Goal: Transaction & Acquisition: Book appointment/travel/reservation

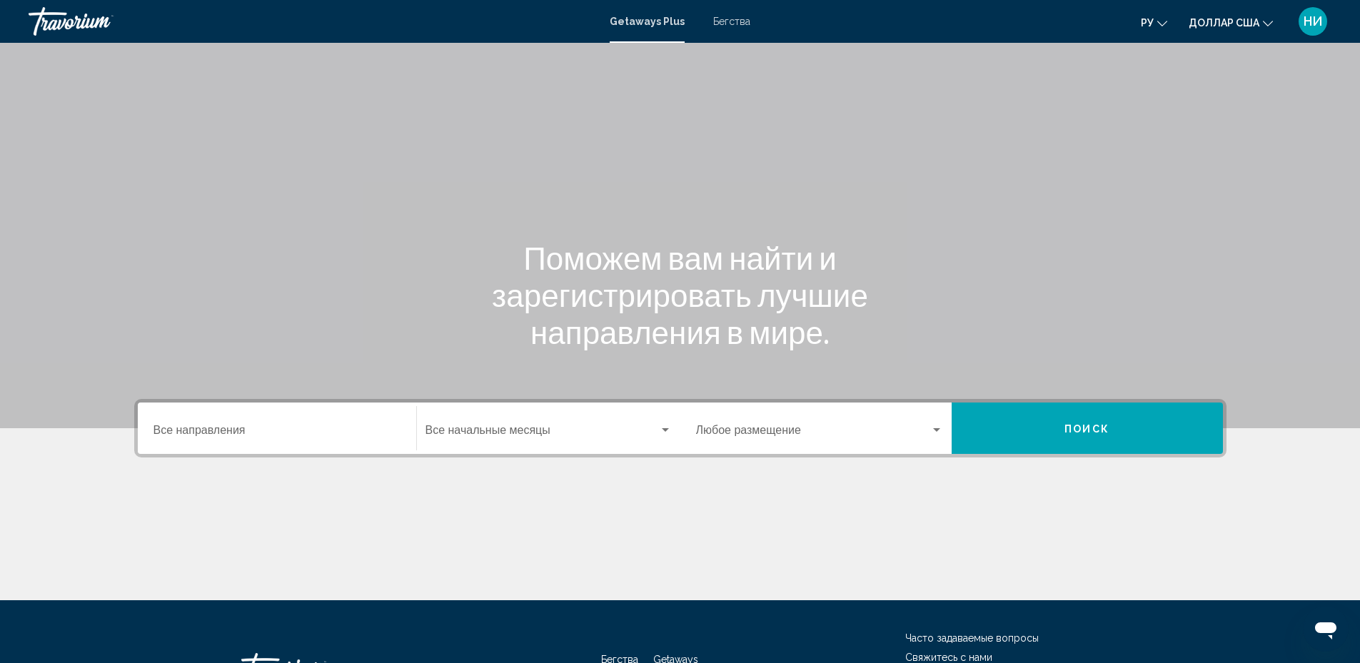
scroll to position [112, 0]
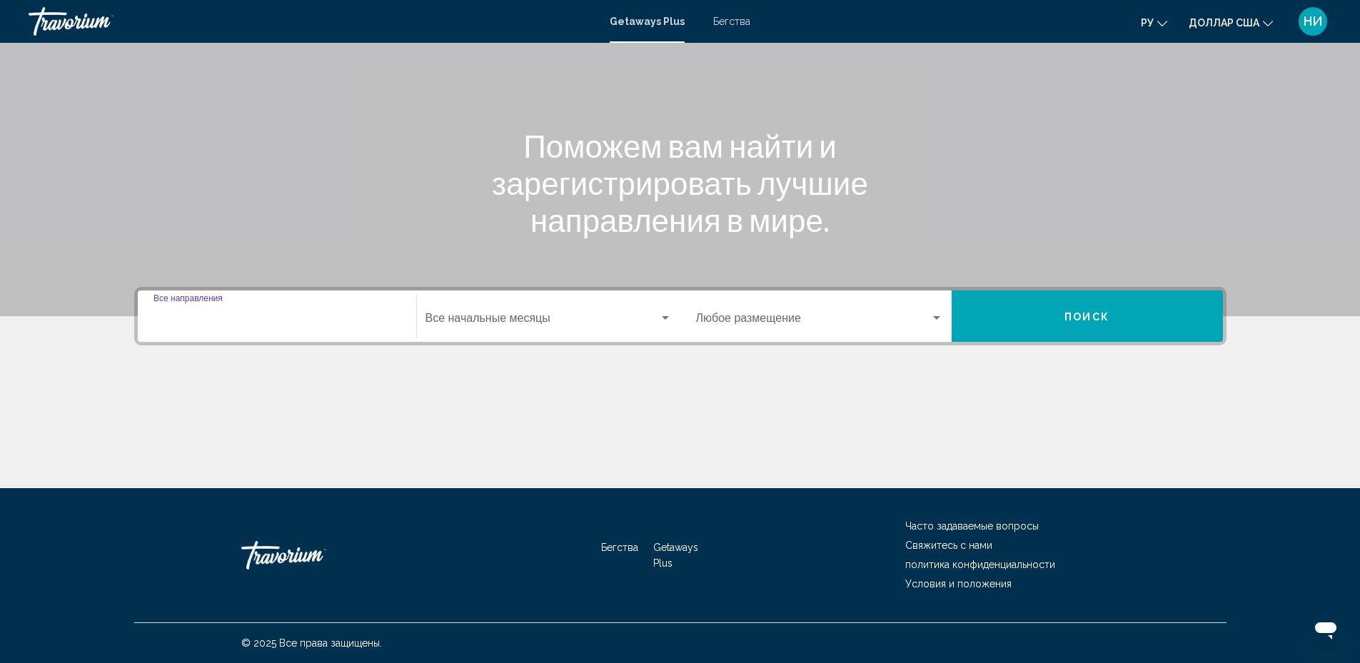
click at [195, 317] on input "Место назначения Все направления" at bounding box center [277, 321] width 247 height 13
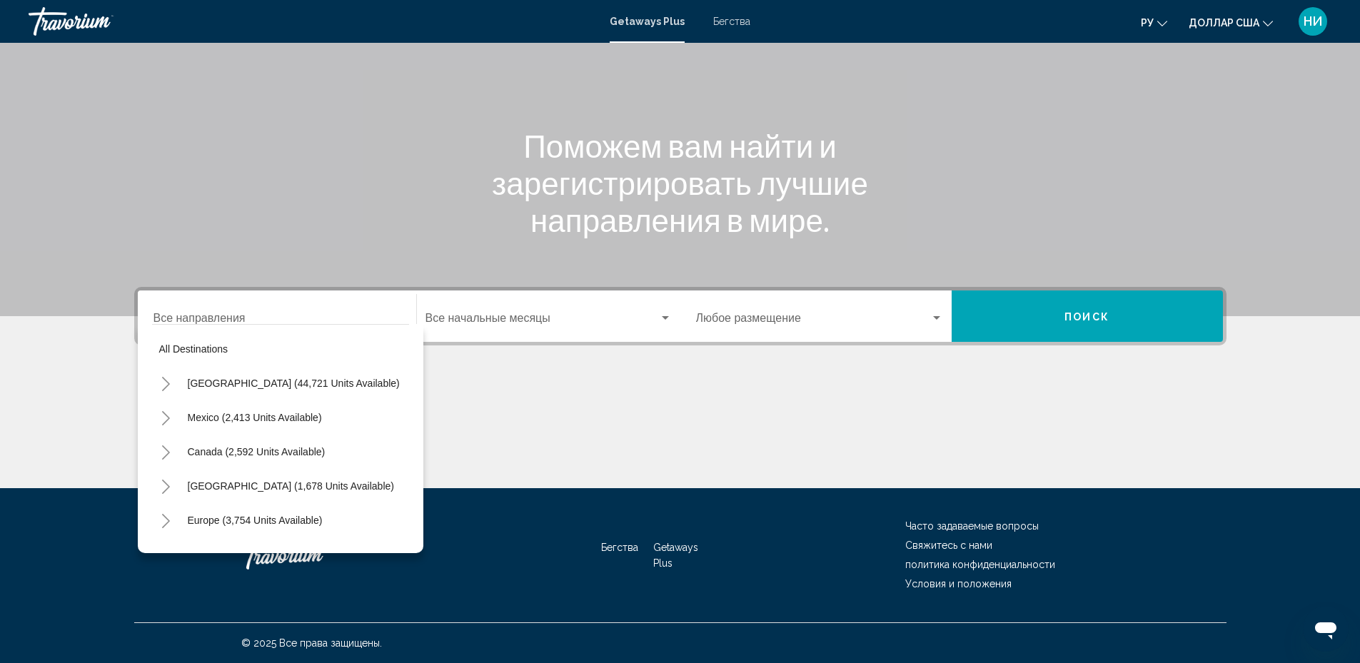
click at [184, 313] on div "Место назначения Все направления" at bounding box center [277, 316] width 247 height 45
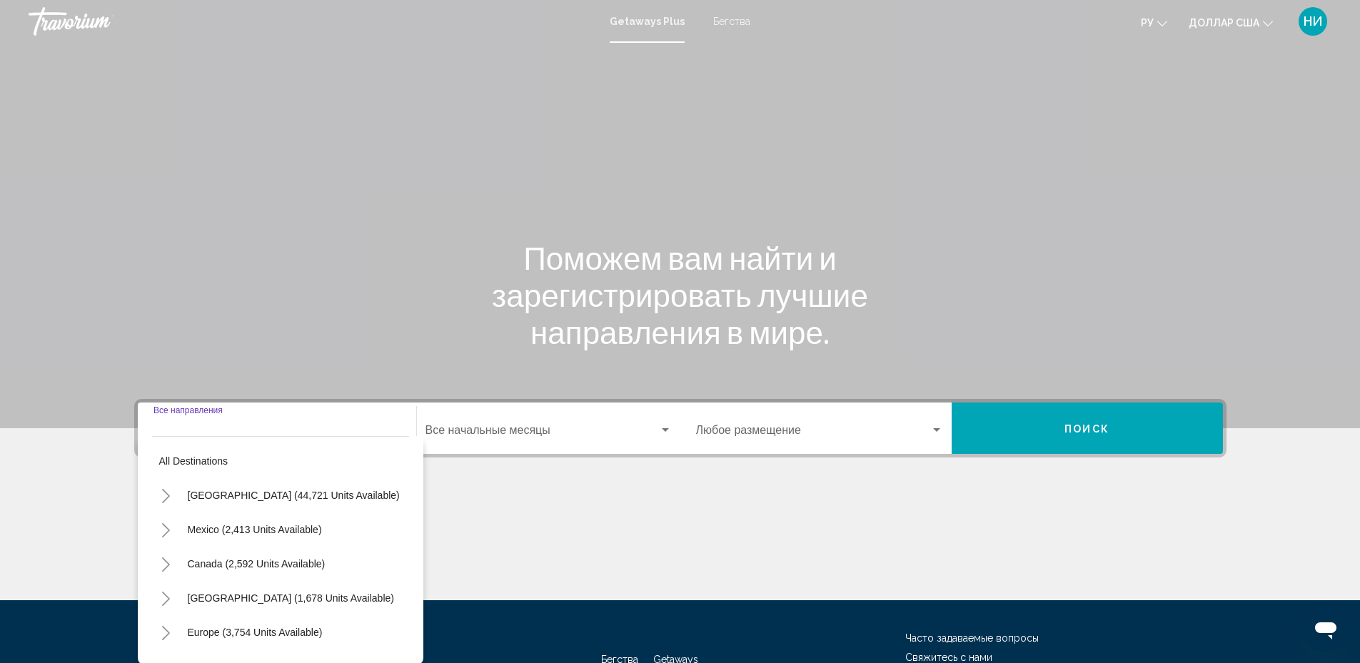
click at [492, 483] on div "Место назначения Все направления All destinations United States (44,721 units a…" at bounding box center [681, 499] width 1150 height 201
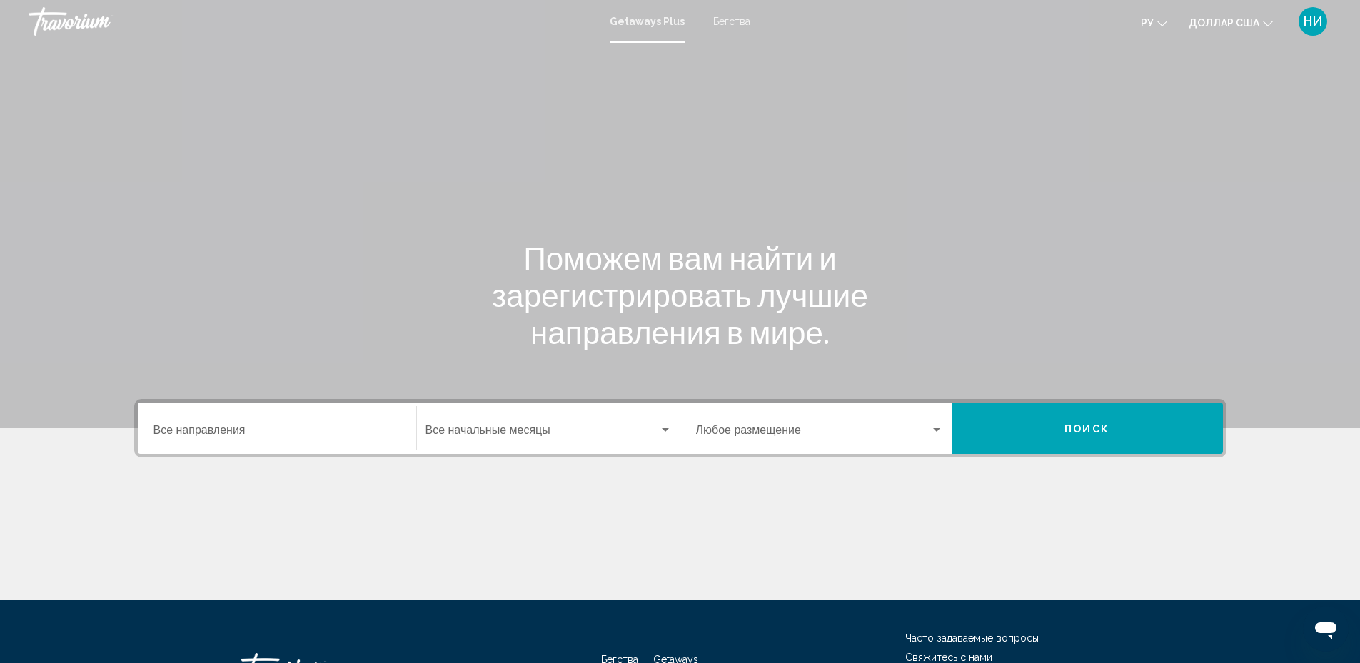
click at [736, 24] on font "Бегства" at bounding box center [731, 21] width 37 height 11
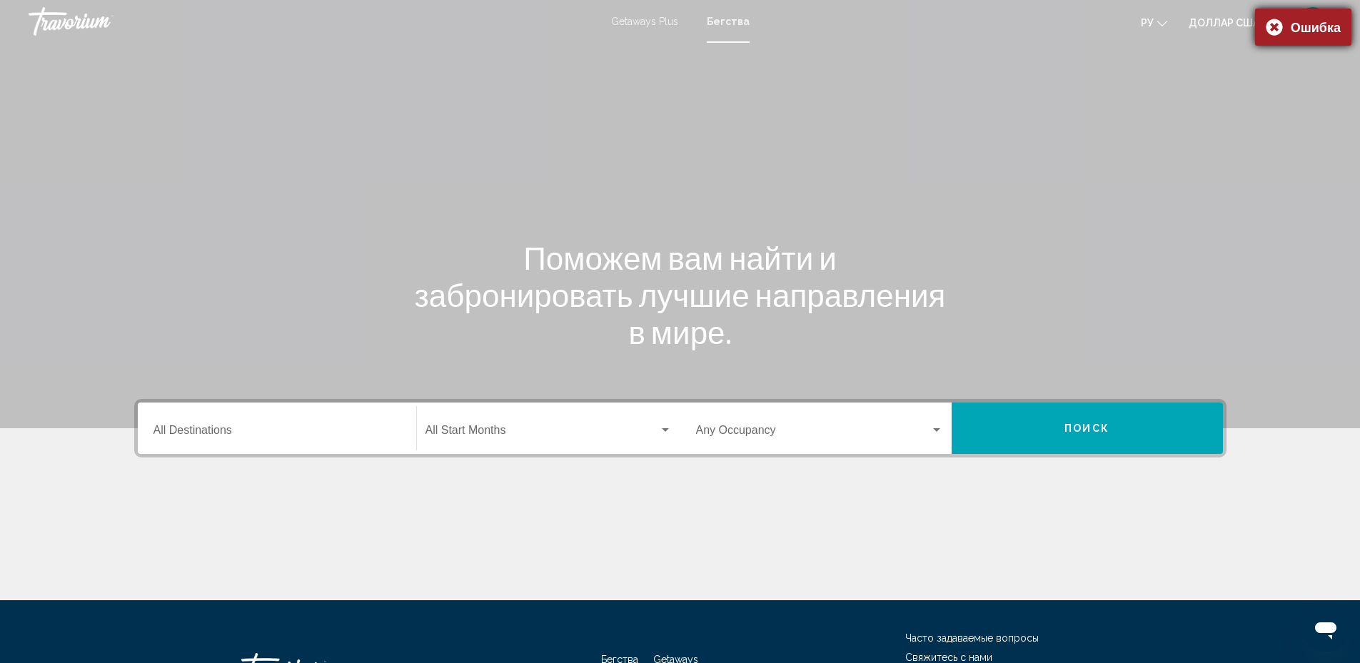
click at [1277, 26] on div "Ошибка" at bounding box center [1303, 27] width 96 height 37
drag, startPoint x: 987, startPoint y: 65, endPoint x: 1166, endPoint y: 22, distance: 184.3
click at [1166, 22] on icon "Изменить язык" at bounding box center [1163, 24] width 10 height 10
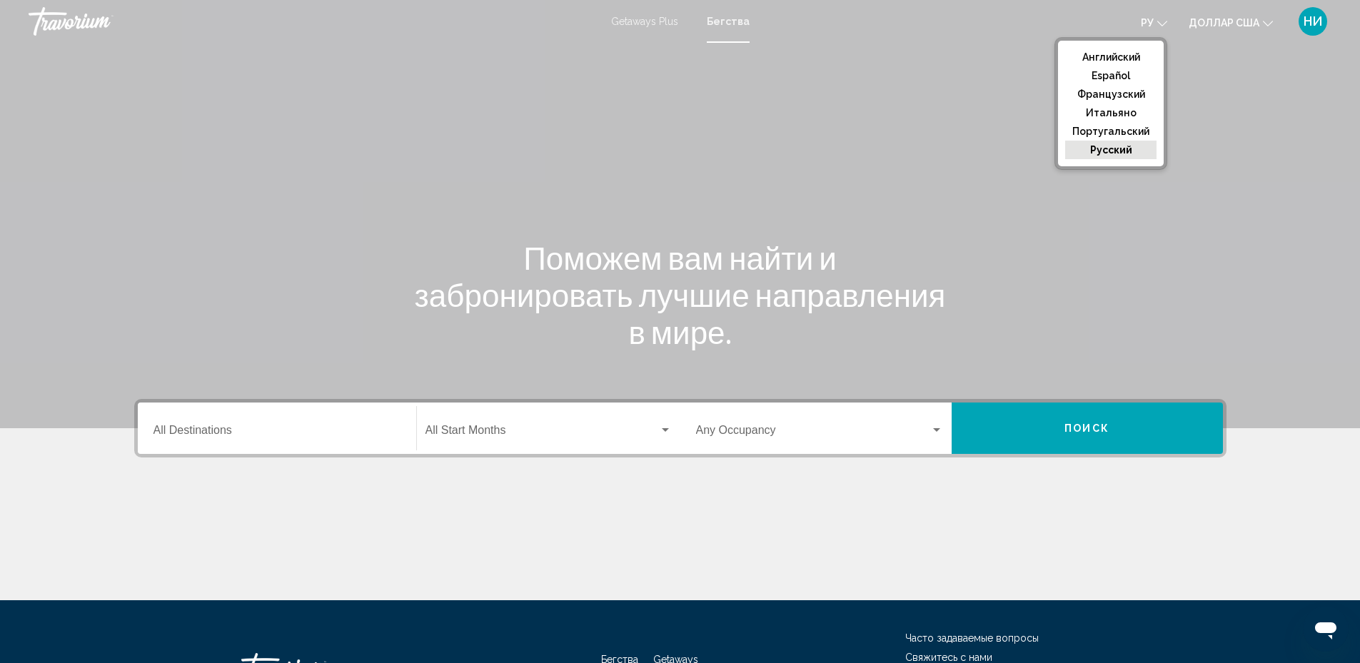
click at [1126, 151] on font "русский" at bounding box center [1112, 149] width 42 height 11
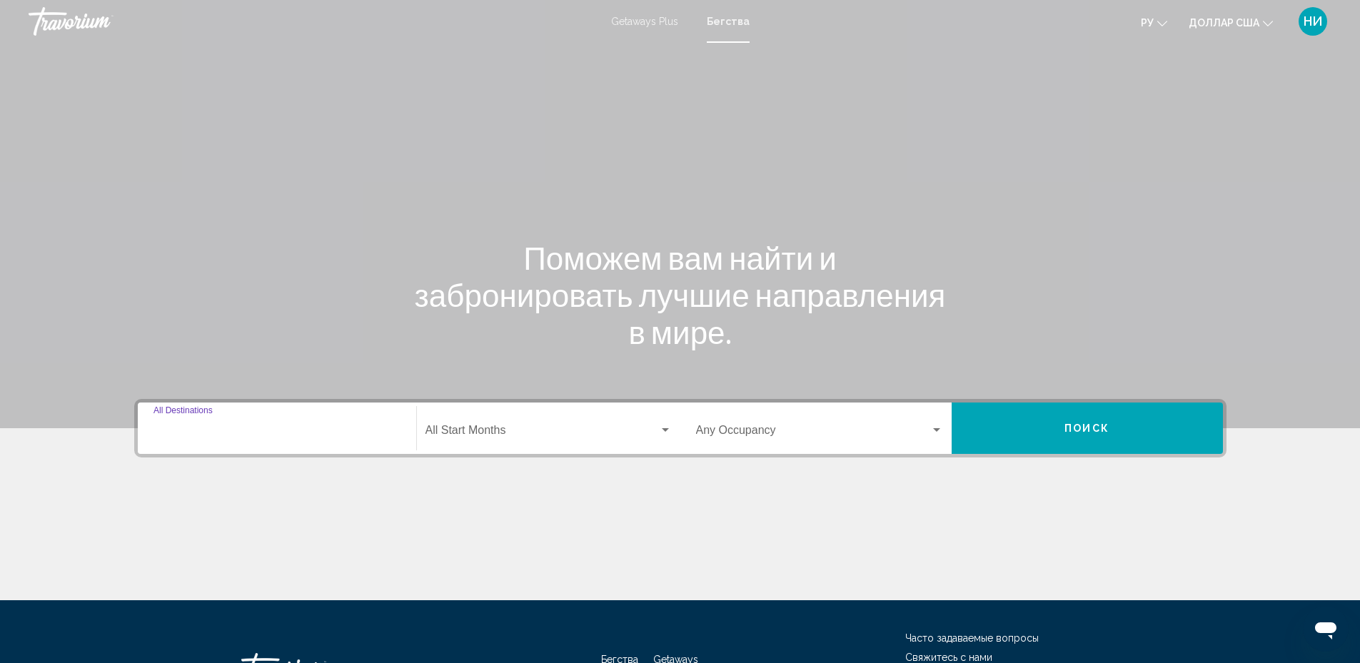
click at [246, 433] on input "Destination All Destinations" at bounding box center [277, 433] width 247 height 13
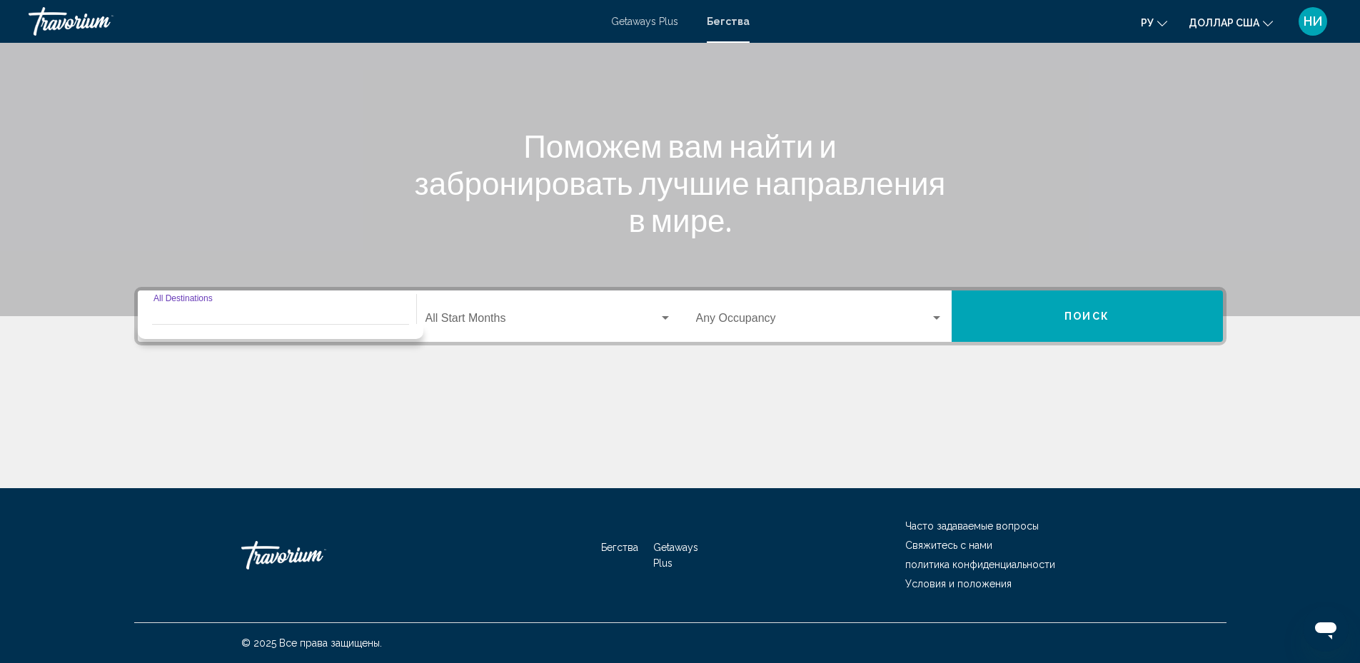
click at [204, 321] on input "Destination All Destinations" at bounding box center [277, 321] width 247 height 13
click at [195, 335] on div "Search widget" at bounding box center [281, 331] width 286 height 15
click at [497, 323] on span "Search widget" at bounding box center [543, 321] width 234 height 13
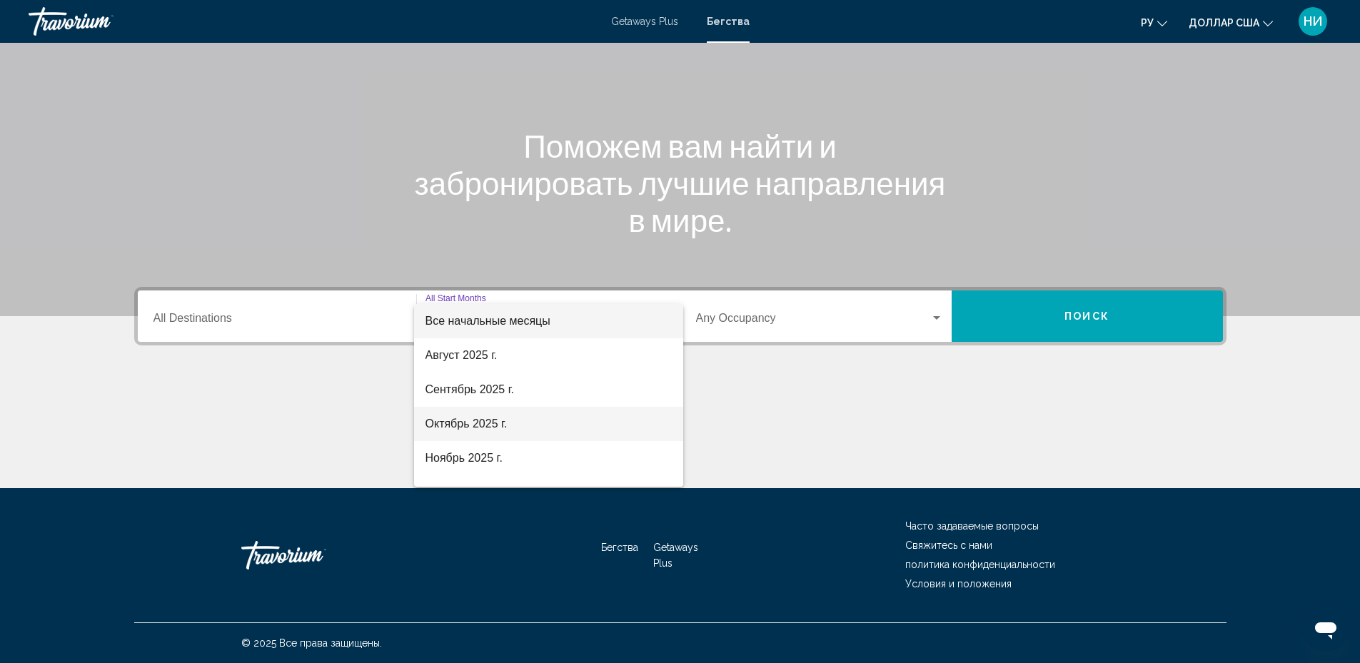
click at [476, 421] on font "Октябрь 2025 г." at bounding box center [467, 424] width 82 height 12
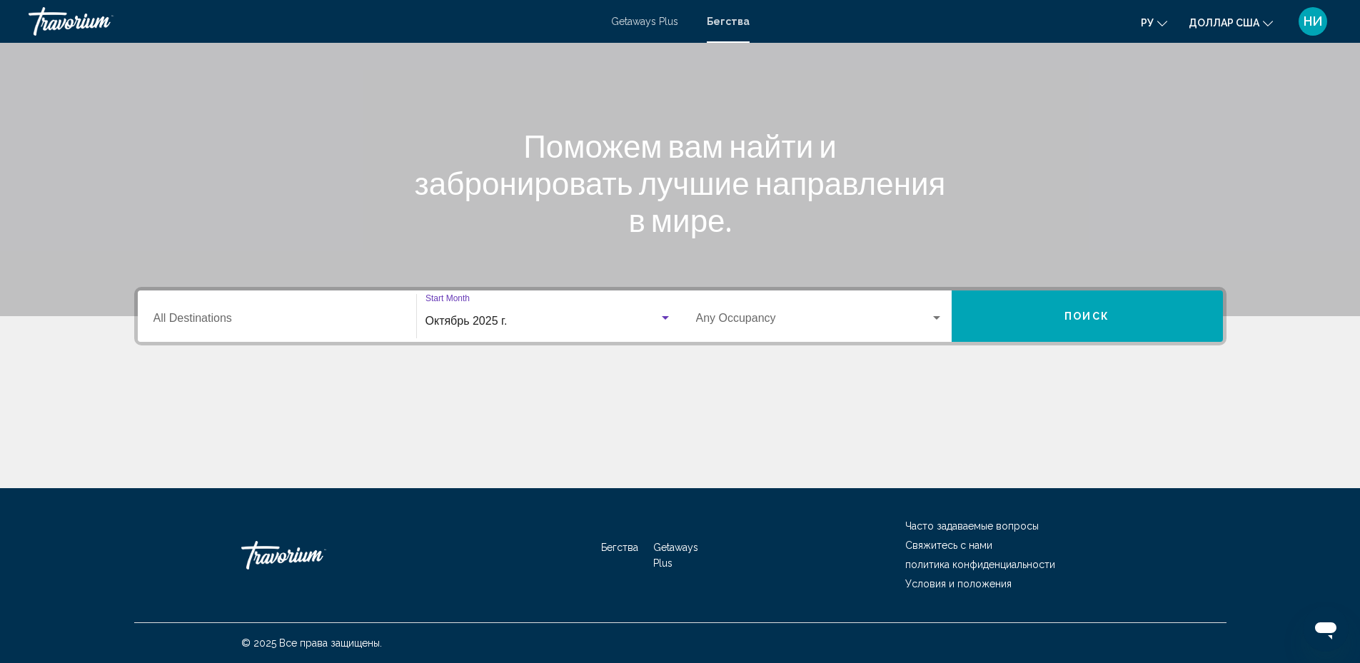
click at [581, 324] on div "Октябрь 2025 г." at bounding box center [543, 321] width 234 height 13
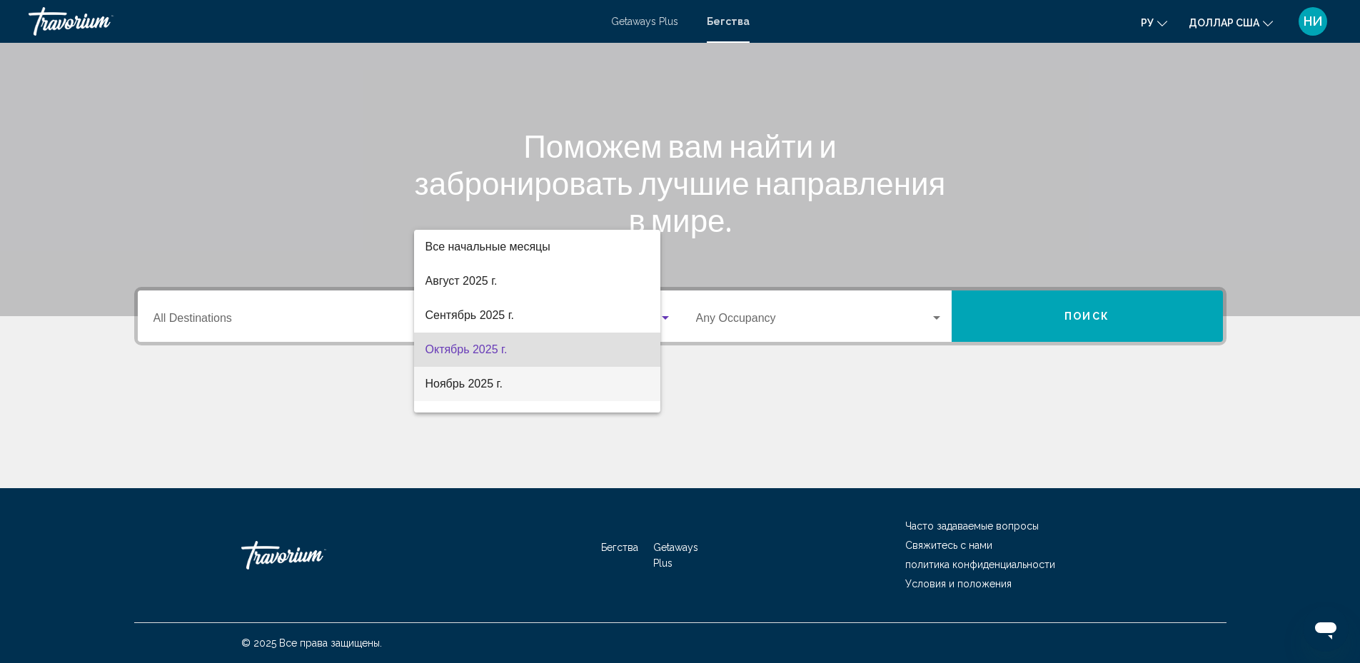
scroll to position [29, 0]
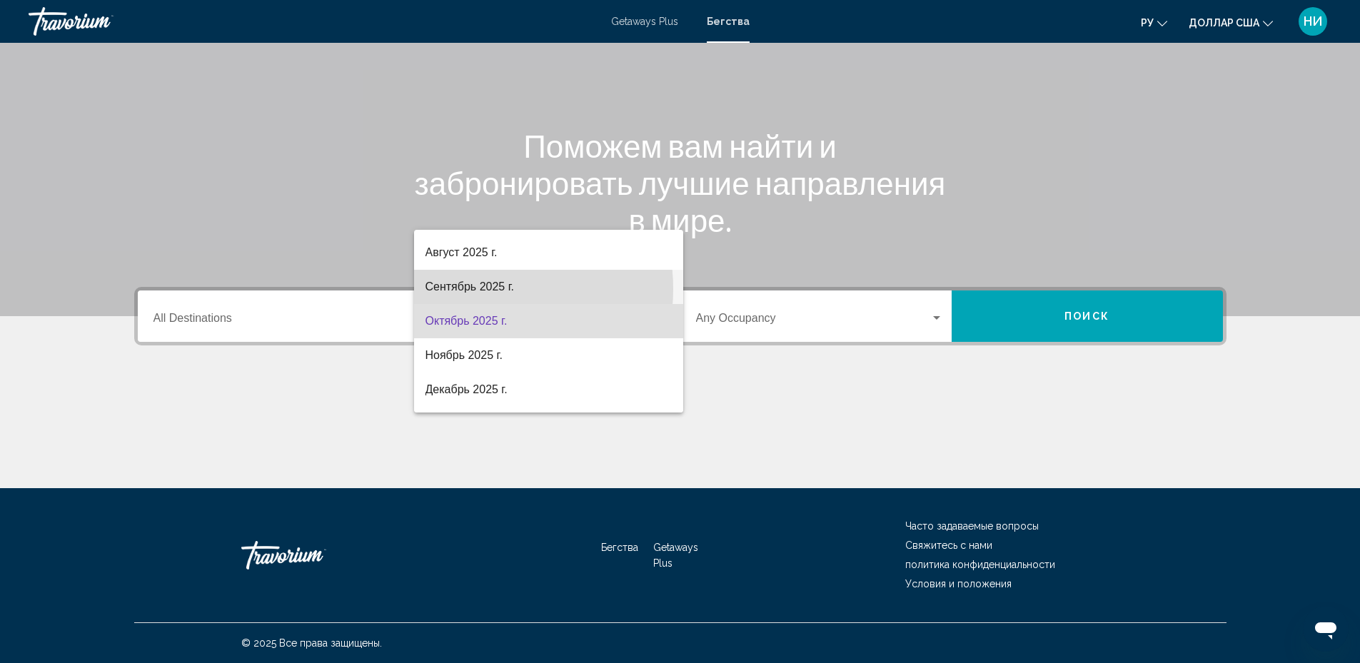
click at [467, 289] on font "Сентябрь 2025 г." at bounding box center [470, 287] width 89 height 12
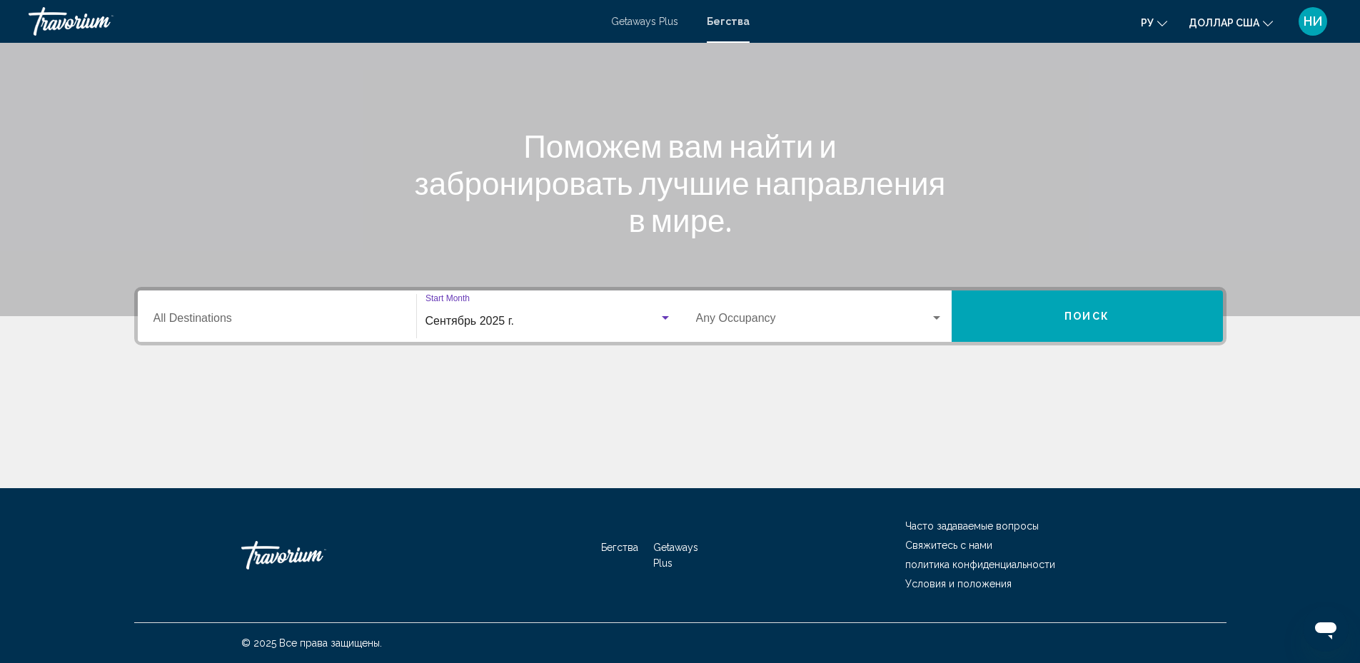
click at [741, 319] on span "Search widget" at bounding box center [813, 321] width 234 height 13
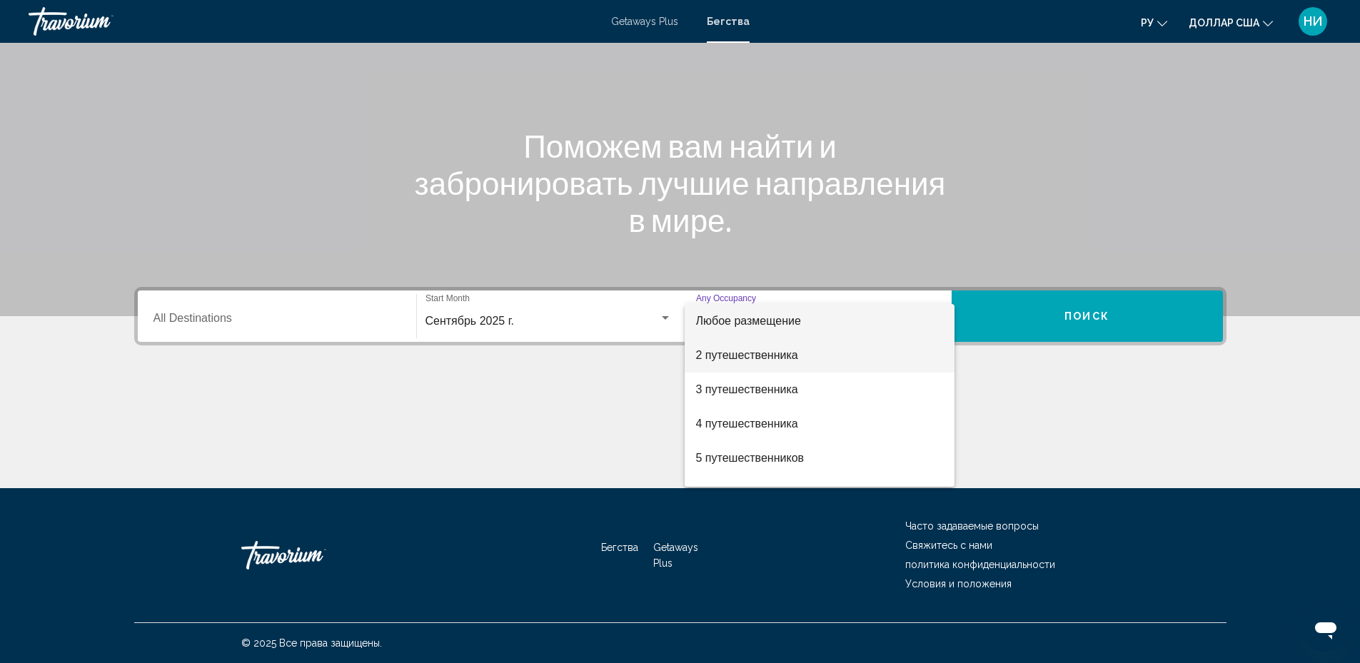
click at [735, 356] on font "2 путешественника" at bounding box center [747, 355] width 102 height 12
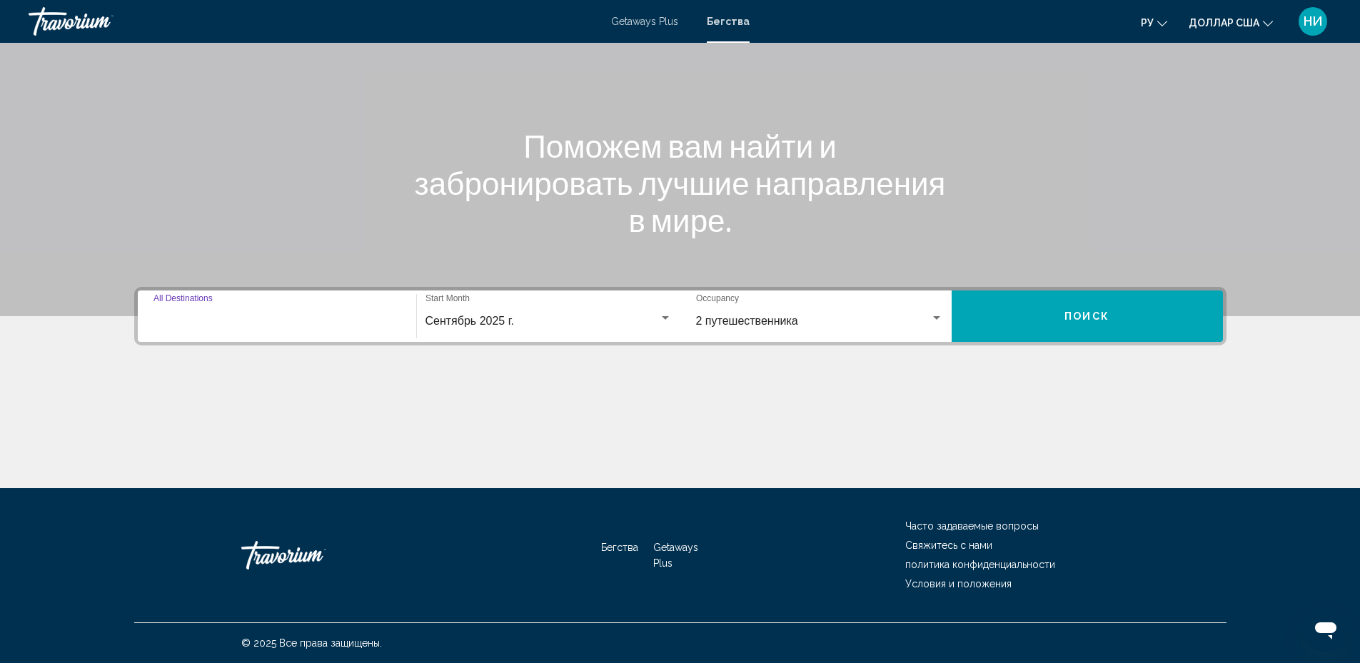
click at [234, 321] on input "Destination All Destinations" at bounding box center [277, 321] width 247 height 13
click at [189, 304] on div "Destination All Destinations" at bounding box center [277, 316] width 247 height 45
click at [181, 300] on div "Destination All Destinations" at bounding box center [277, 316] width 247 height 45
click at [187, 331] on div "Search widget" at bounding box center [280, 328] width 257 height 7
click at [184, 339] on mat-form-field "Destination All Destinations" at bounding box center [277, 316] width 264 height 51
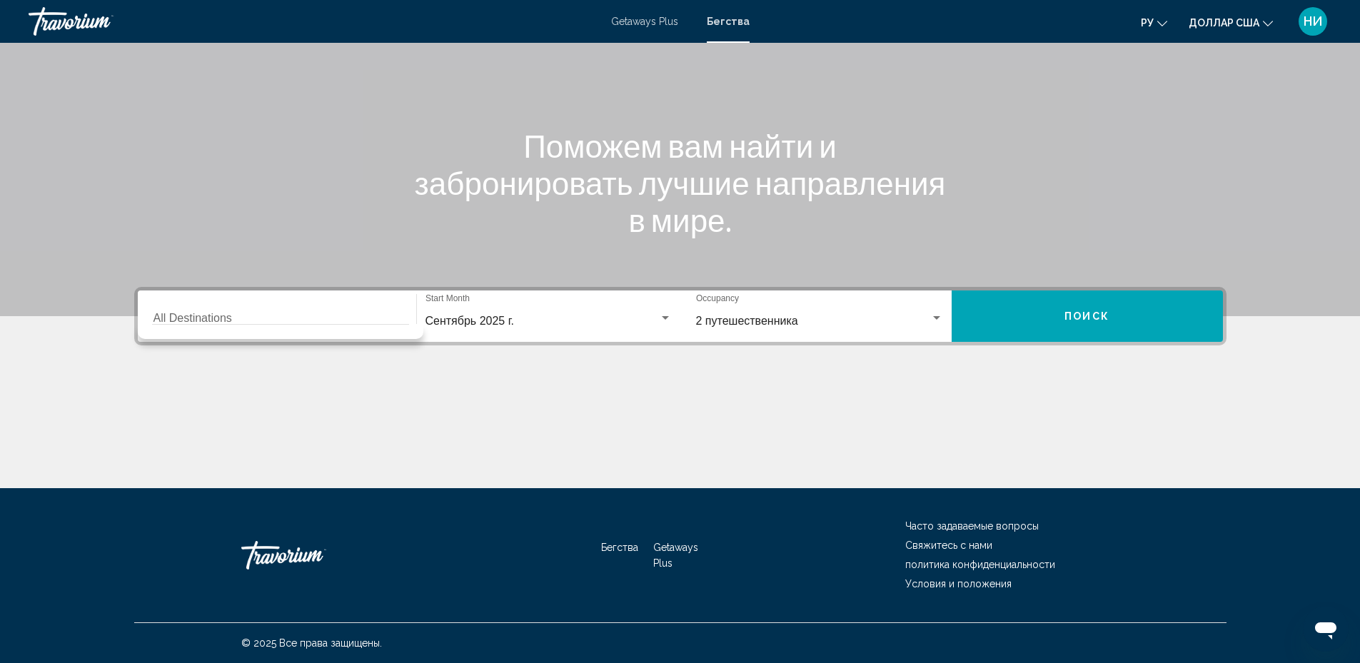
drag, startPoint x: 182, startPoint y: 333, endPoint x: 214, endPoint y: 366, distance: 46.0
click at [214, 366] on div "Destination All Destinations Сентябрь 2025 г. Start Month All Start Months 2 пу…" at bounding box center [681, 387] width 1150 height 201
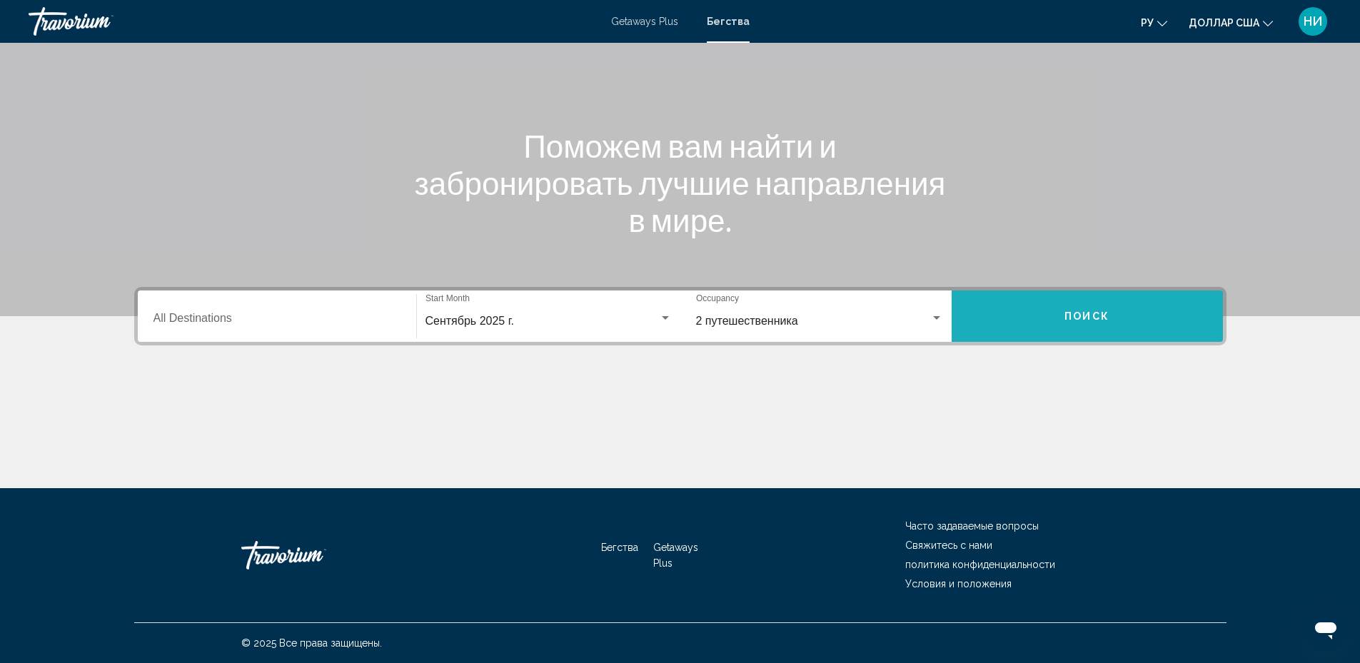
click at [1034, 318] on button "Поиск" at bounding box center [1087, 316] width 271 height 51
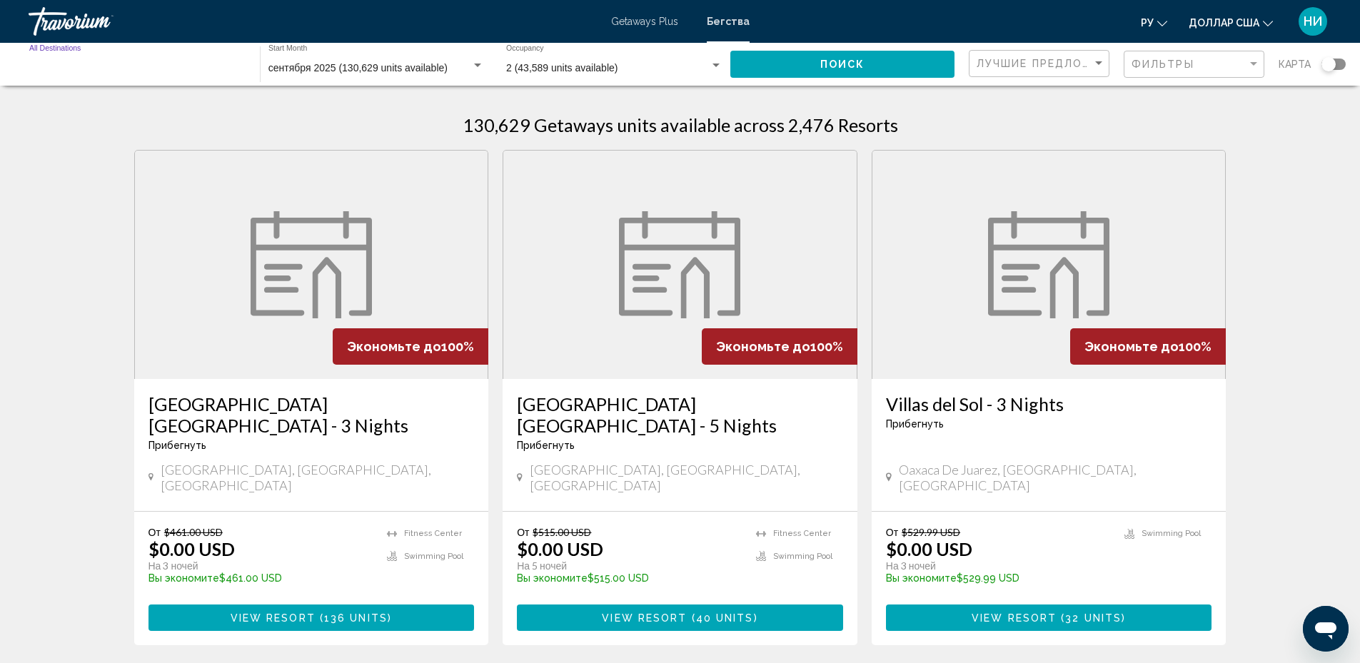
click at [181, 66] on input "Destination All Destinations" at bounding box center [137, 68] width 216 height 11
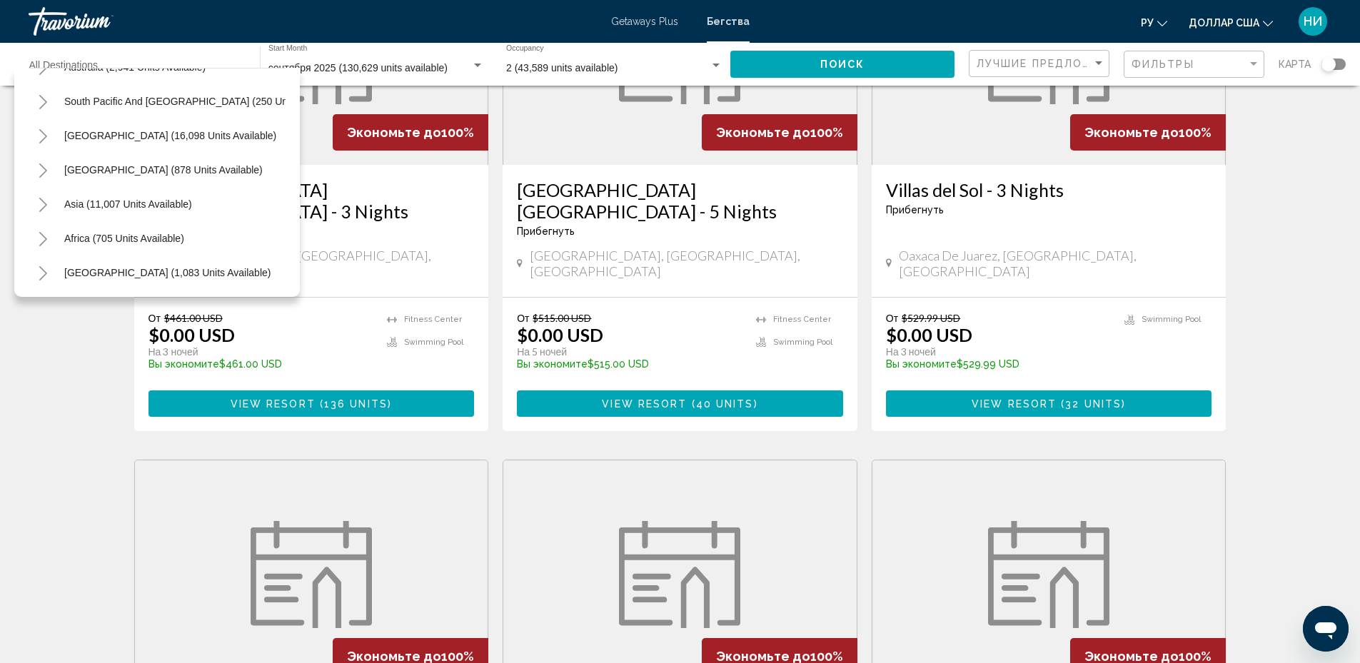
scroll to position [242, 0]
click at [159, 199] on span "Asia (11,007 units available)" at bounding box center [128, 204] width 128 height 11
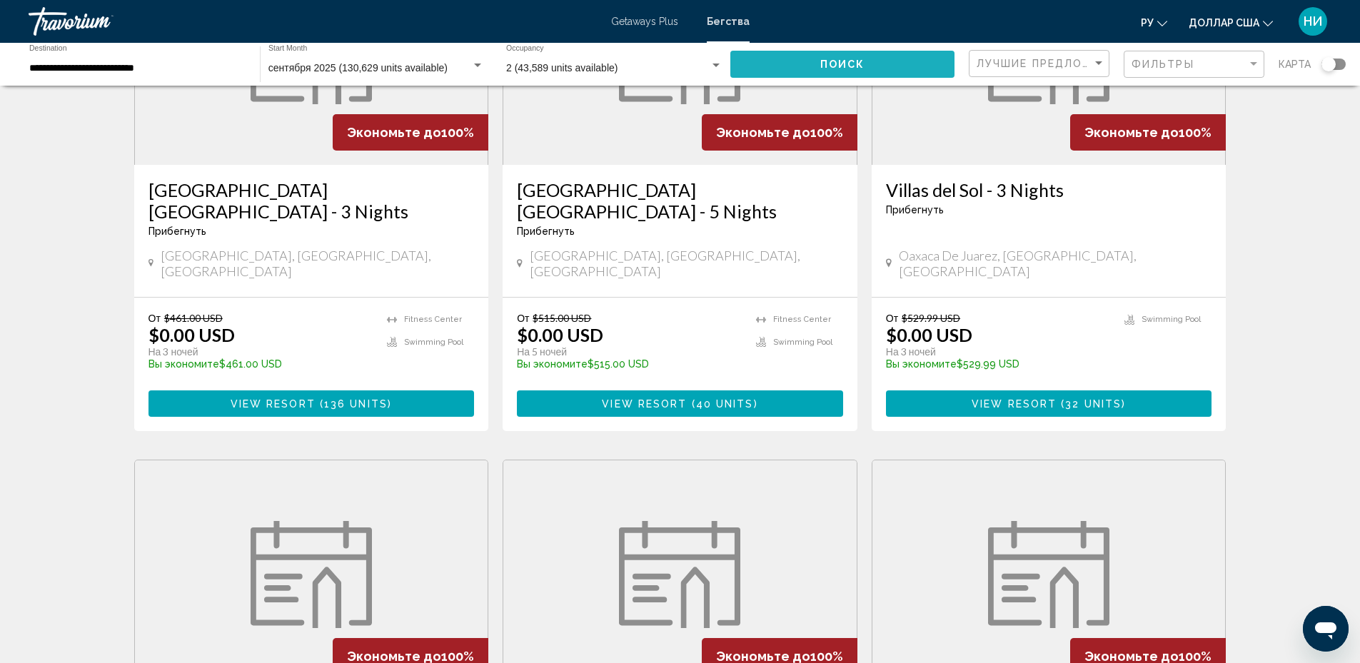
click at [835, 68] on span "Поиск" at bounding box center [843, 64] width 45 height 11
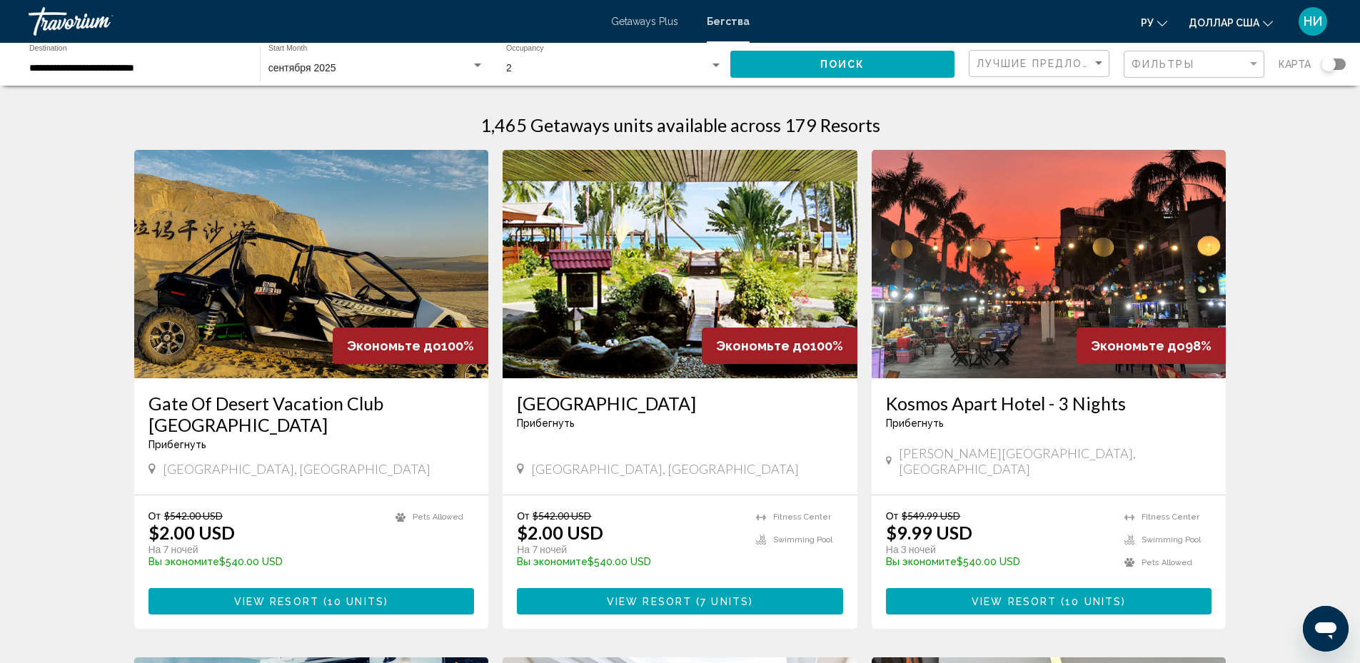
click at [115, 73] on input "**********" at bounding box center [137, 68] width 216 height 11
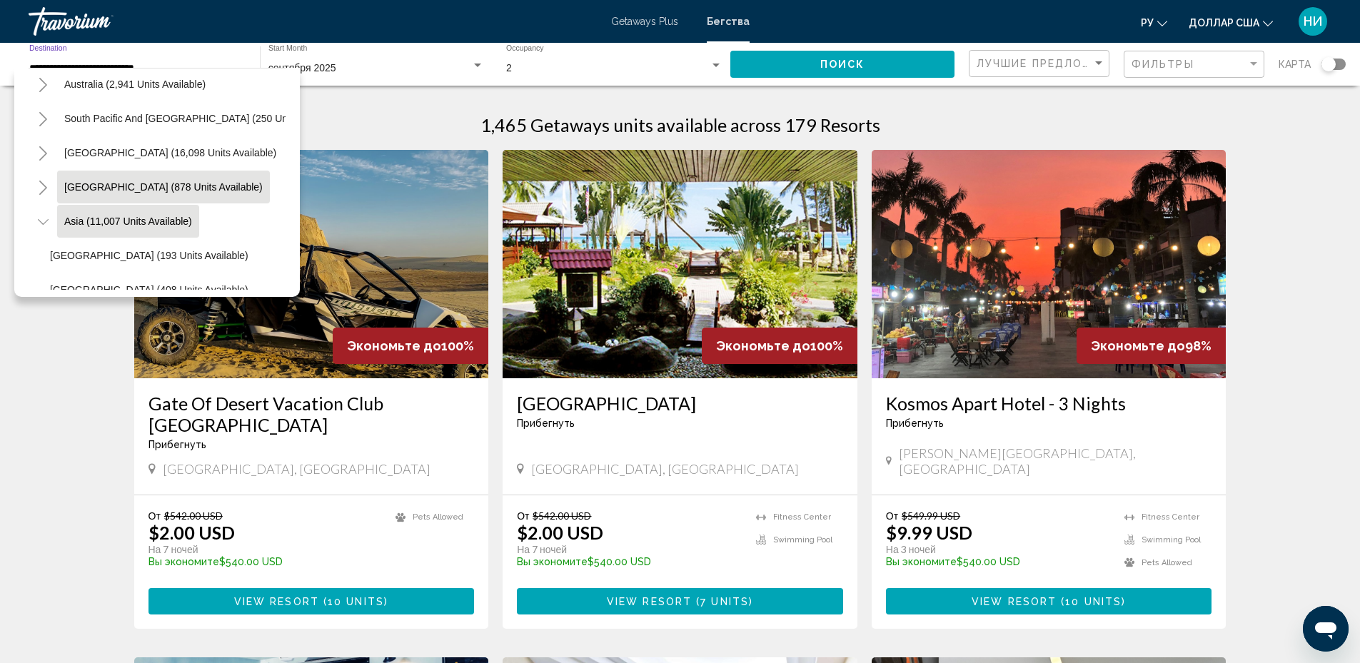
scroll to position [143, 0]
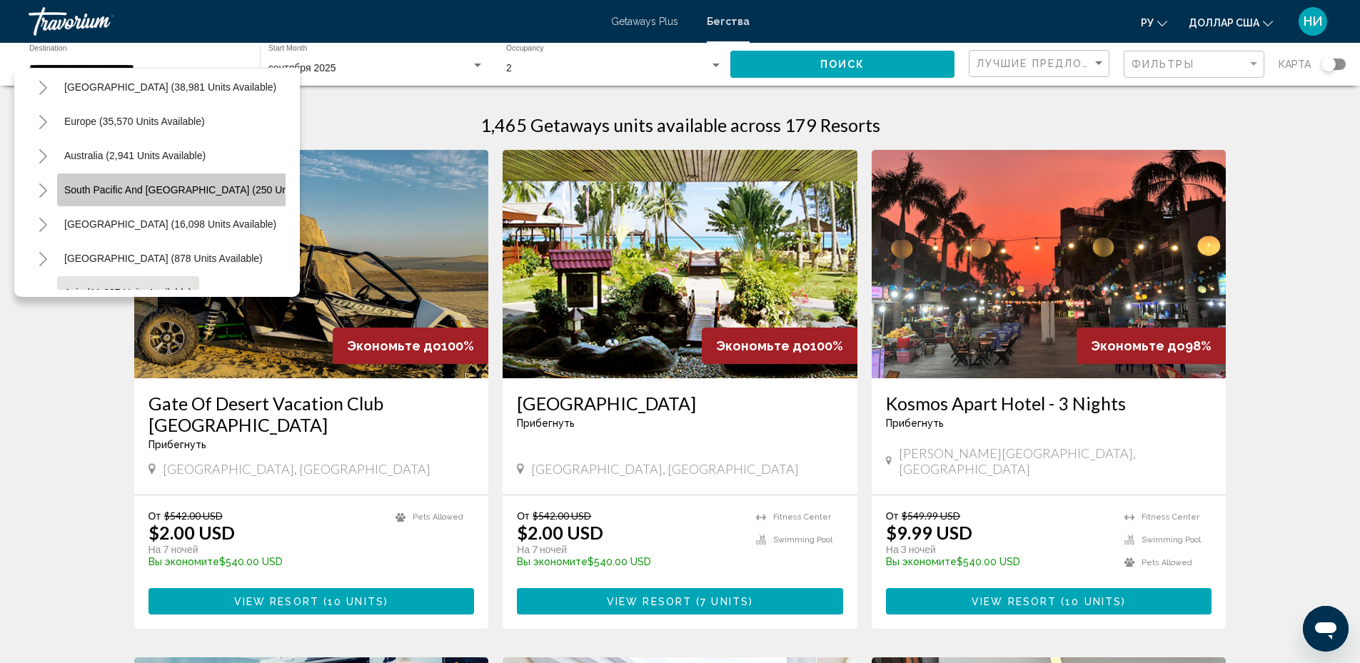
click at [173, 191] on span "South Pacific and Oceania (250 units available)" at bounding box center [203, 189] width 279 height 11
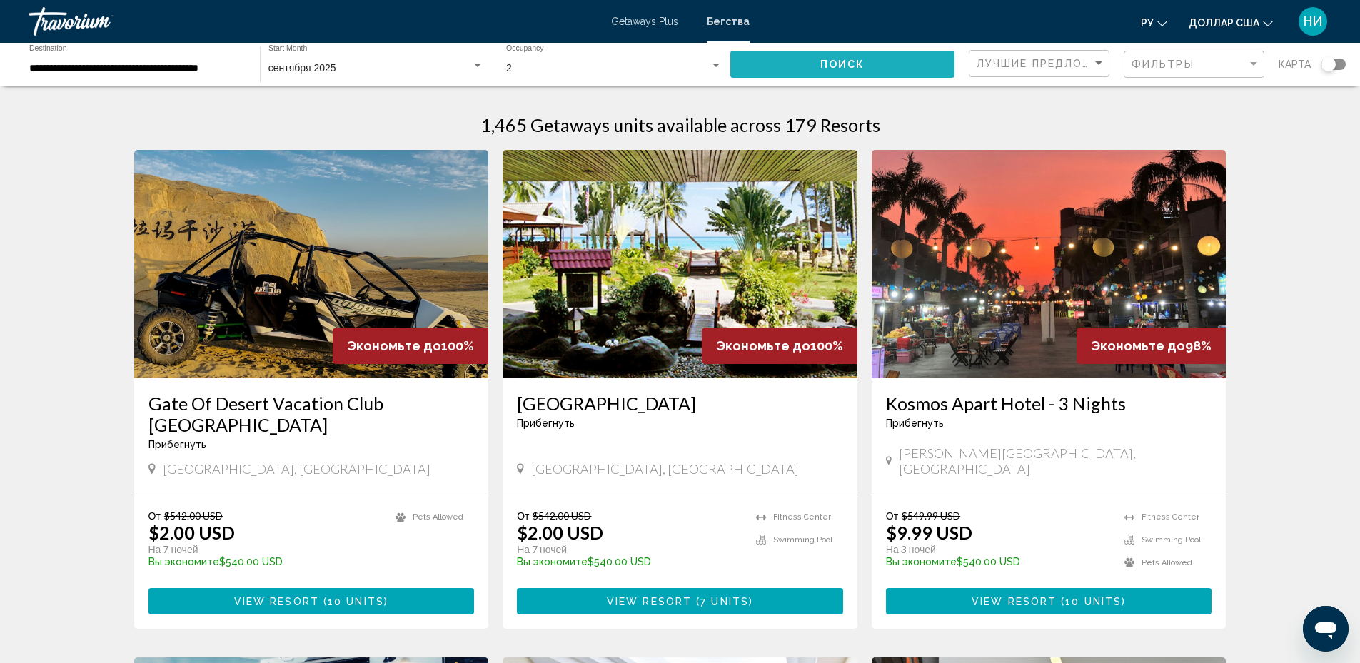
click at [831, 67] on span "Поиск" at bounding box center [843, 64] width 45 height 11
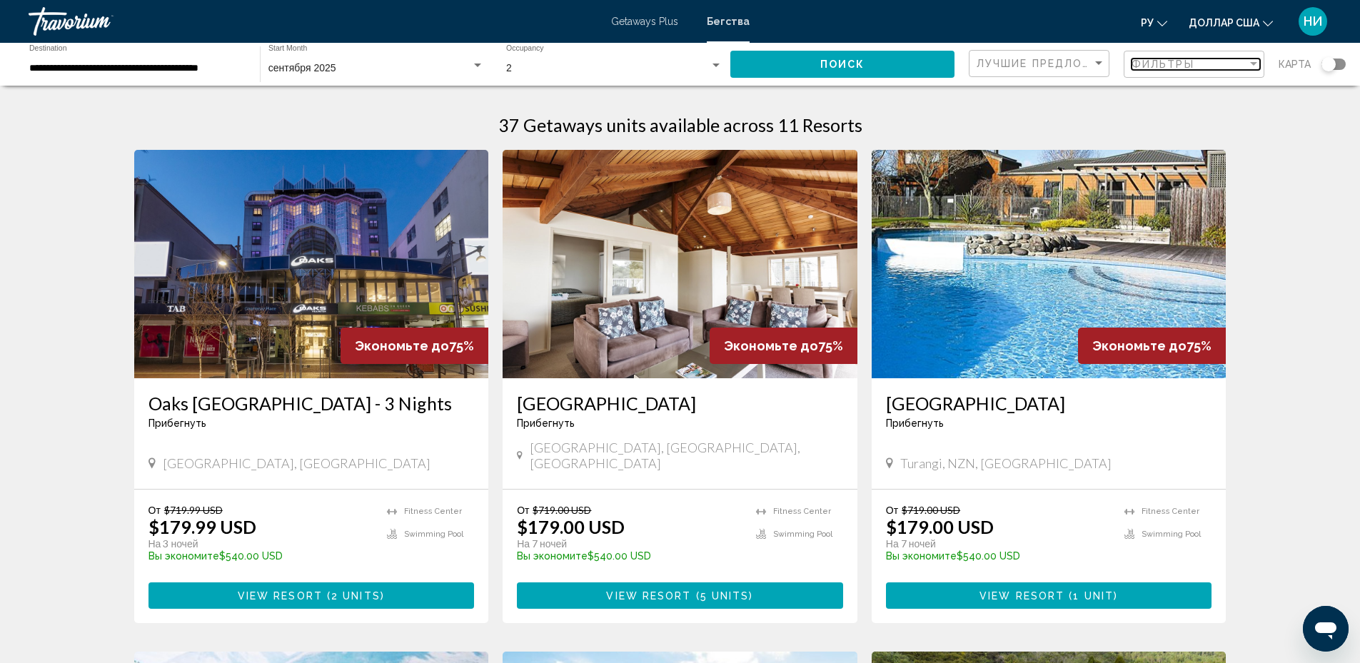
click at [1252, 66] on div "Filter" at bounding box center [1254, 64] width 13 height 11
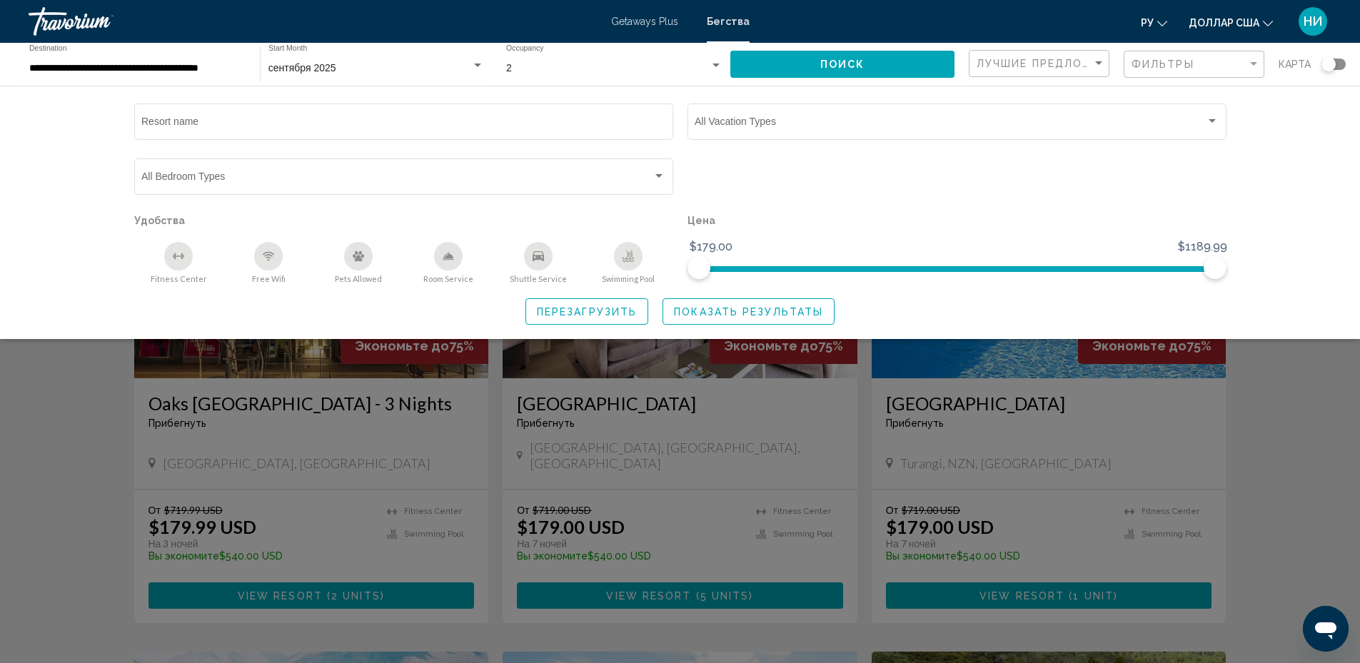
click at [1315, 98] on div "Resort name Vacation Types All Vacation Types Bedroom Types All Bedroom Types У…" at bounding box center [680, 213] width 1360 height 254
click at [1335, 65] on div "Search widget" at bounding box center [1329, 64] width 14 height 14
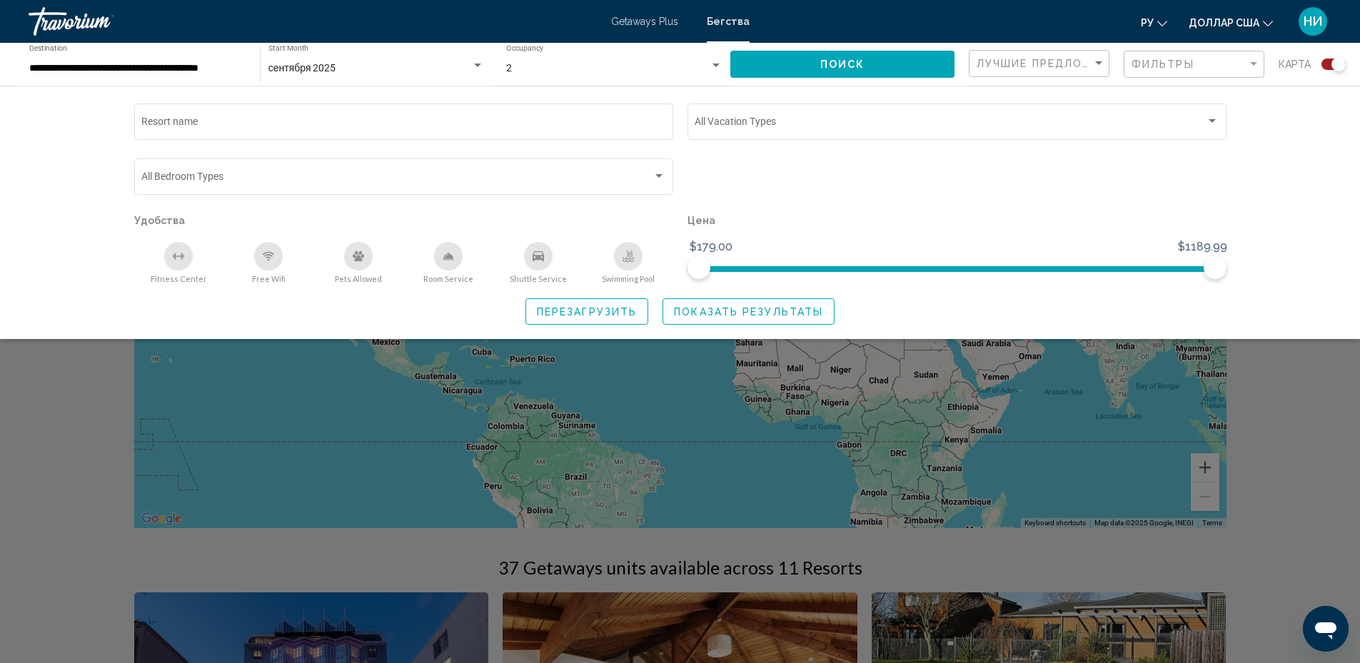
drag, startPoint x: 603, startPoint y: 386, endPoint x: 664, endPoint y: 463, distance: 97.6
click at [664, 463] on div "Search widget" at bounding box center [680, 438] width 1360 height 449
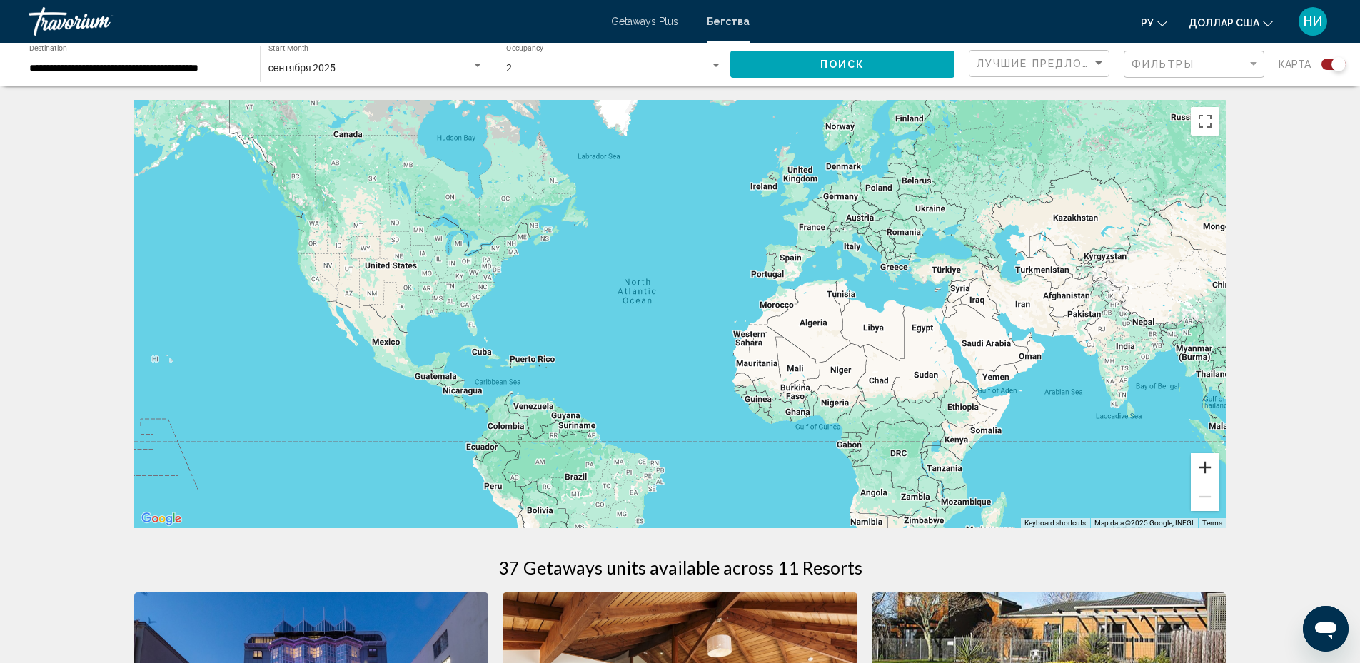
click at [1204, 466] on button "Zoom in" at bounding box center [1205, 467] width 29 height 29
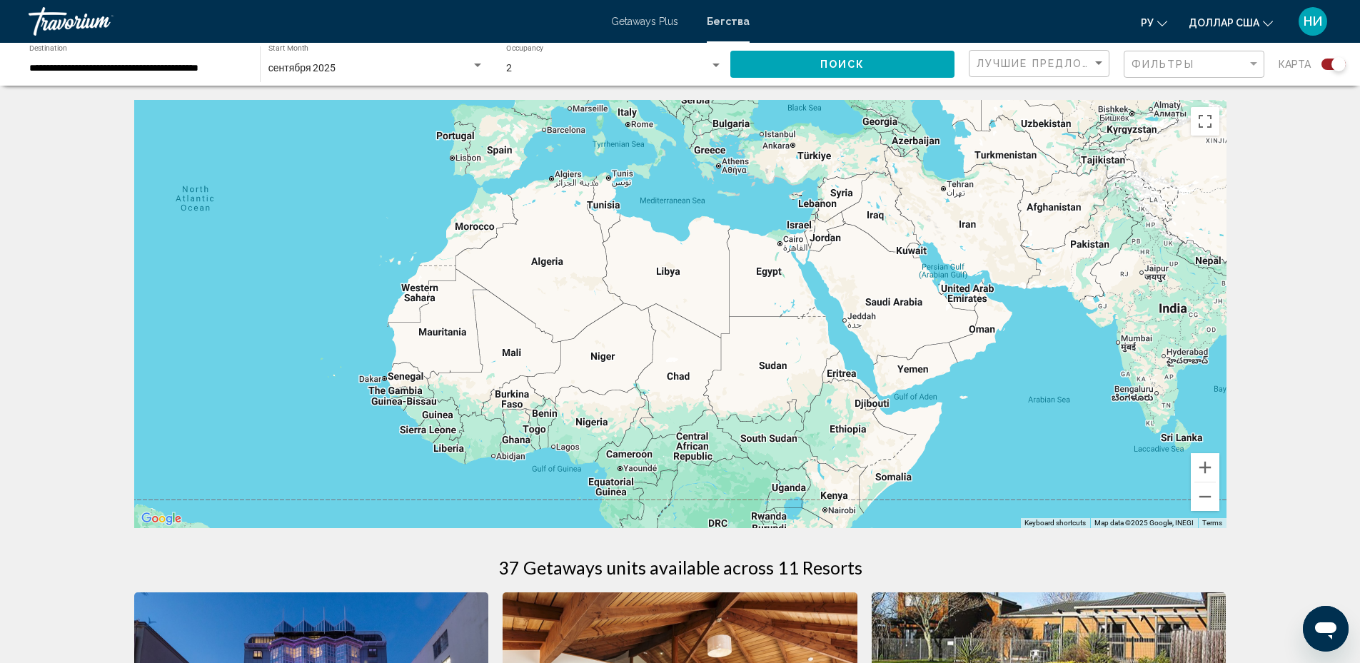
drag, startPoint x: 1049, startPoint y: 397, endPoint x: 649, endPoint y: 326, distance: 406.1
click at [649, 326] on div "Основное содержание" at bounding box center [680, 314] width 1093 height 428
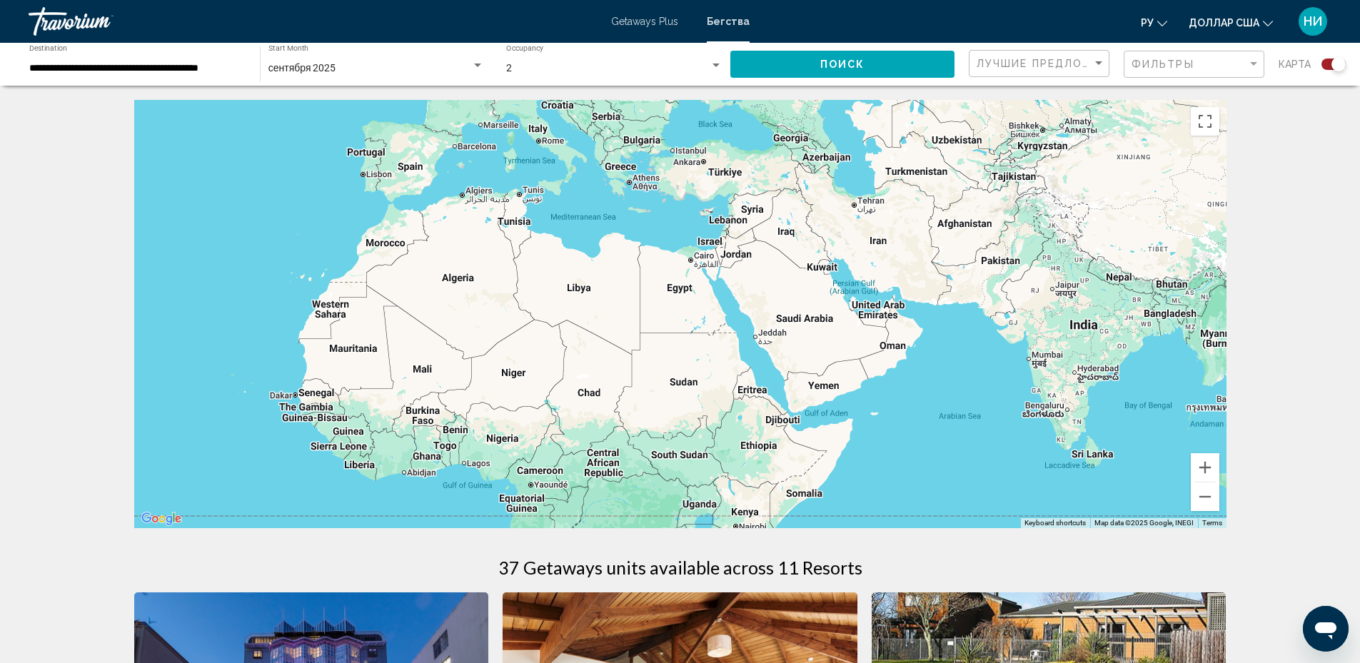
drag, startPoint x: 807, startPoint y: 438, endPoint x: 717, endPoint y: 451, distance: 91.0
click at [717, 451] on div "Основное содержание" at bounding box center [680, 314] width 1093 height 428
click at [877, 318] on div "Основное содержание" at bounding box center [680, 314] width 1093 height 428
click at [876, 315] on div "Основное содержание" at bounding box center [680, 314] width 1093 height 428
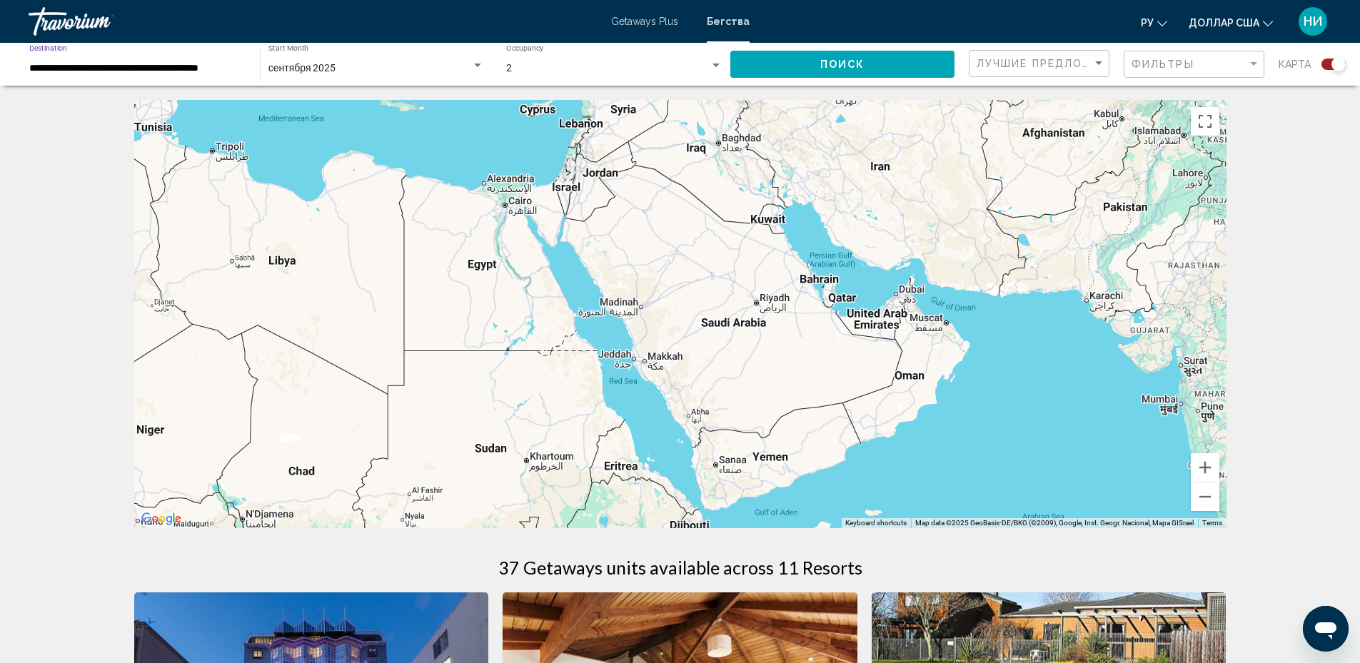
click at [139, 66] on input "**********" at bounding box center [137, 68] width 216 height 11
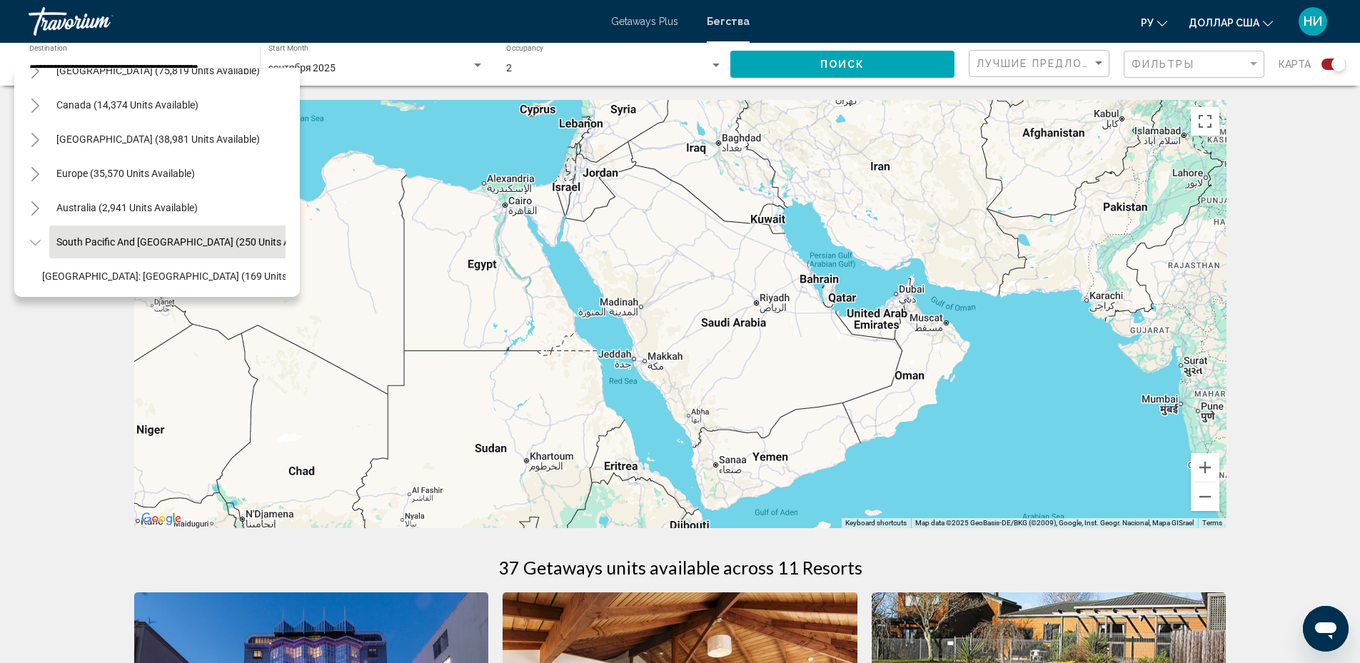
scroll to position [0, 8]
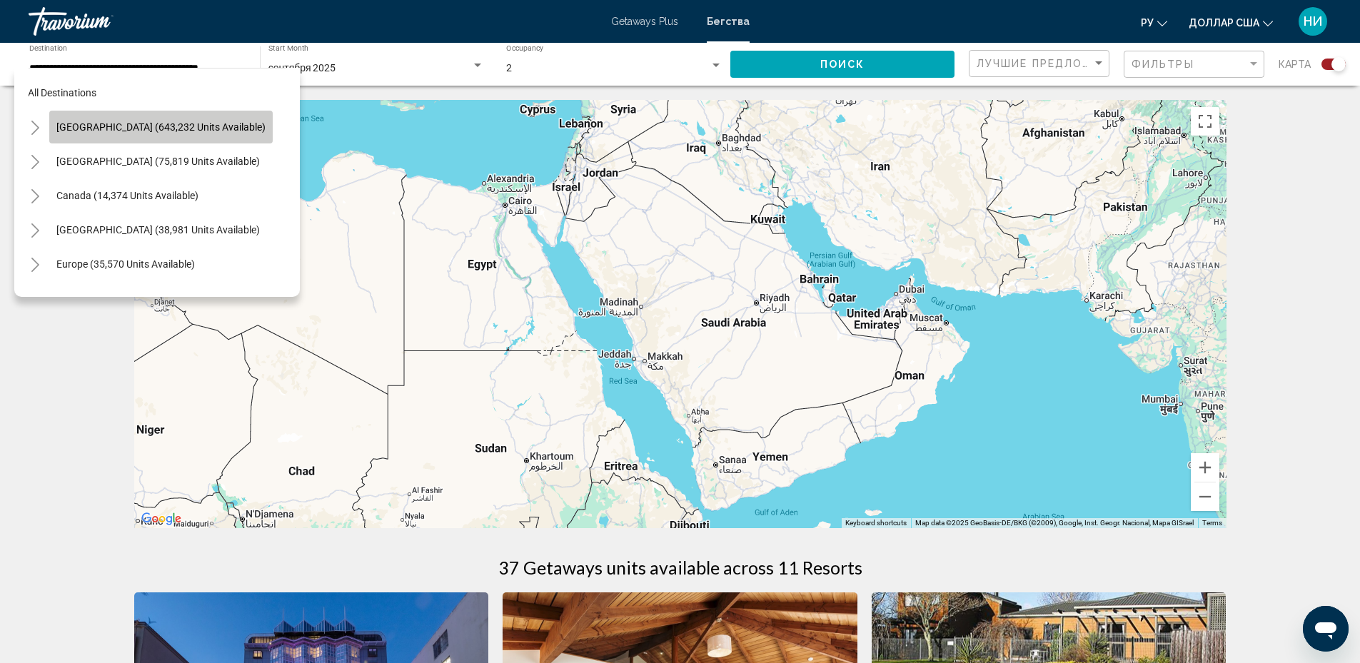
click at [192, 125] on span "United States (643,232 units available)" at bounding box center [160, 126] width 209 height 11
type input "**********"
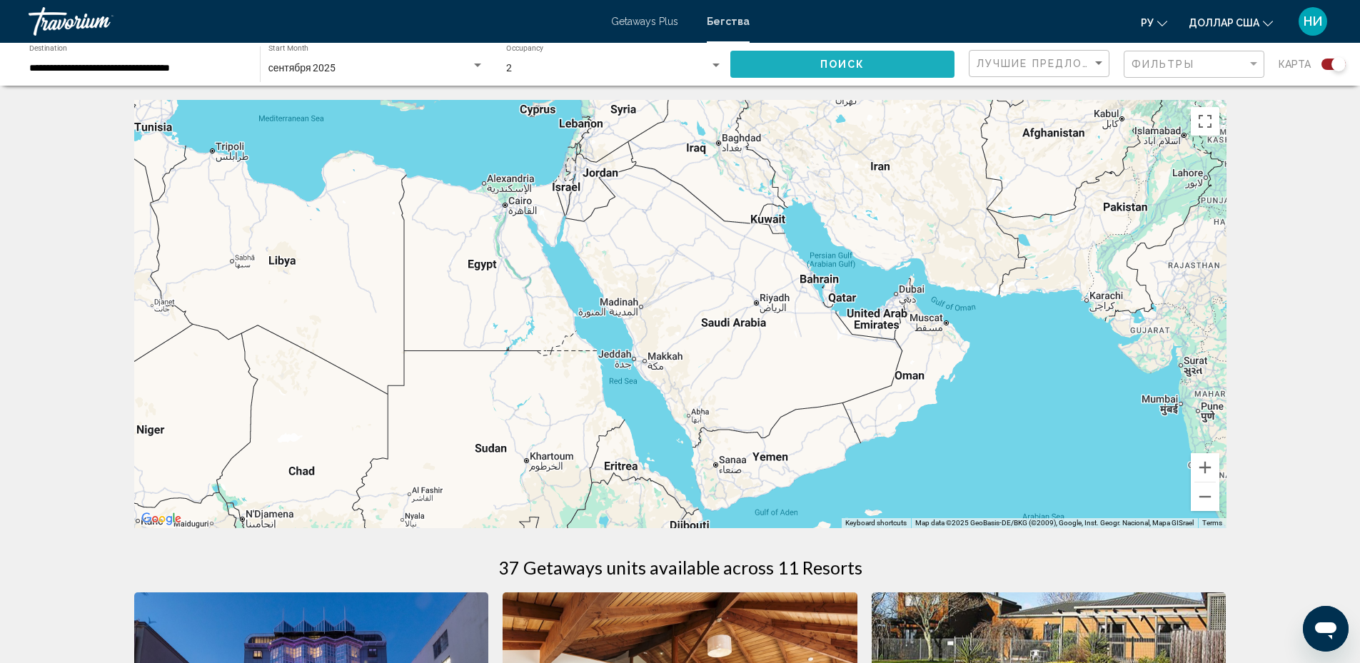
click at [888, 72] on button "Поиск" at bounding box center [843, 64] width 224 height 26
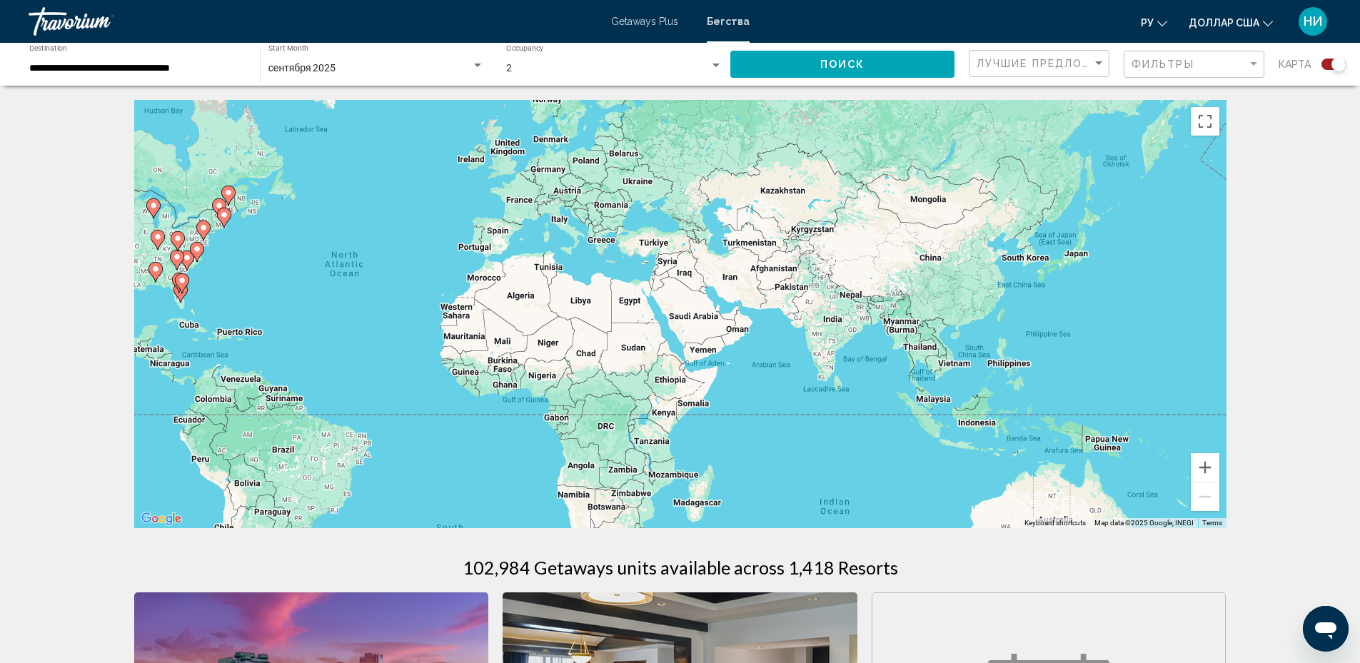
click at [1327, 68] on div "Search widget" at bounding box center [1334, 64] width 24 height 11
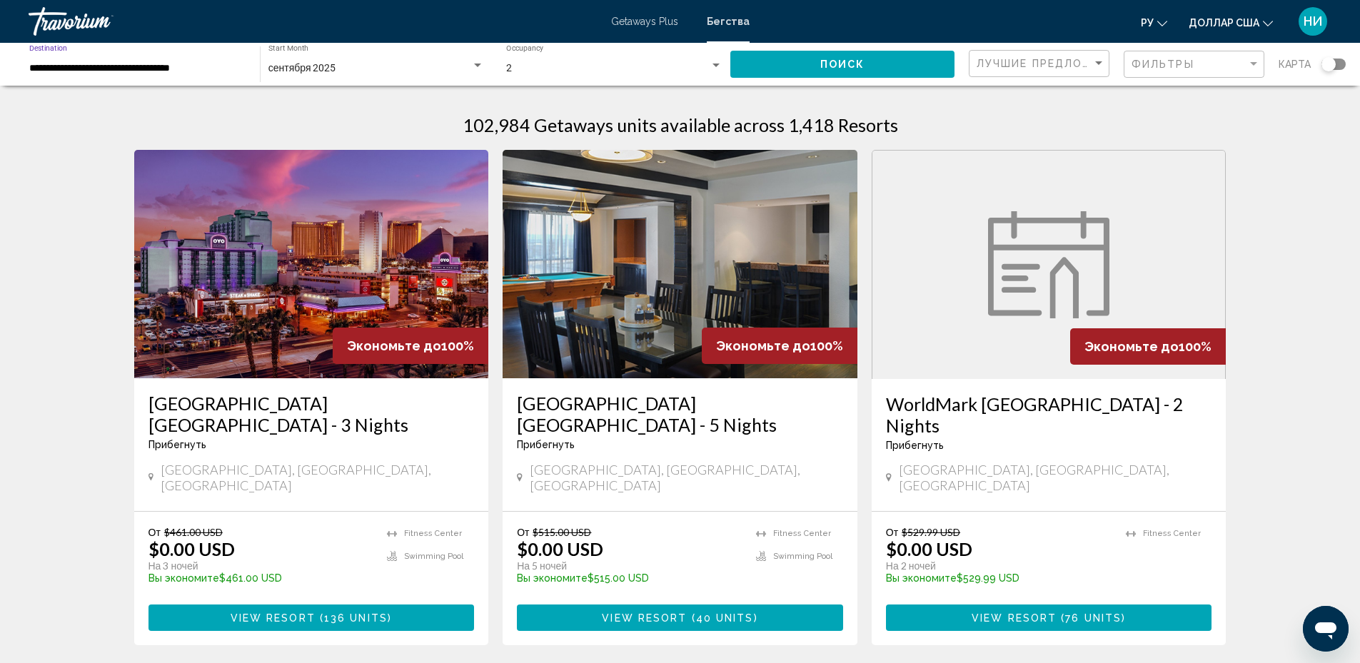
click at [115, 64] on input "**********" at bounding box center [137, 68] width 216 height 11
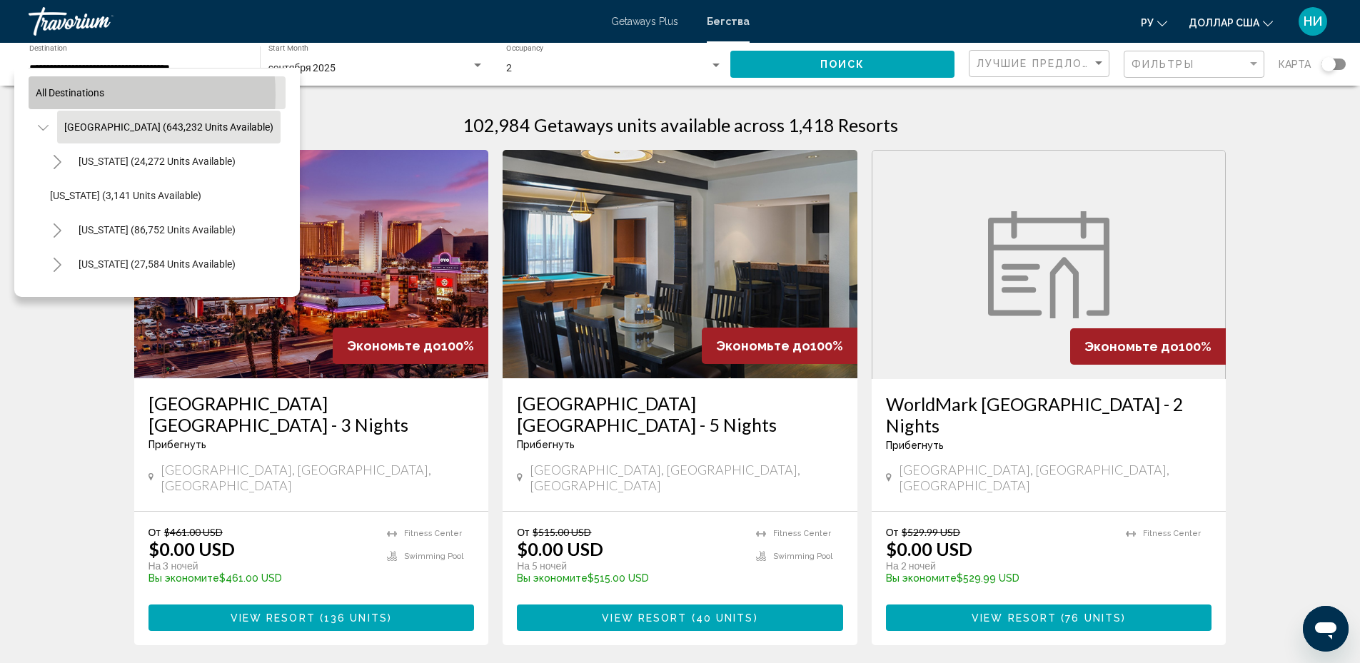
click at [57, 95] on span "All destinations" at bounding box center [70, 92] width 69 height 11
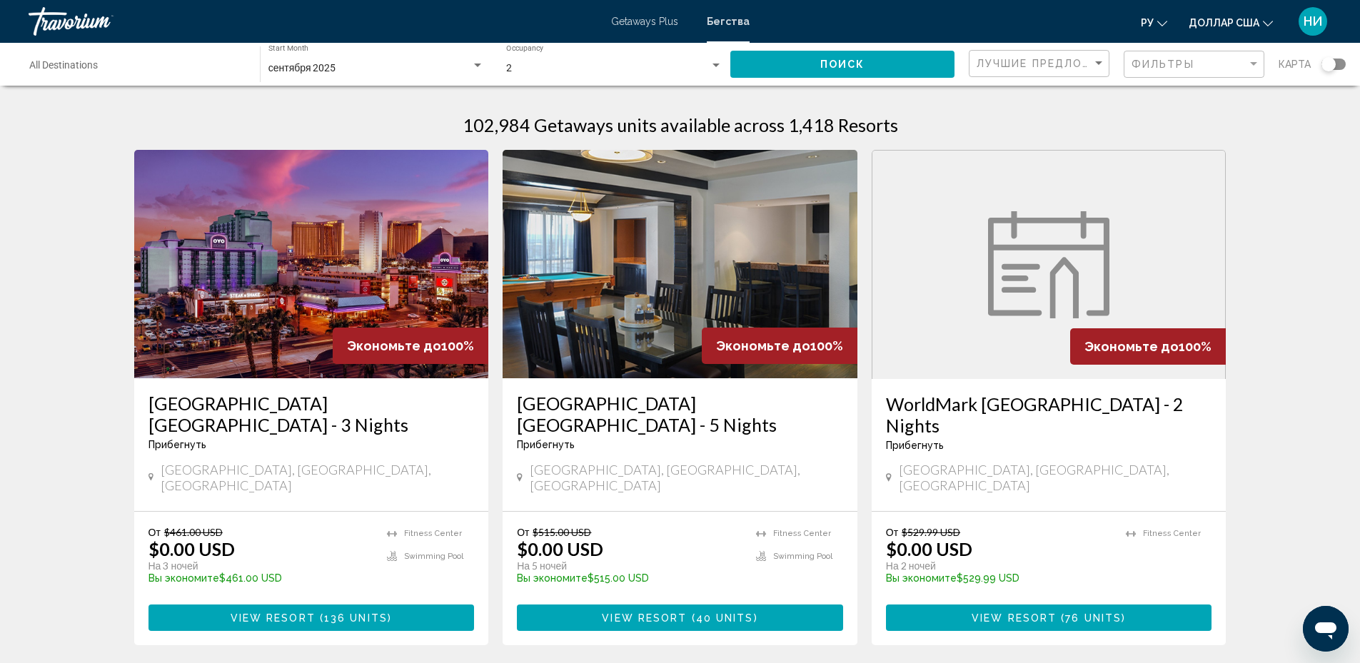
click at [97, 64] on input "Destination All Destinations" at bounding box center [137, 68] width 216 height 11
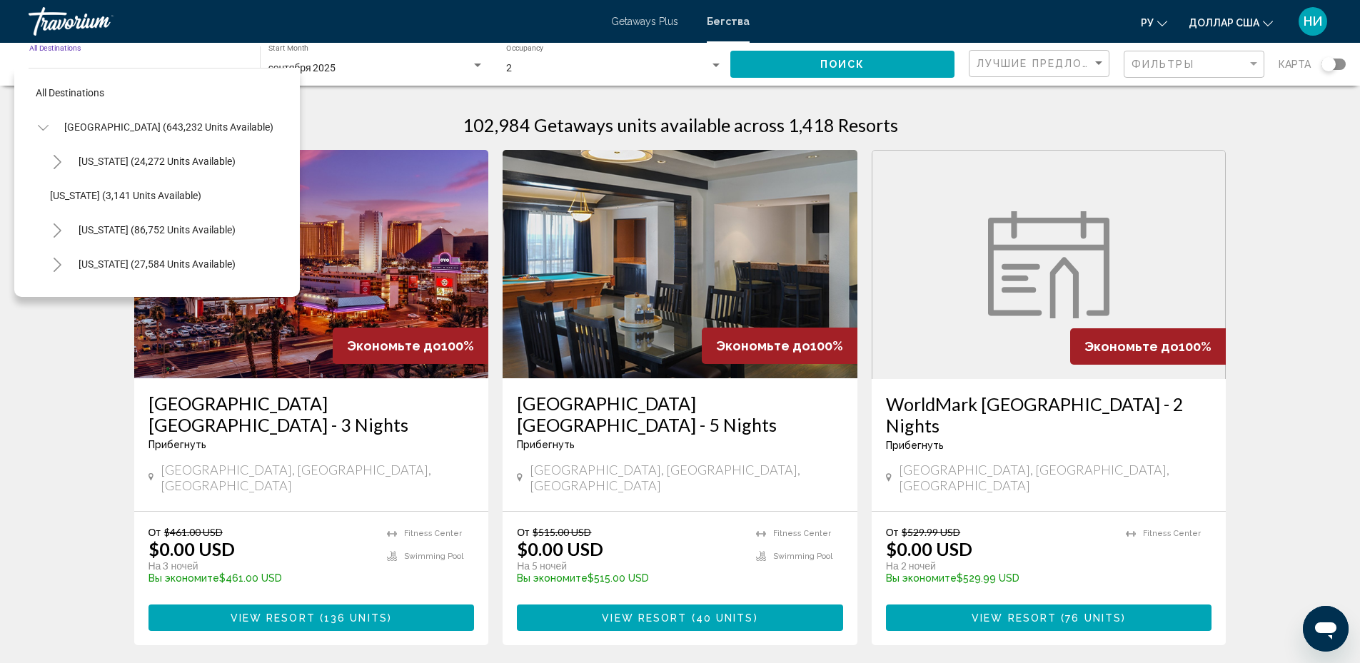
click at [44, 132] on icon "Toggle United States (643,232 units available)" at bounding box center [43, 128] width 11 height 14
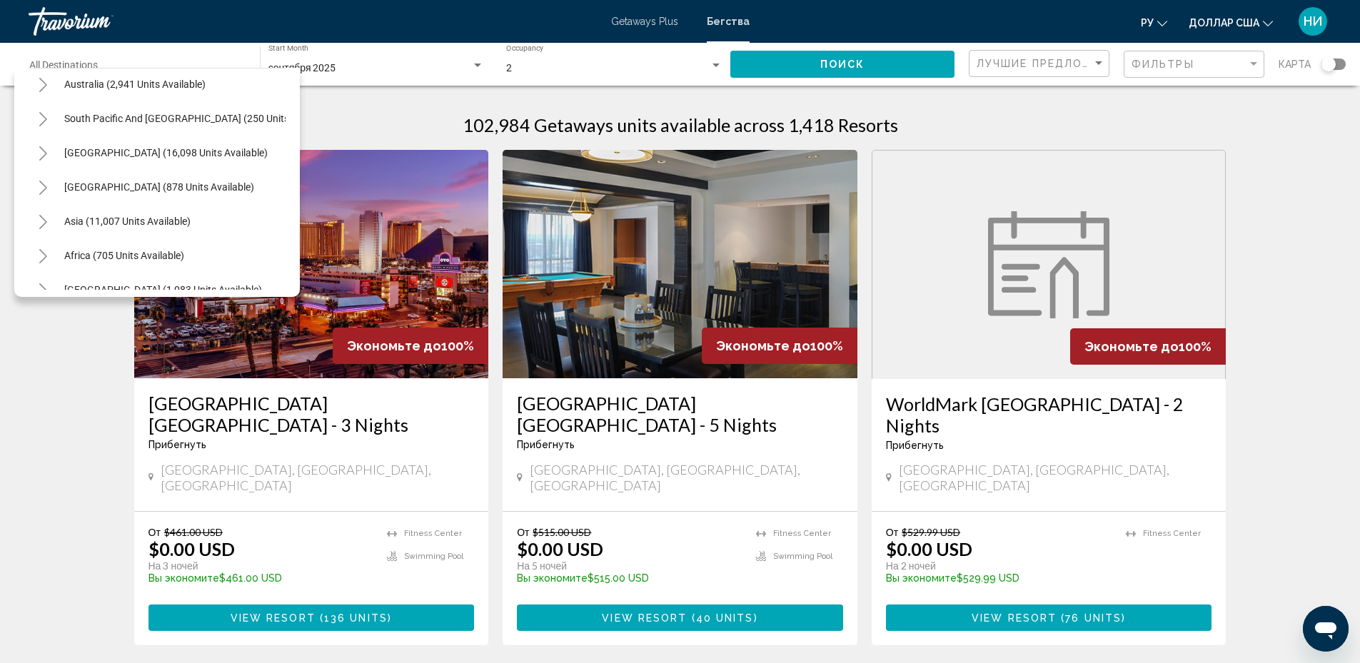
scroll to position [242, 0]
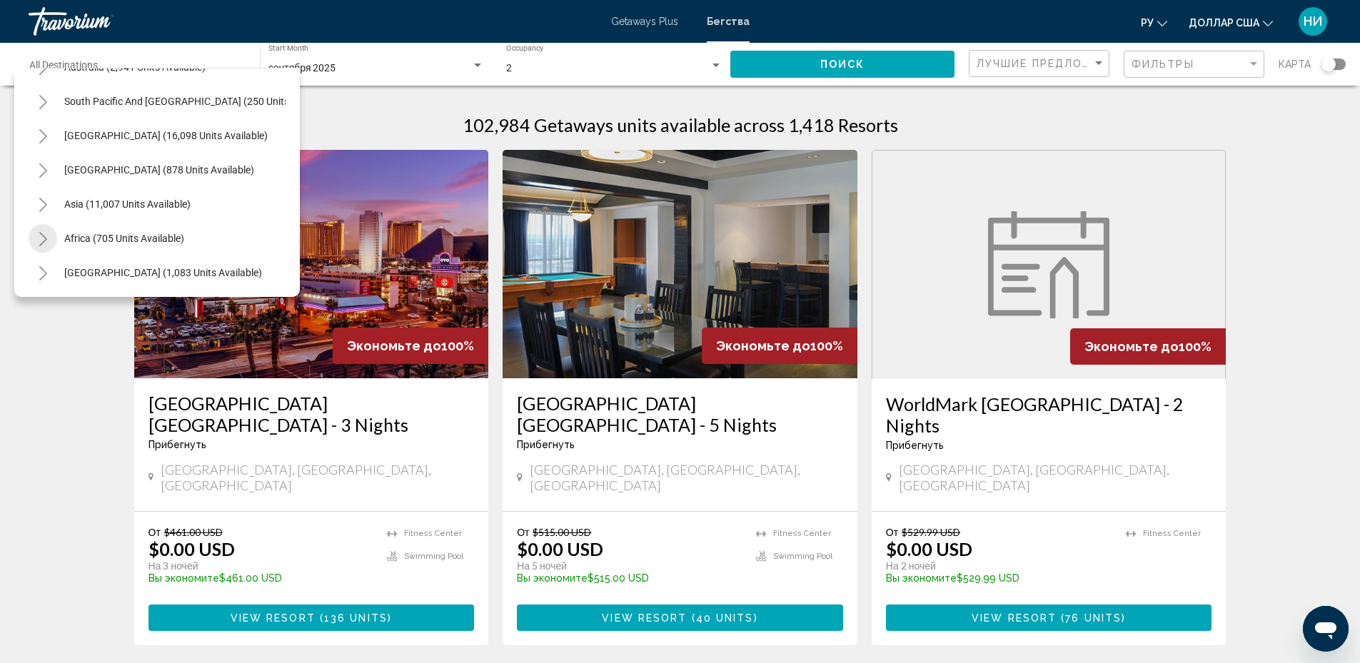
click at [41, 232] on icon "Toggle Africa (705 units available)" at bounding box center [43, 239] width 11 height 14
click at [44, 266] on icon "Toggle Middle East (1,083 units available)" at bounding box center [43, 273] width 11 height 14
click at [48, 139] on icon "Toggle Africa (705 units available)" at bounding box center [43, 138] width 11 height 14
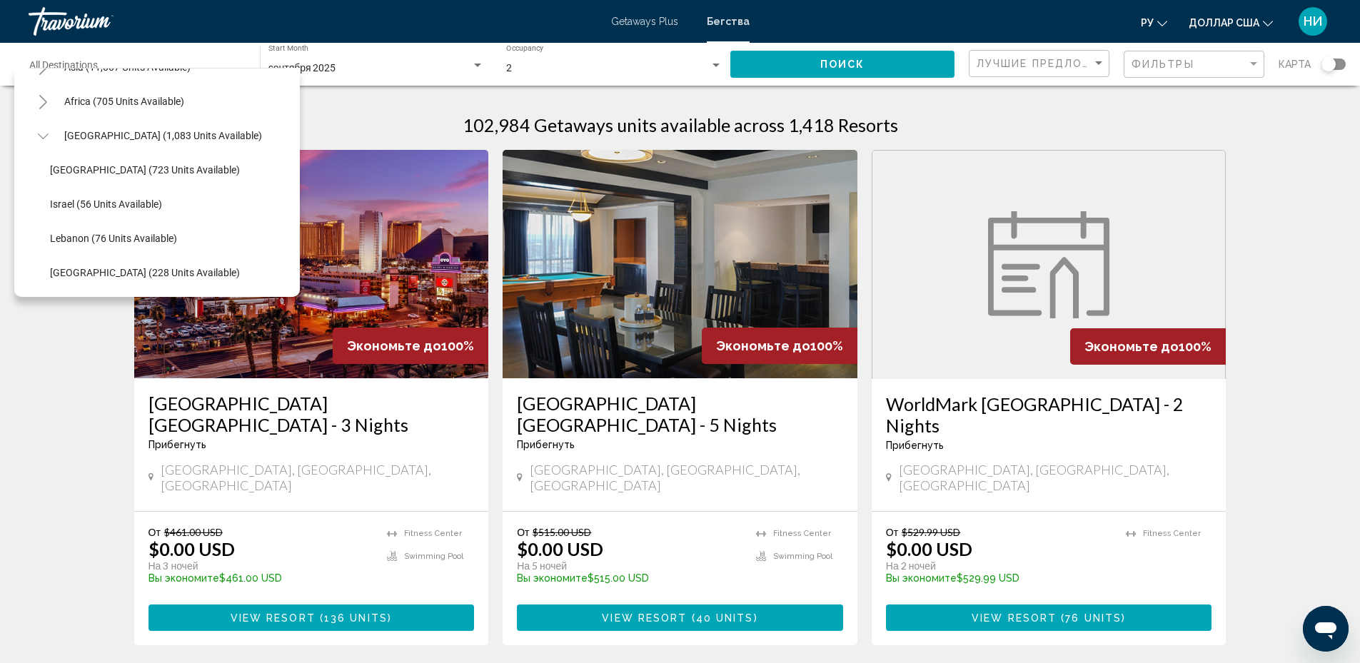
scroll to position [379, 0]
click at [153, 267] on span "United Arab Emirates (228 units available)" at bounding box center [145, 272] width 190 height 11
type input "**********"
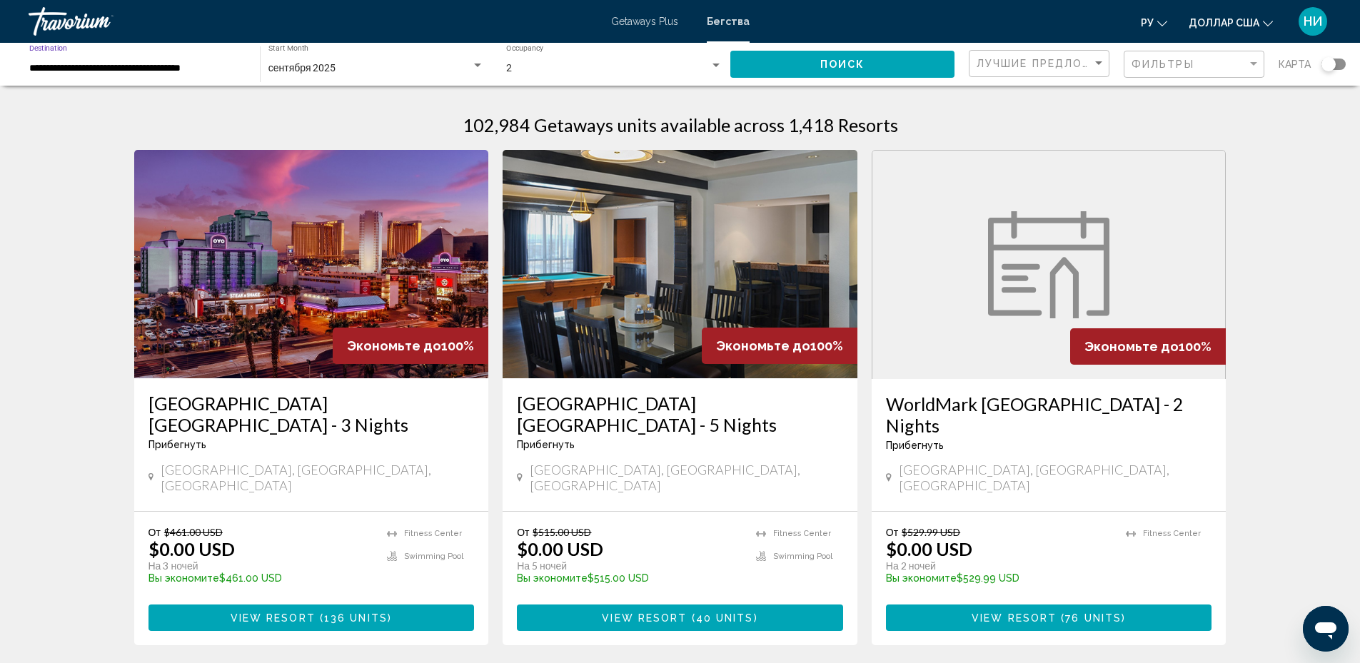
click at [879, 61] on button "Поиск" at bounding box center [843, 64] width 224 height 26
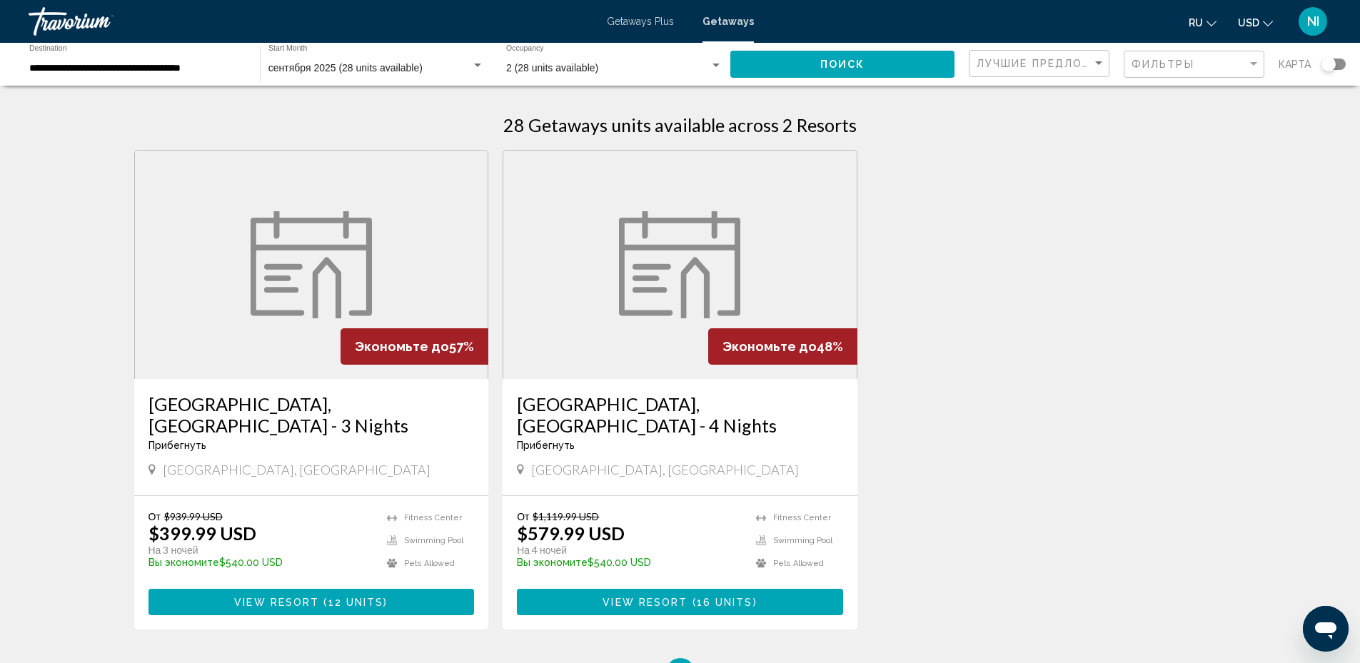
click at [183, 409] on h3 "Lemon Tree Hotel, Dubai - 3 Nights" at bounding box center [312, 414] width 326 height 43
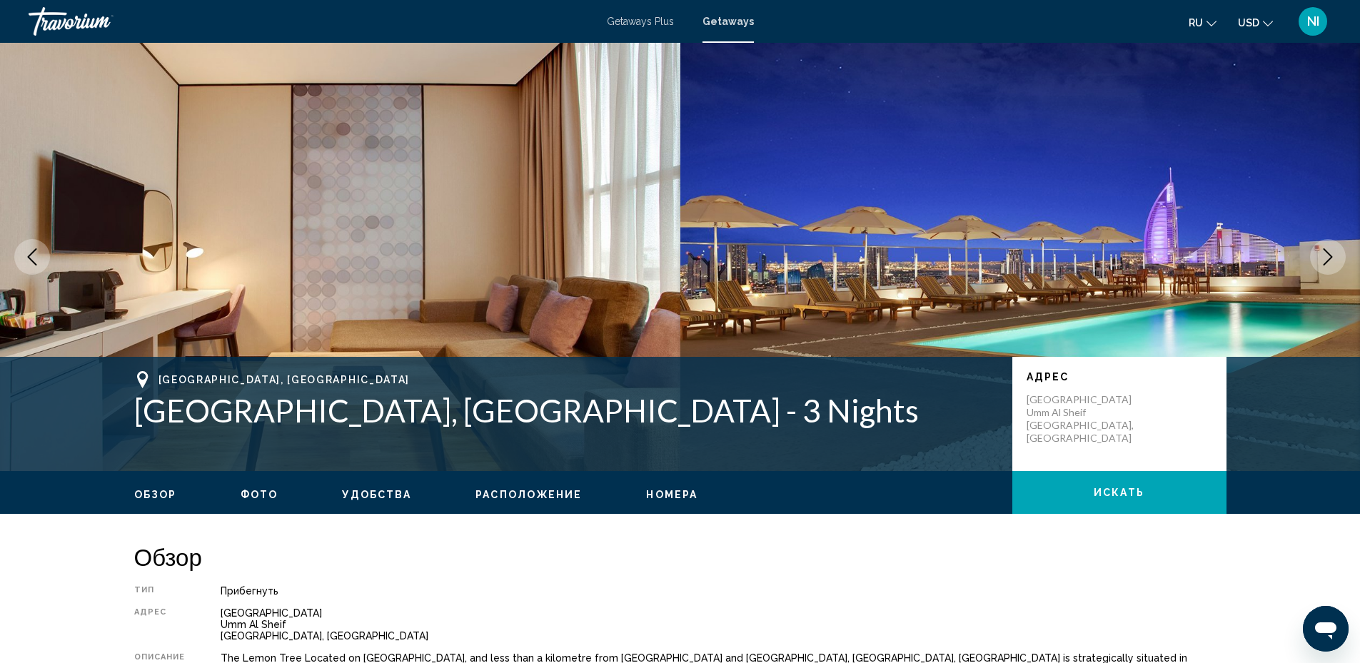
scroll to position [214, 0]
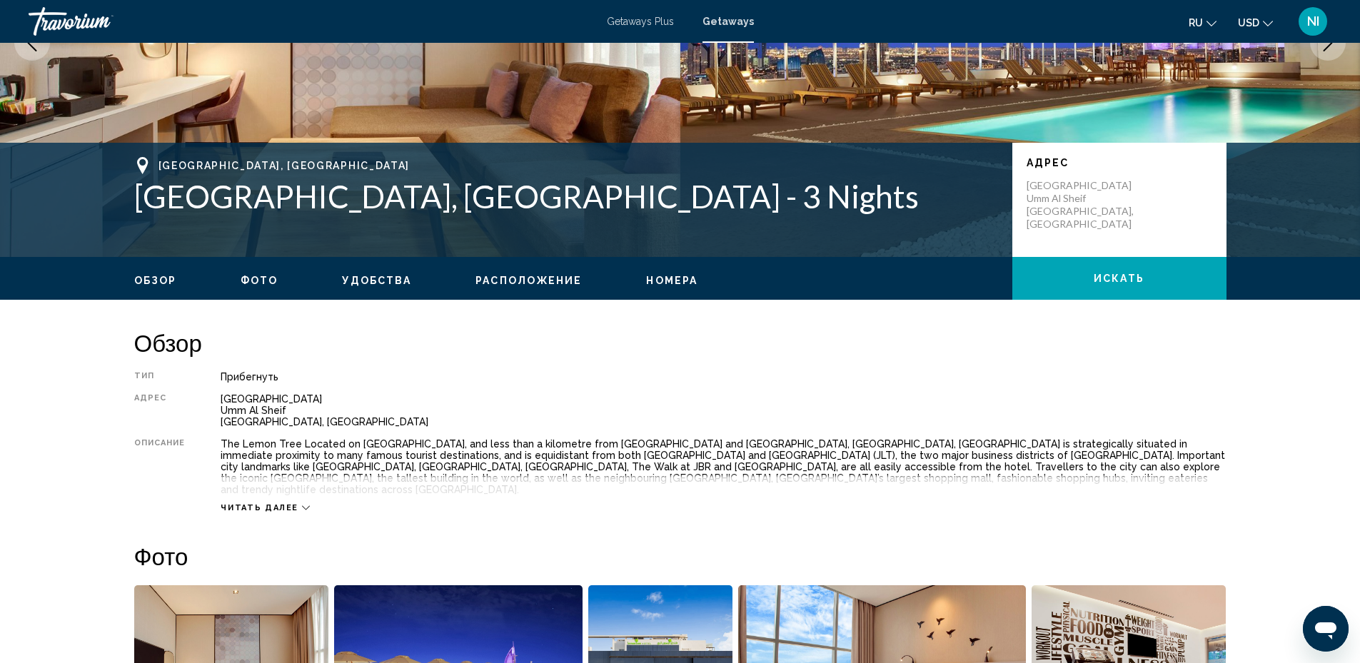
click at [284, 503] on span "Читать далее" at bounding box center [260, 507] width 78 height 9
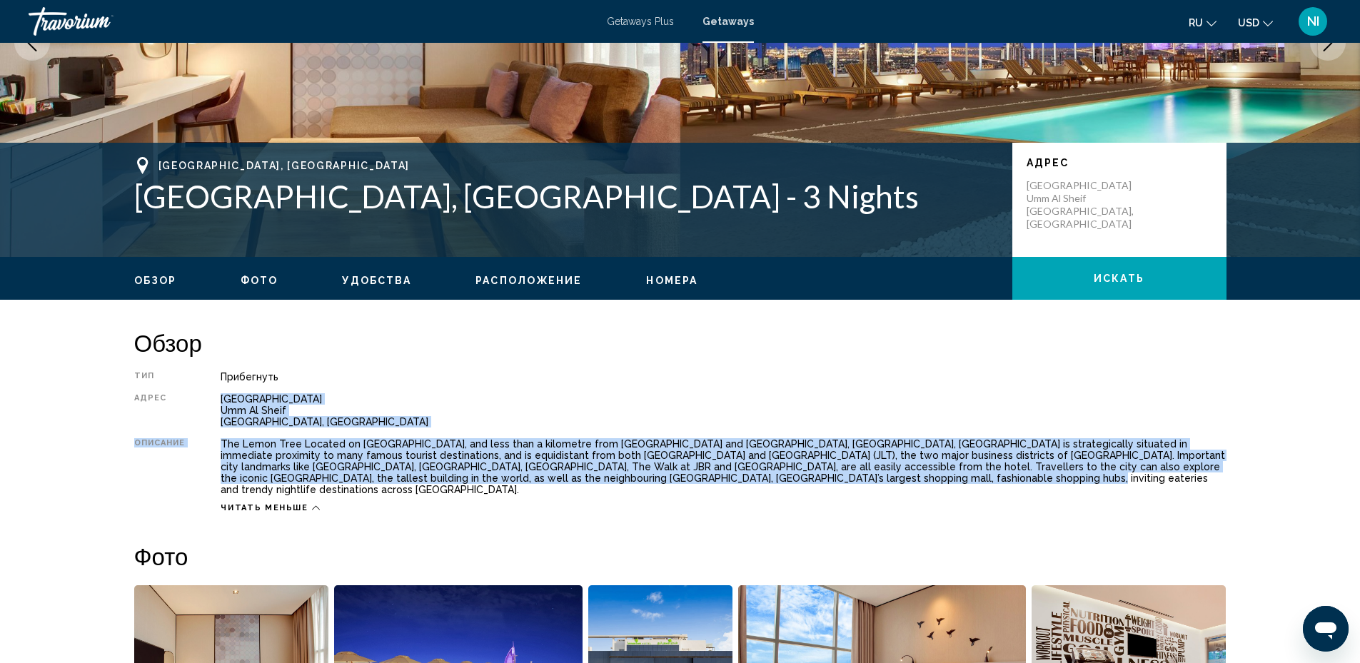
drag, startPoint x: 223, startPoint y: 401, endPoint x: 799, endPoint y: 481, distance: 581.9
click at [799, 481] on div "Тип Прибегнуть Все включено Нет «все включено» Адрес Al Wasl Road Umm Al Sheif …" at bounding box center [680, 442] width 1093 height 142
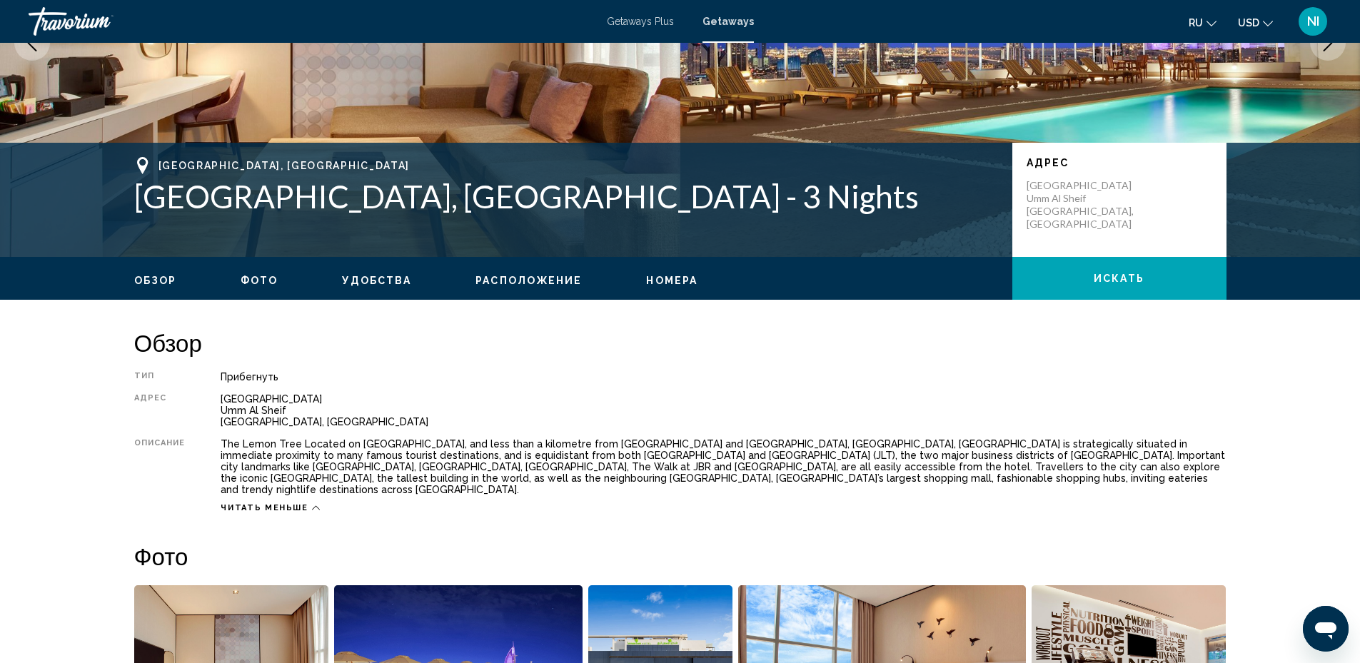
click at [1184, 339] on h2 "Обзор" at bounding box center [680, 343] width 1093 height 29
click at [528, 281] on span "Расположение" at bounding box center [529, 280] width 106 height 11
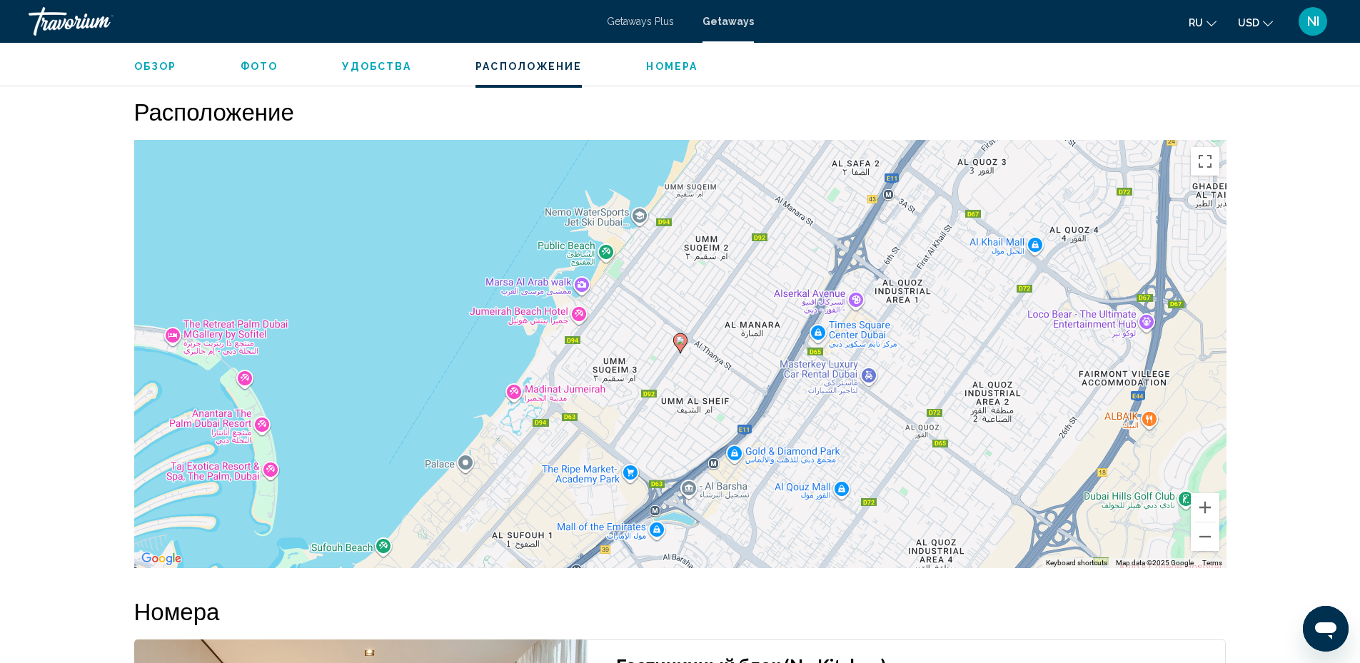
scroll to position [2057, 0]
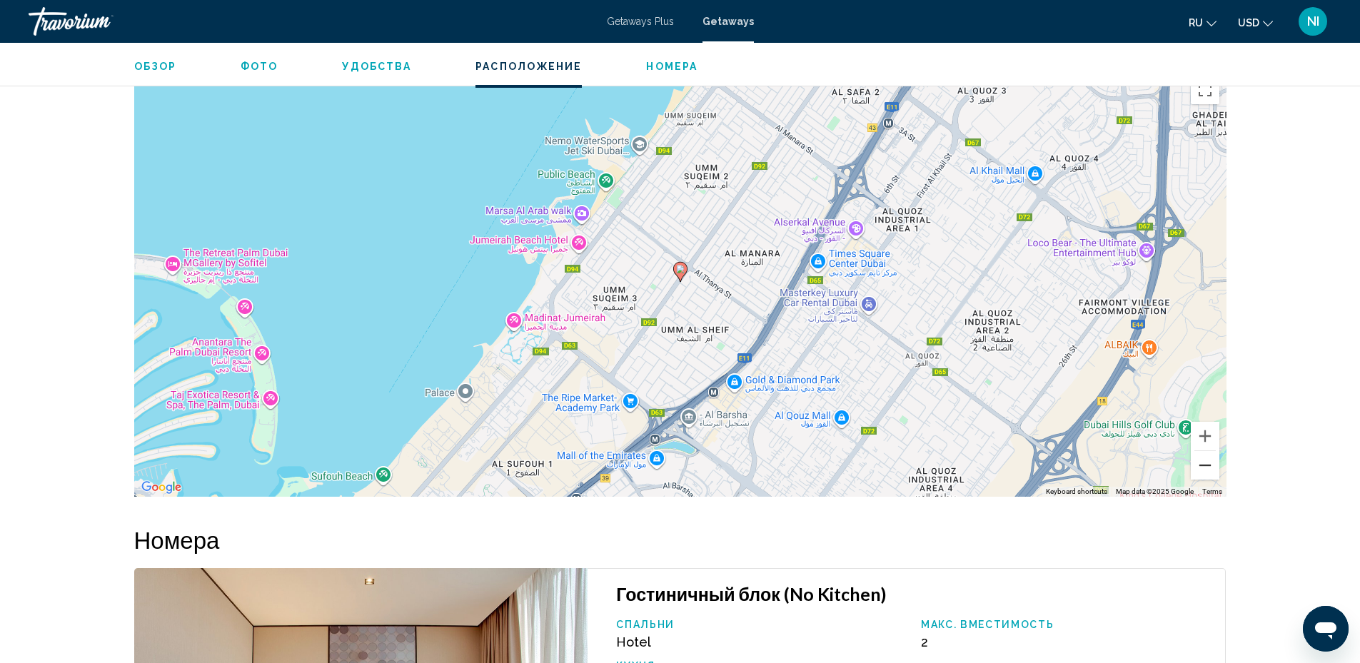
click at [1215, 463] on button "Zoom out" at bounding box center [1205, 465] width 29 height 29
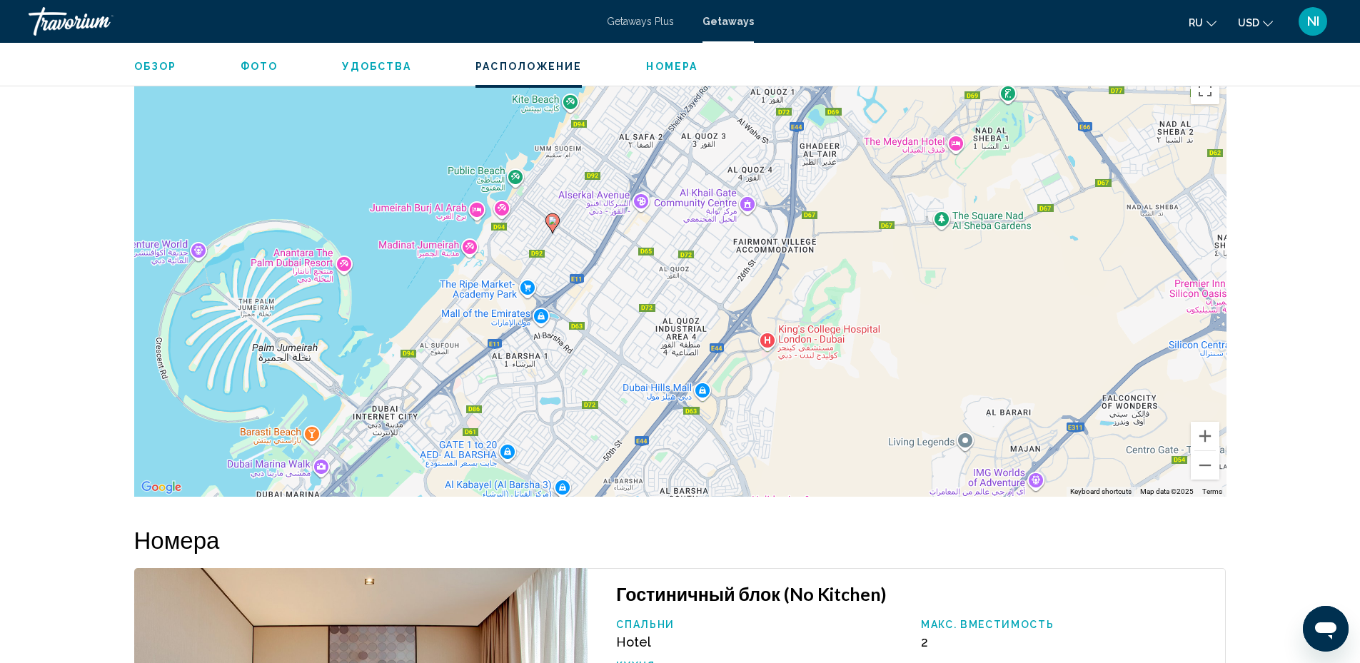
drag, startPoint x: 831, startPoint y: 431, endPoint x: 702, endPoint y: 380, distance: 139.1
click at [702, 380] on div "To activate drag with keyboard, press Alt + Enter. Once in keyboard drag state,…" at bounding box center [680, 283] width 1093 height 428
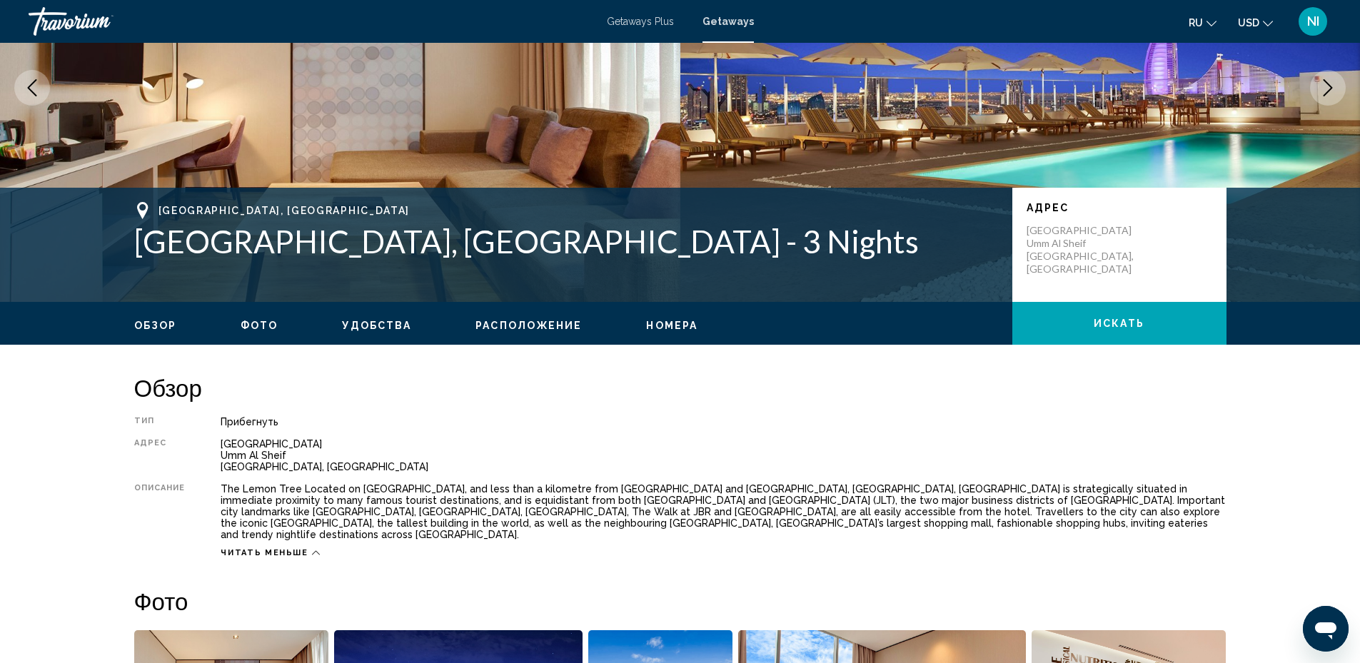
scroll to position [0, 0]
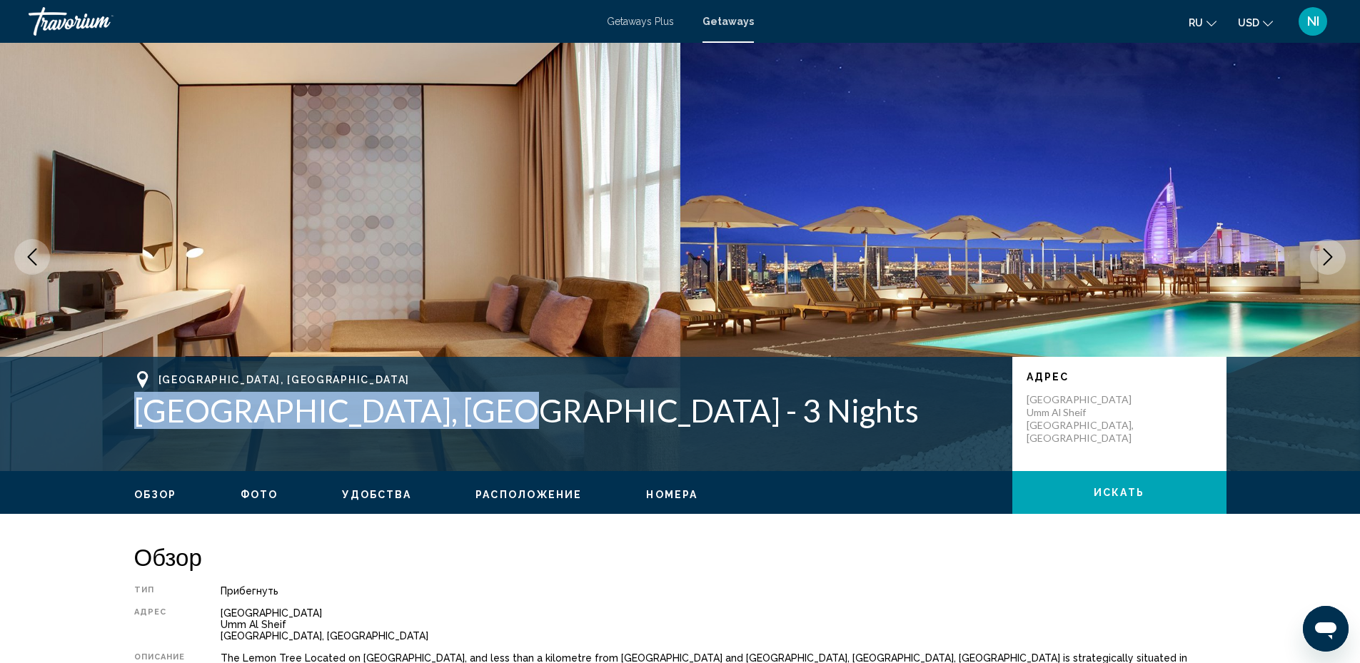
drag, startPoint x: 135, startPoint y: 408, endPoint x: 474, endPoint y: 425, distance: 339.6
click at [474, 425] on h1 "Lemon Tree Hotel, Dubai - 3 Nights" at bounding box center [566, 410] width 864 height 37
copy h1 "Lemon Tree Hotel, Dubai"
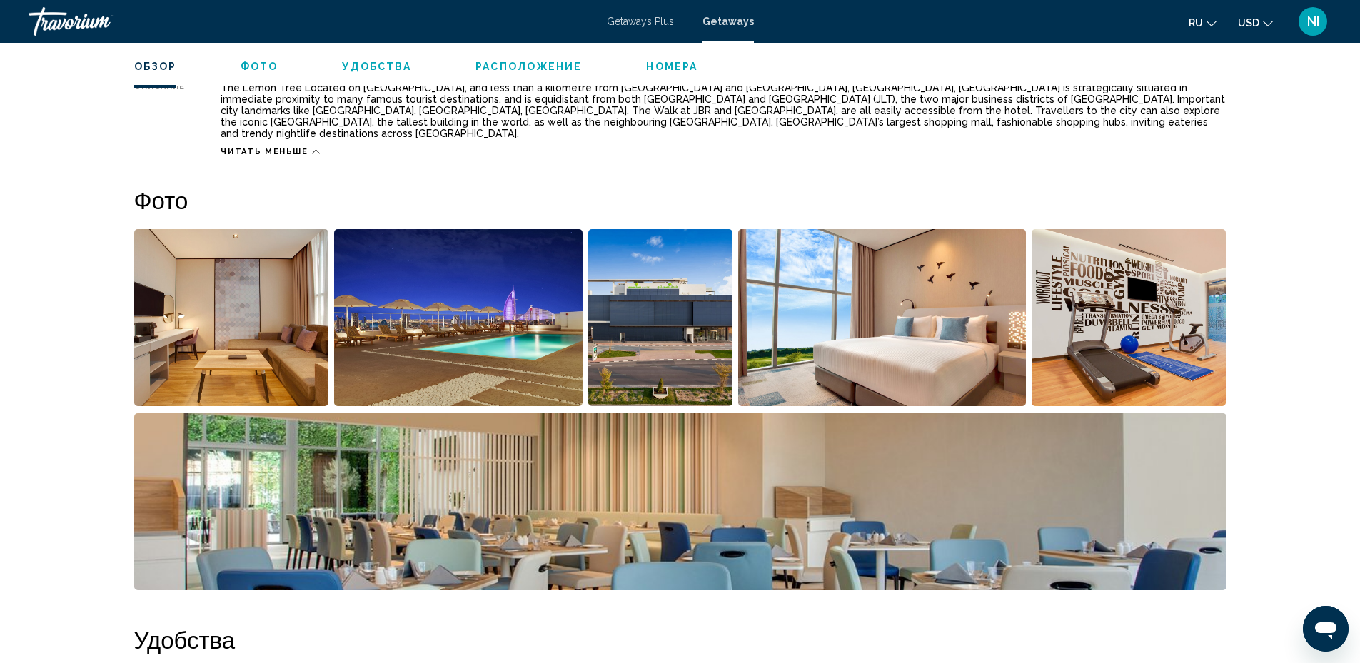
scroll to position [286, 0]
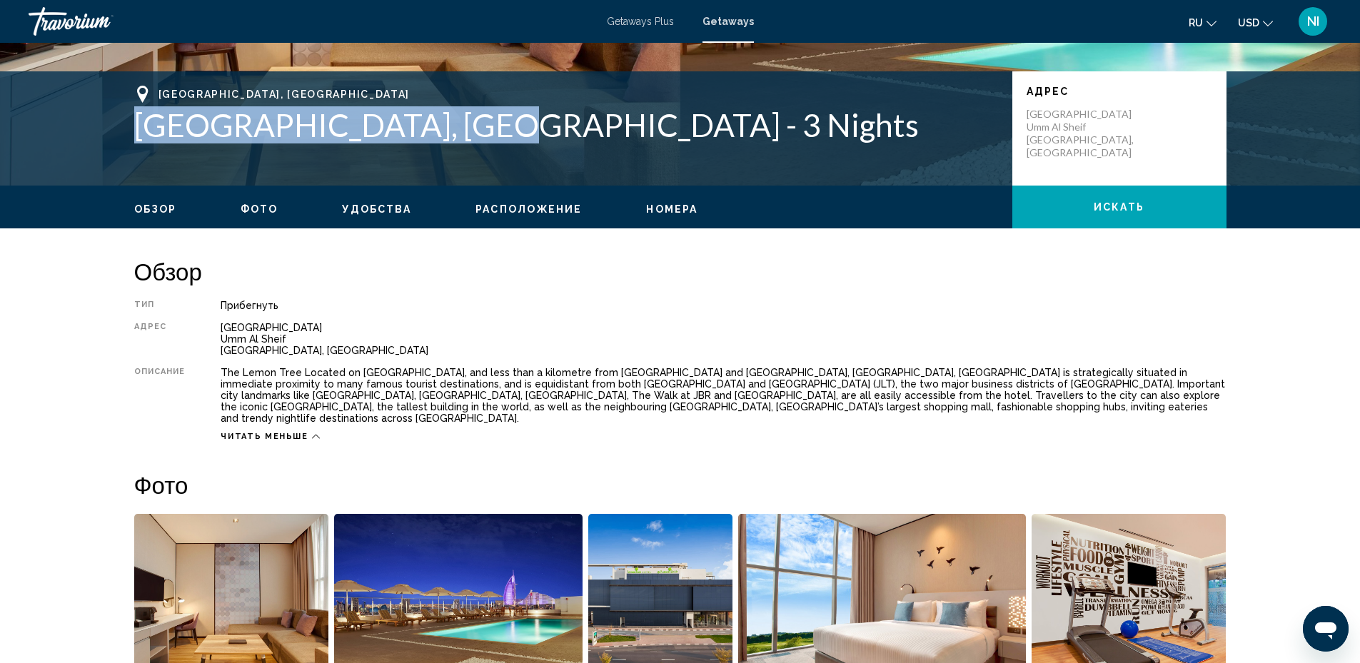
click at [166, 206] on span "Обзор" at bounding box center [155, 209] width 43 height 11
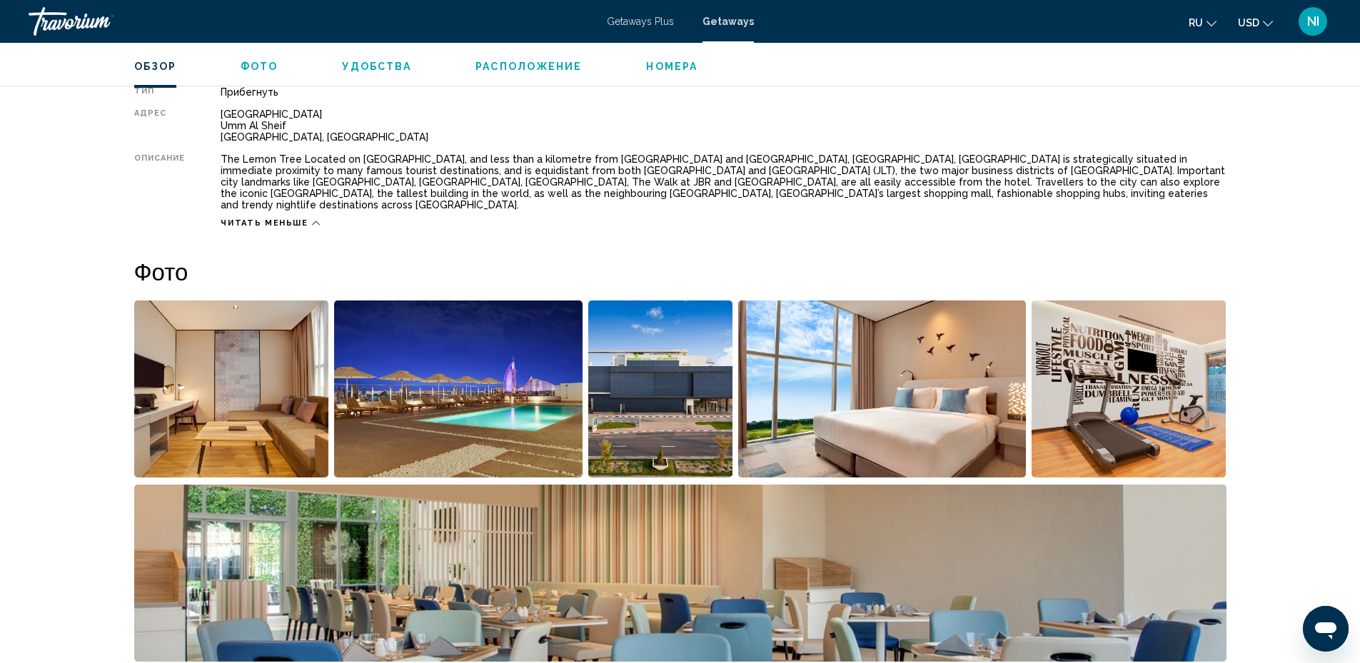
scroll to position [571, 0]
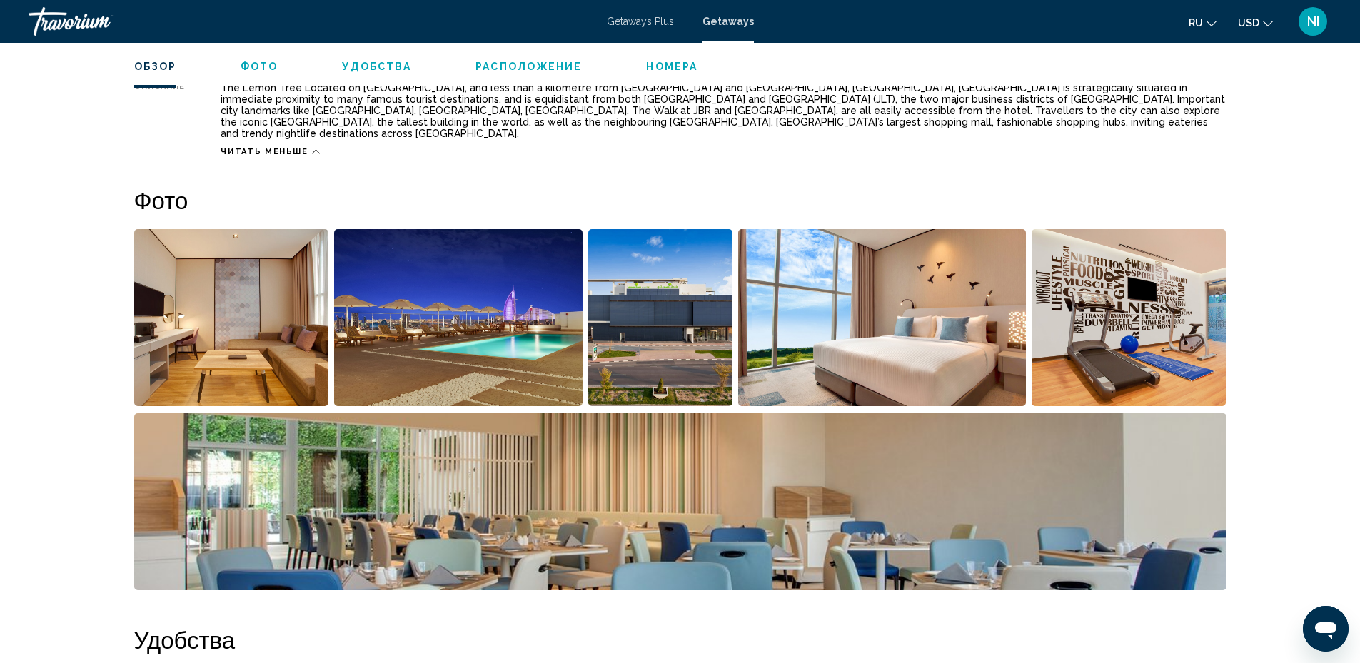
click at [227, 350] on img "Open full-screen image slider" at bounding box center [231, 317] width 195 height 177
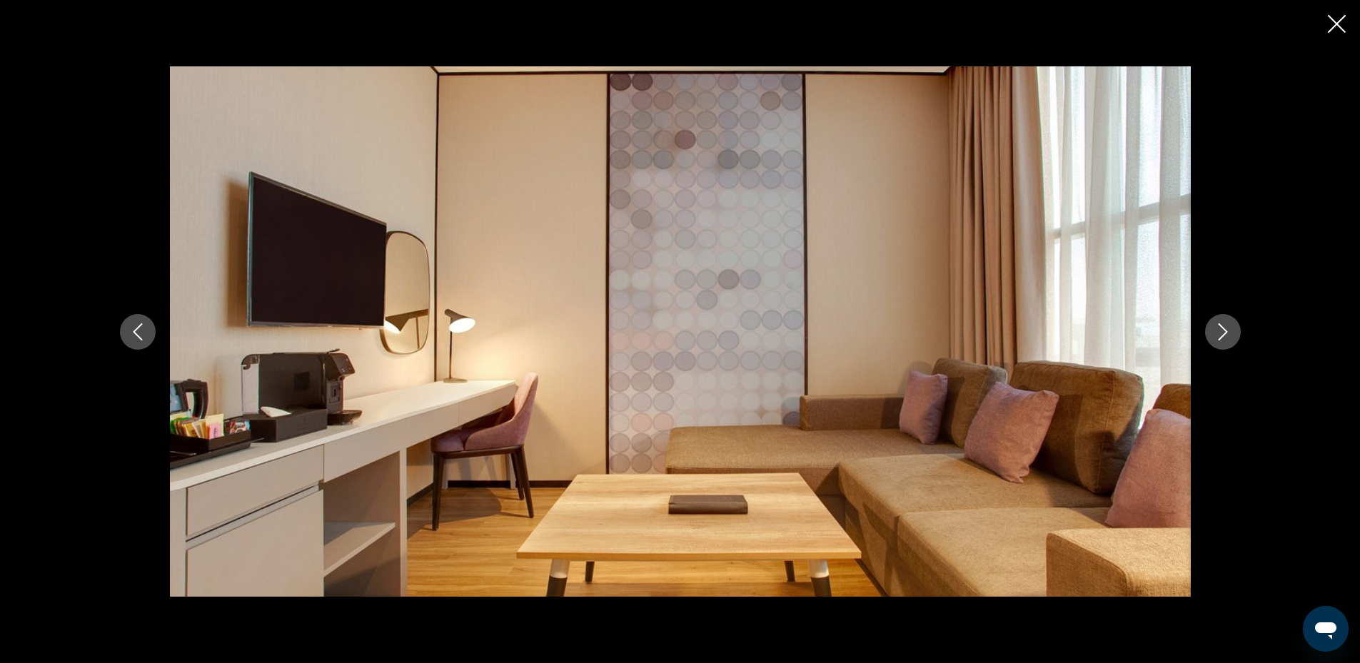
click at [1222, 336] on icon "Next image" at bounding box center [1222, 332] width 9 height 17
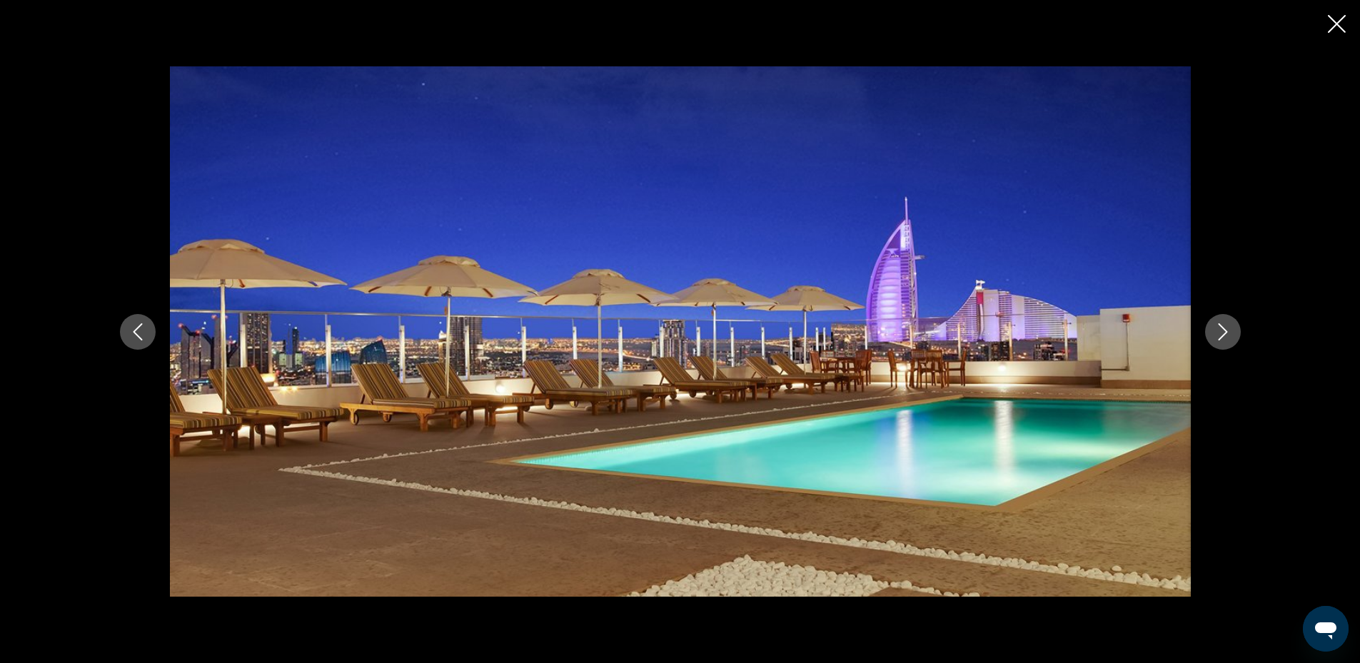
click at [1218, 334] on icon "Next image" at bounding box center [1223, 332] width 17 height 17
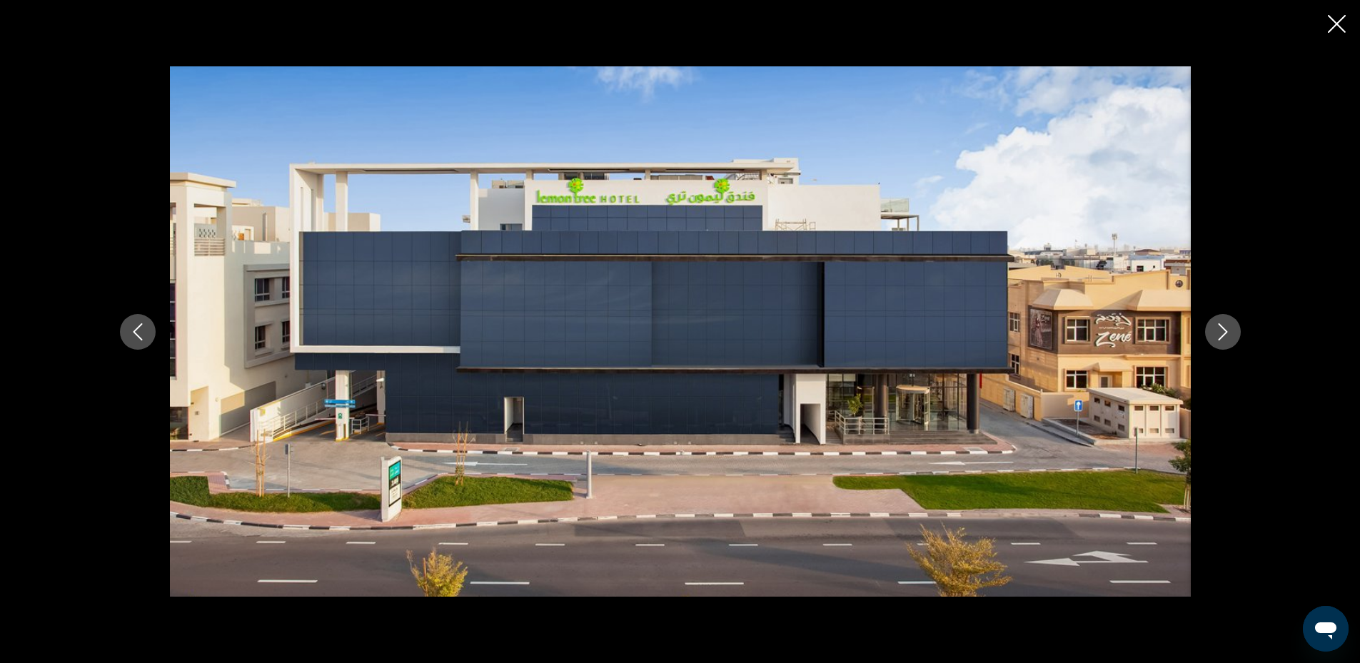
click at [1230, 333] on icon "Next image" at bounding box center [1223, 332] width 17 height 17
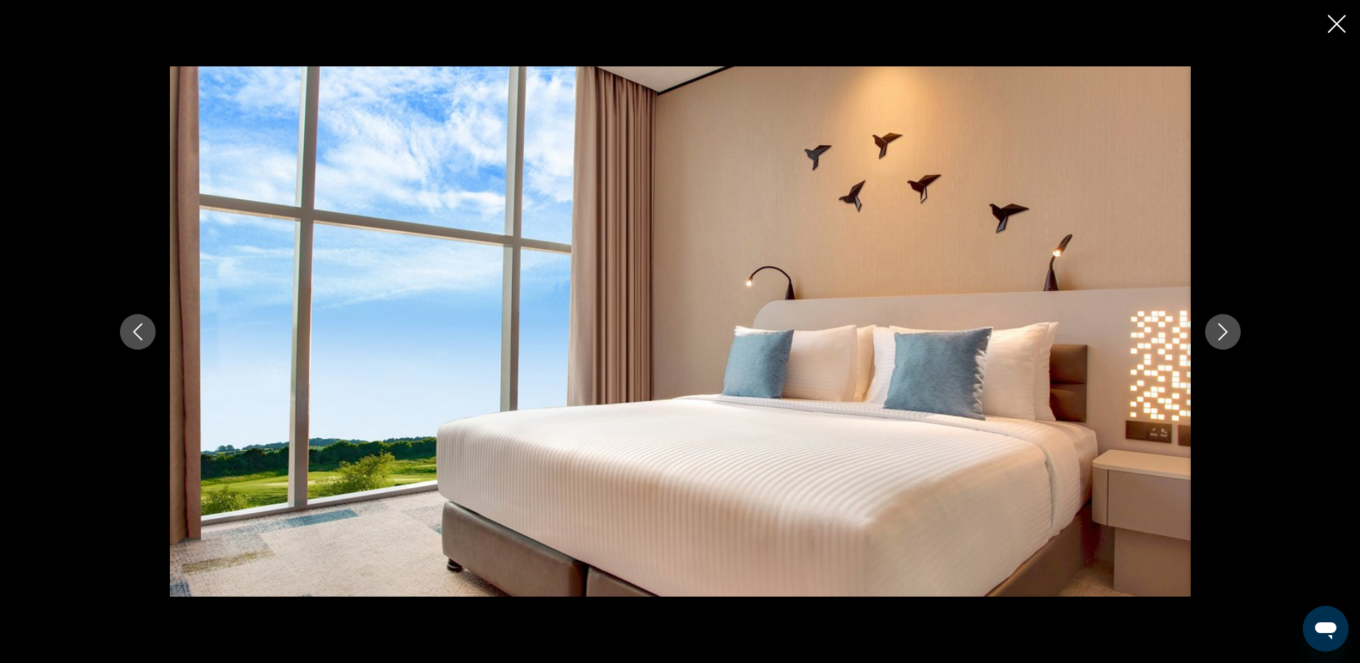
click at [1230, 333] on icon "Next image" at bounding box center [1223, 332] width 17 height 17
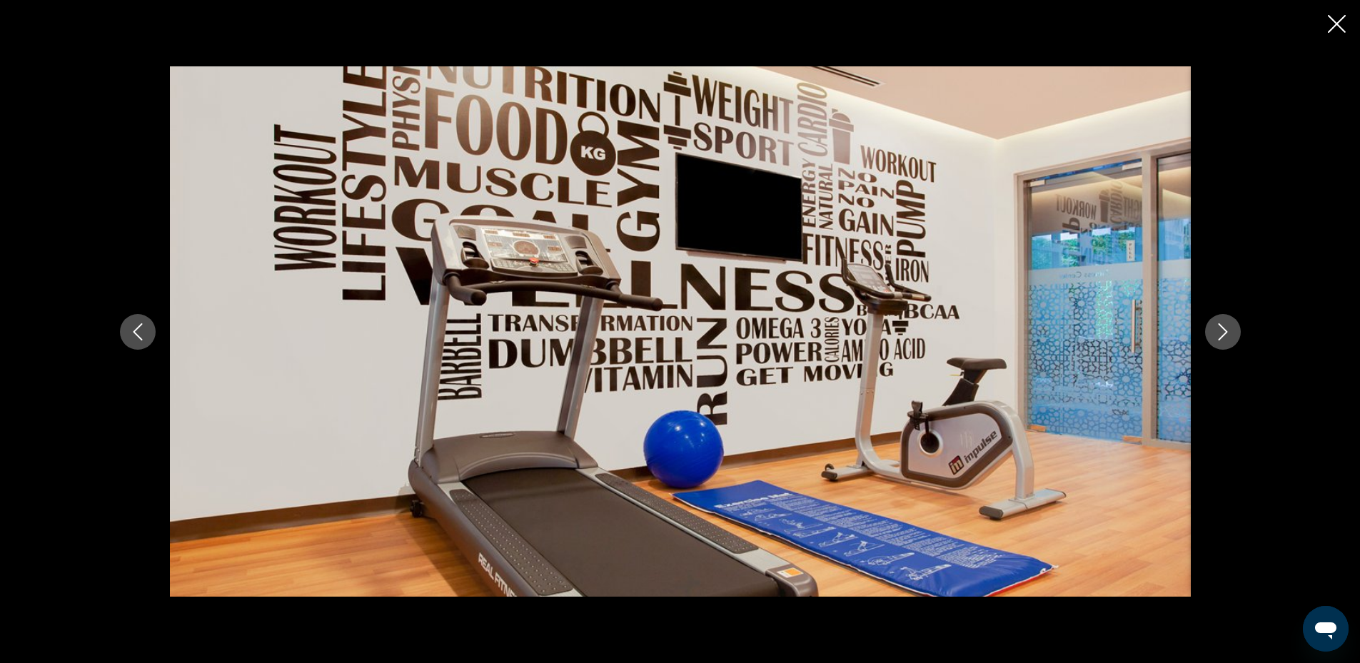
click at [1230, 332] on icon "Next image" at bounding box center [1223, 332] width 17 height 17
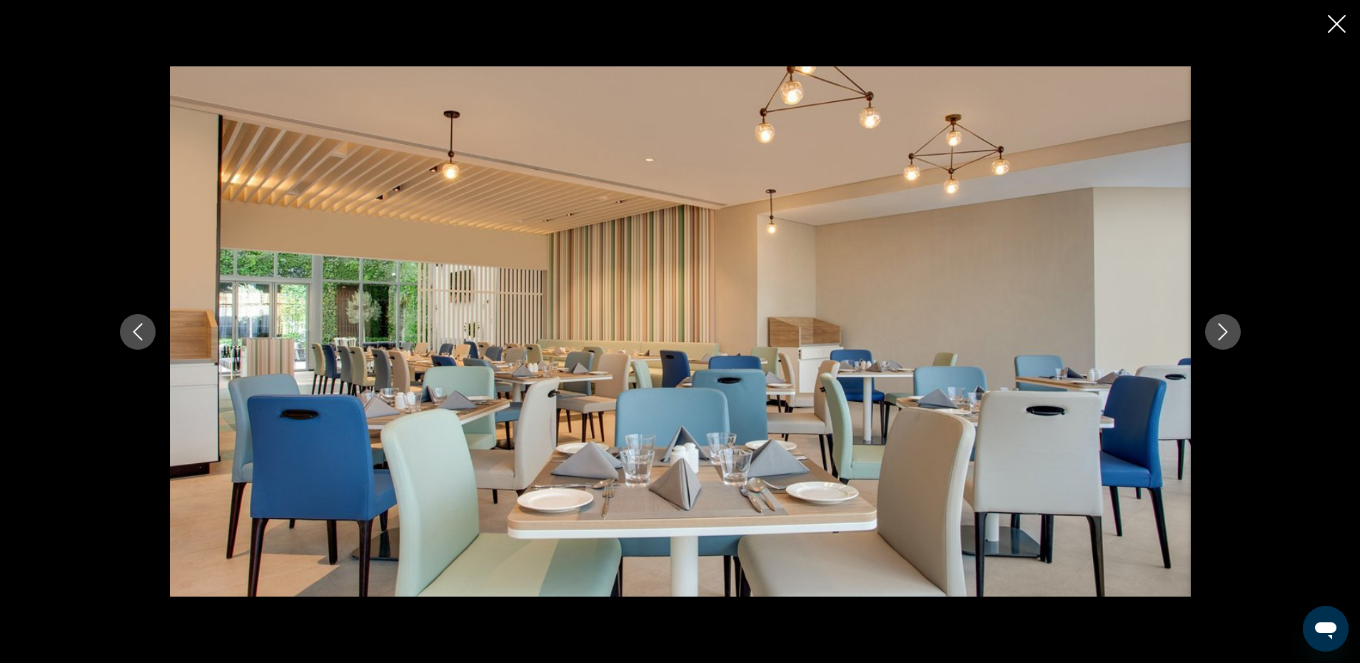
click at [1230, 332] on icon "Next image" at bounding box center [1223, 332] width 17 height 17
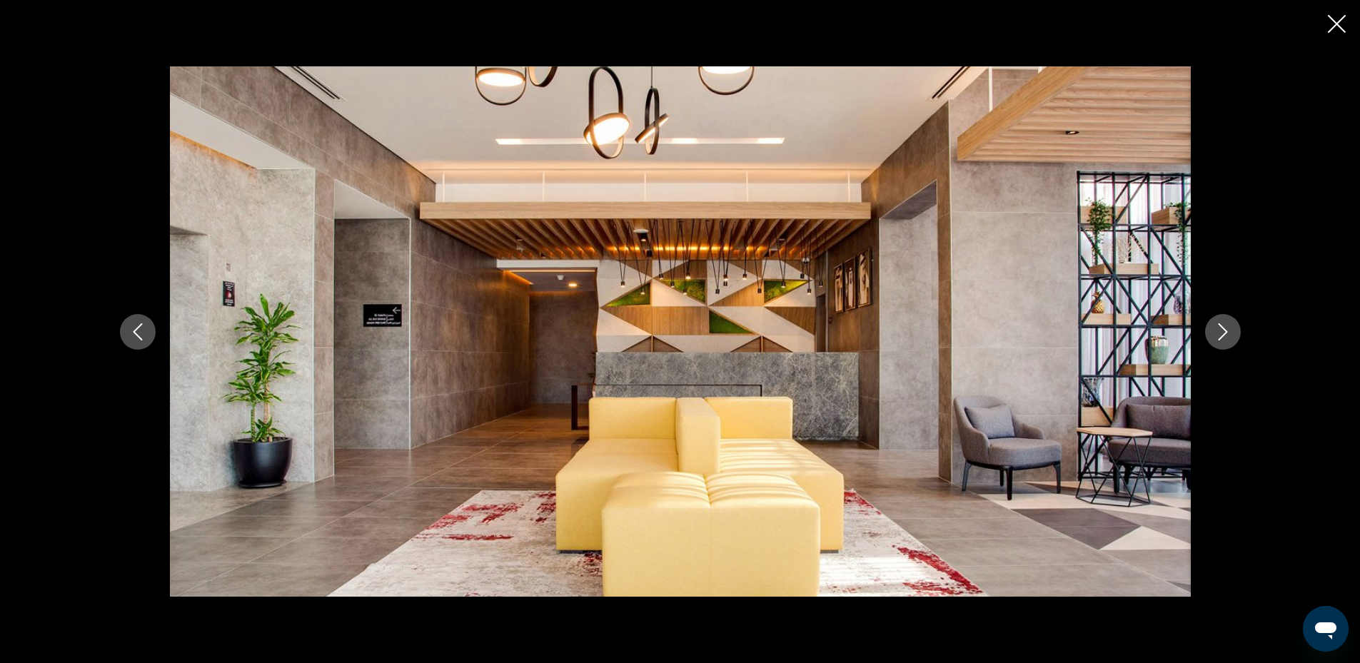
click at [1224, 333] on icon "Next image" at bounding box center [1223, 332] width 17 height 17
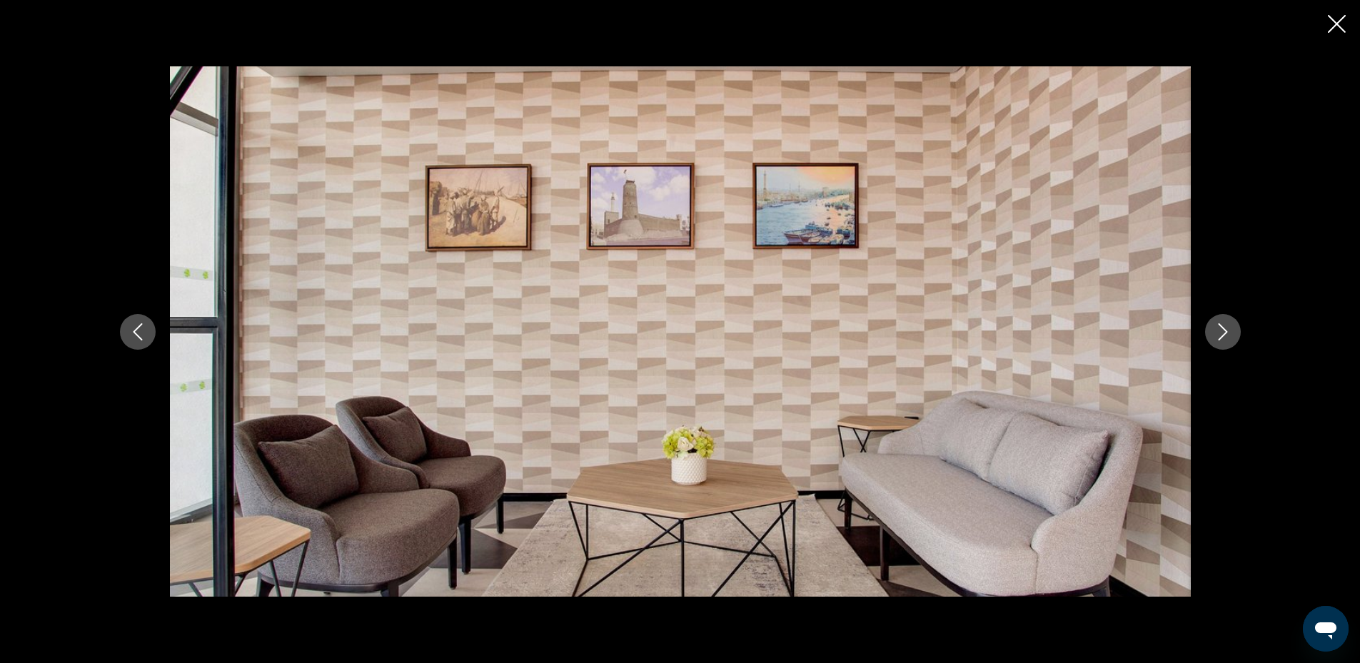
click at [1223, 334] on icon "Next image" at bounding box center [1223, 332] width 17 height 17
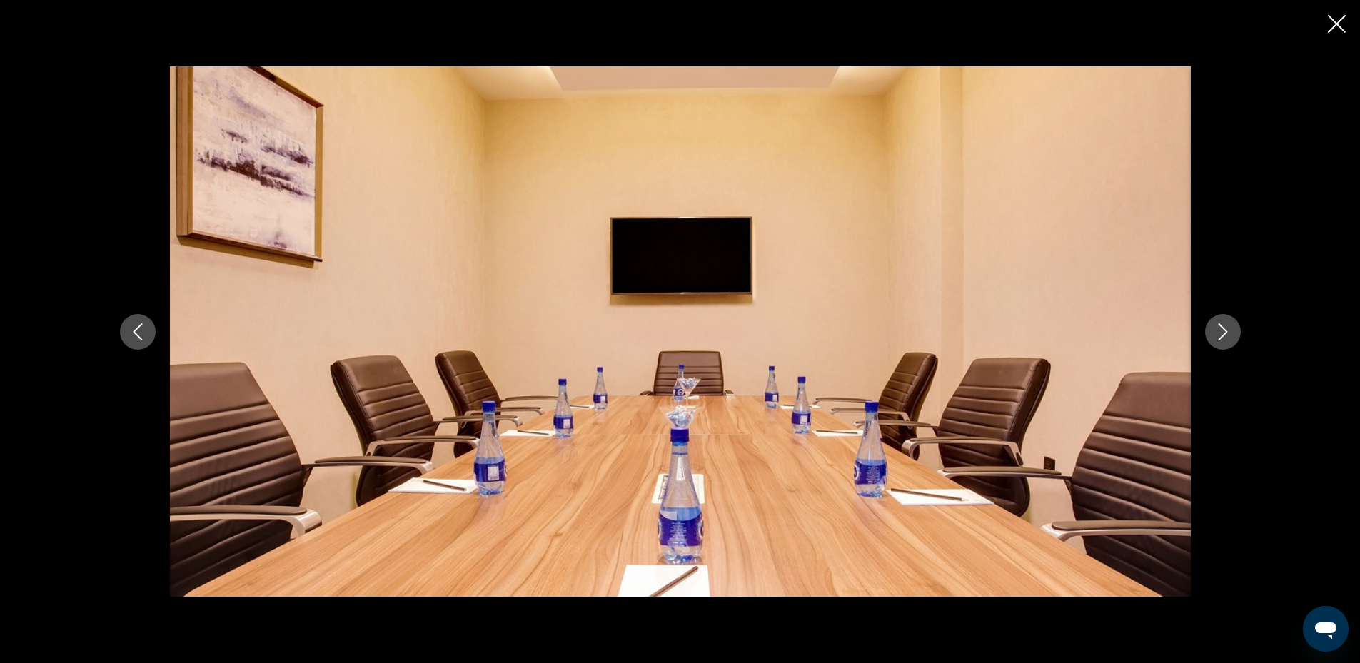
click at [1220, 332] on icon "Next image" at bounding box center [1223, 332] width 17 height 17
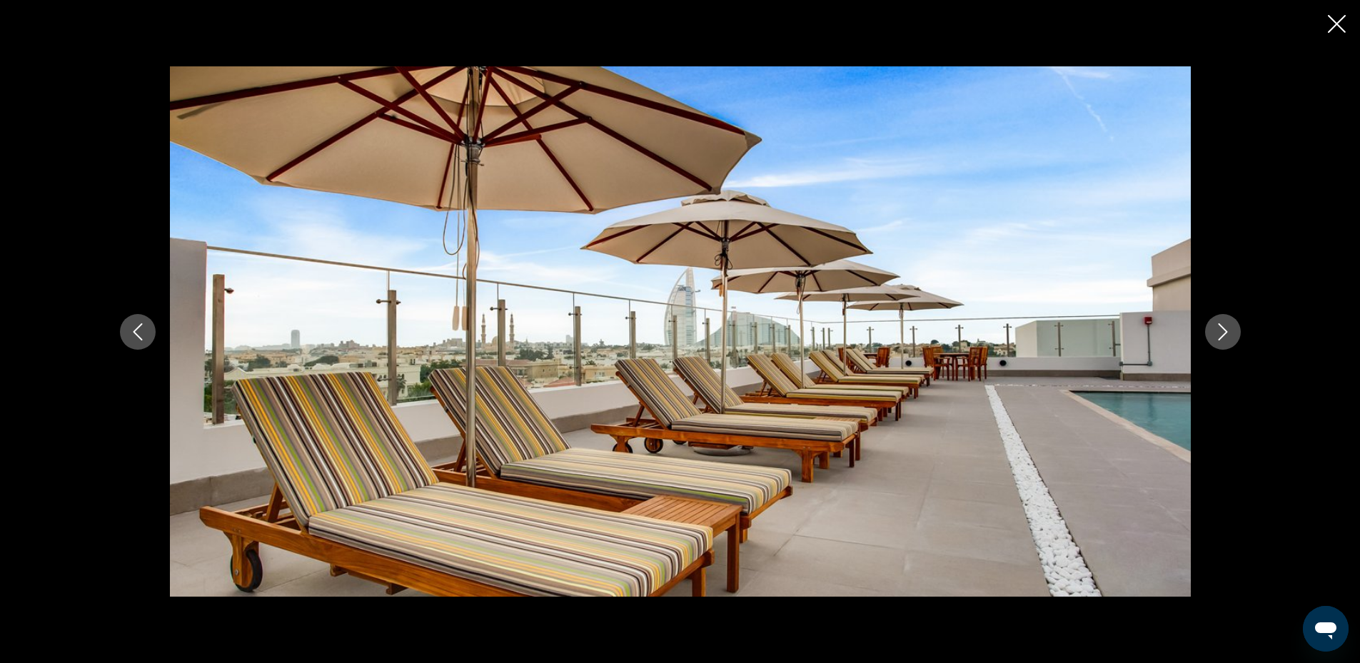
click at [1220, 332] on icon "Next image" at bounding box center [1223, 332] width 17 height 17
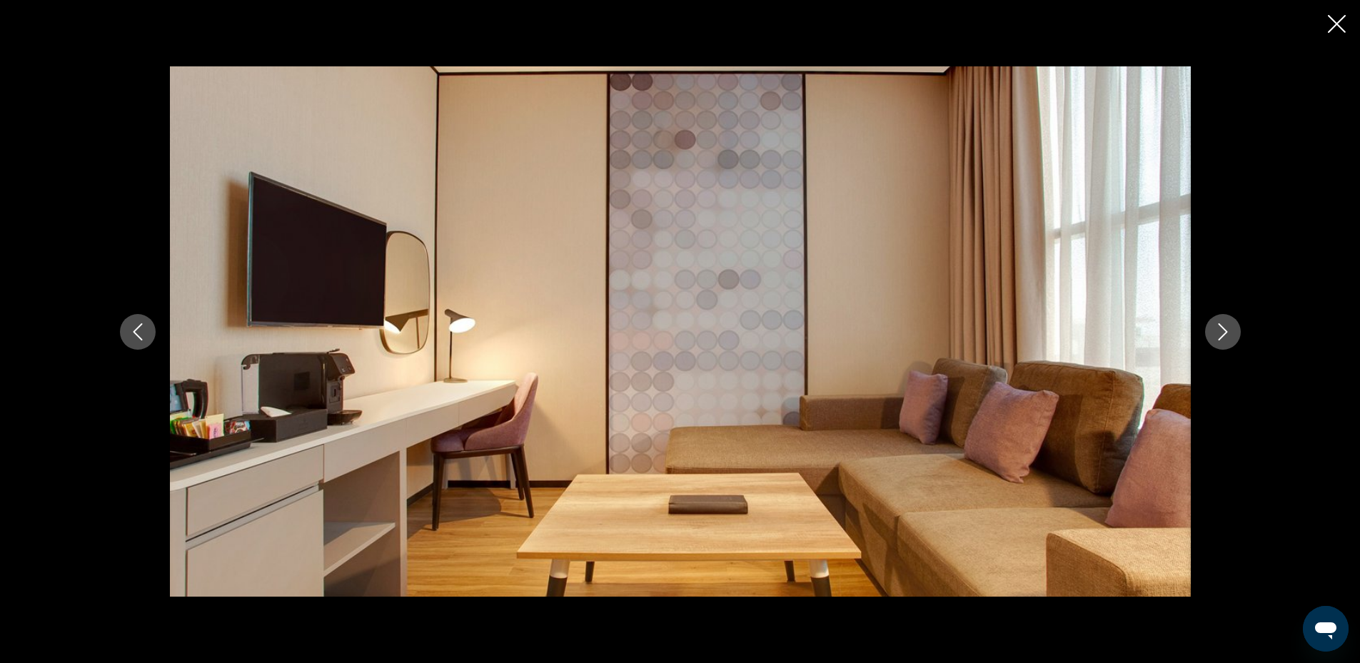
click at [1216, 334] on icon "Next image" at bounding box center [1223, 332] width 17 height 17
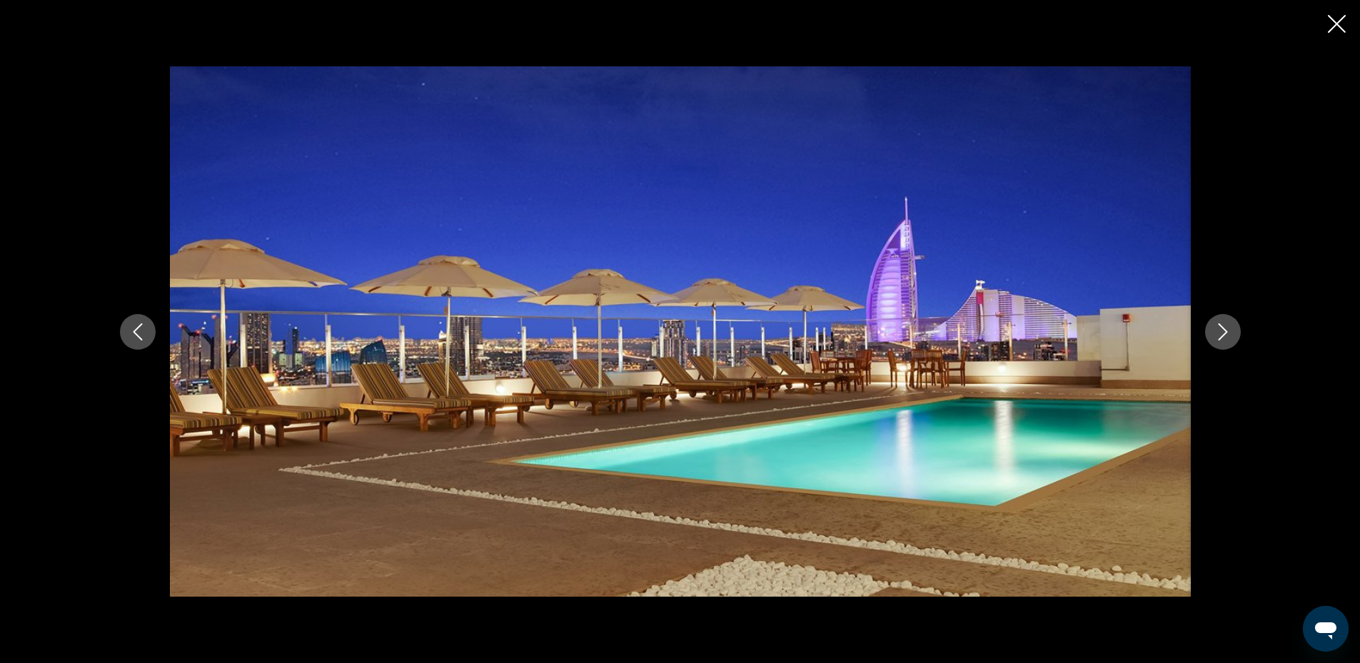
click at [1344, 23] on icon "Close slideshow" at bounding box center [1337, 24] width 18 height 18
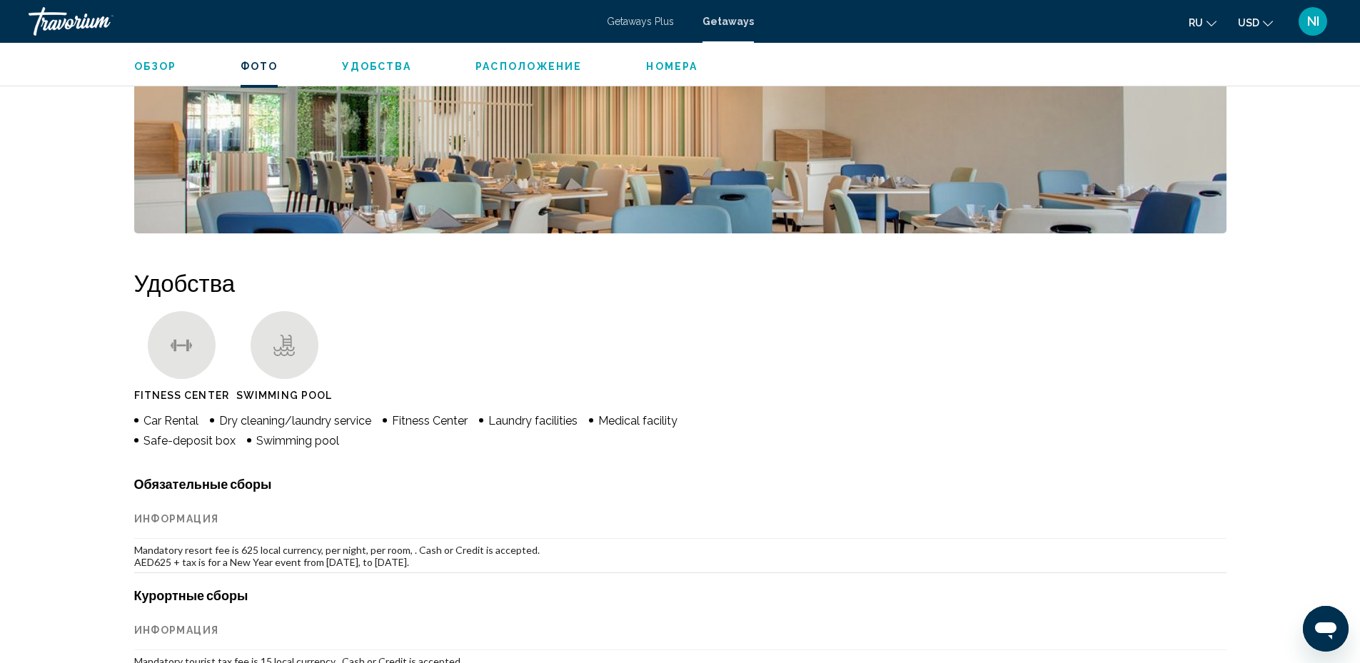
scroll to position [1071, 0]
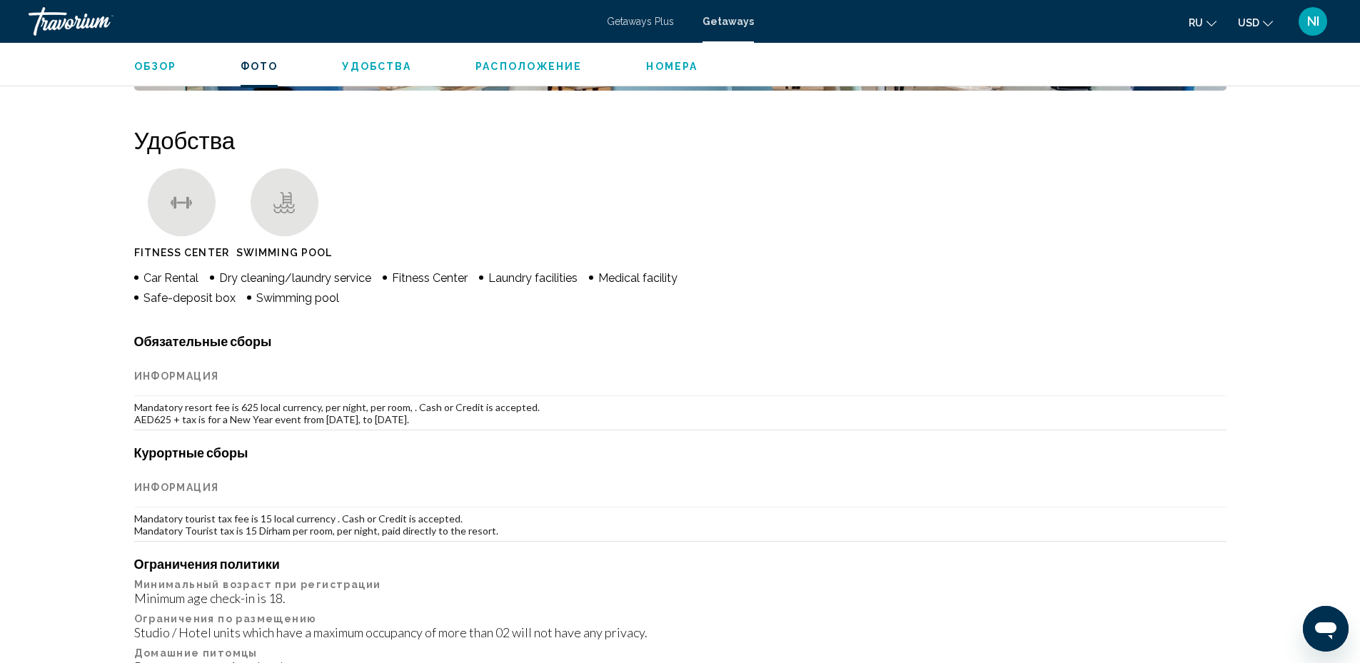
drag, startPoint x: 134, startPoint y: 396, endPoint x: 526, endPoint y: 410, distance: 392.3
click at [526, 410] on td "Mandatory resort fee is 625 local currency, per night, per room, . Cash or Cred…" at bounding box center [680, 413] width 1093 height 34
click at [566, 468] on th "Информация" at bounding box center [680, 488] width 1093 height 40
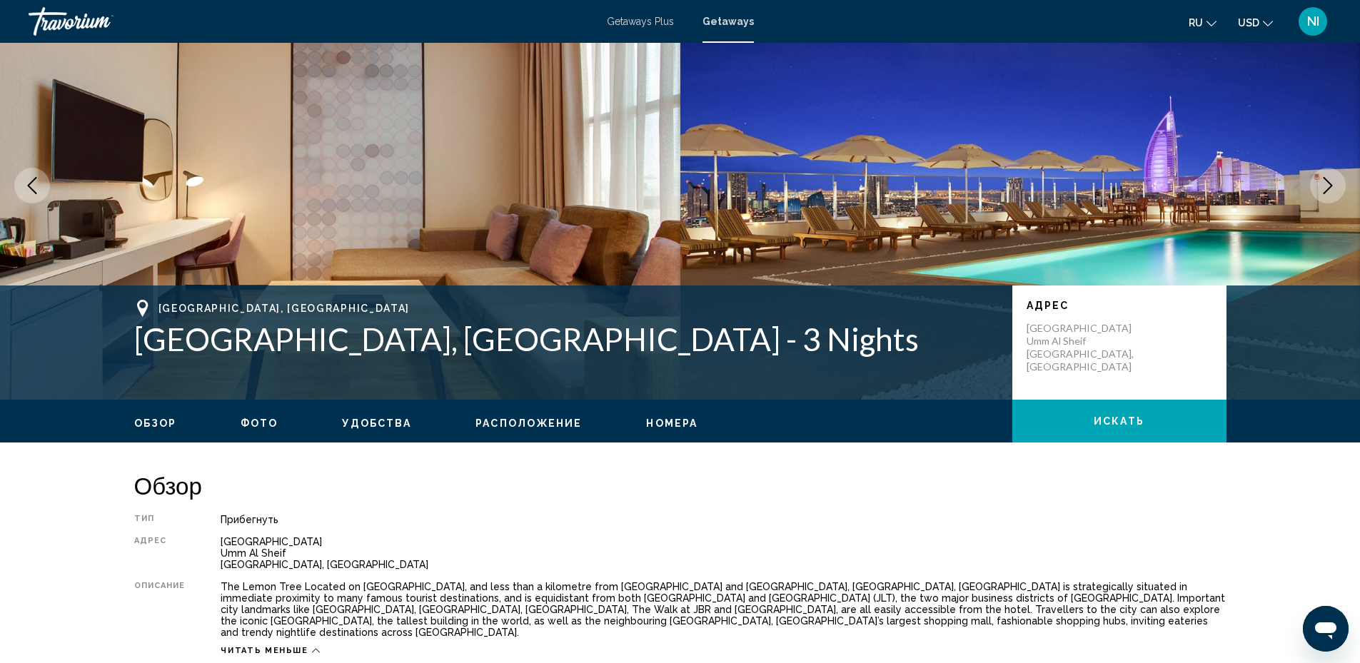
scroll to position [0, 0]
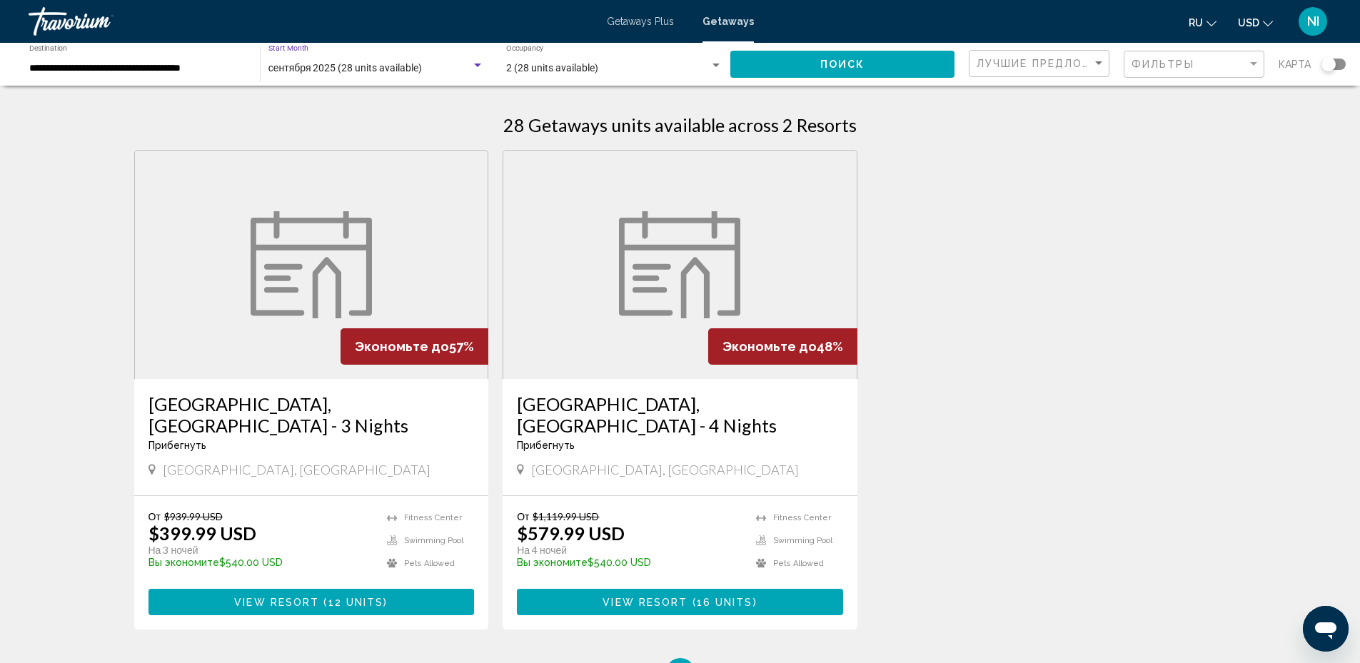
click at [473, 65] on div "Search widget" at bounding box center [477, 65] width 13 height 11
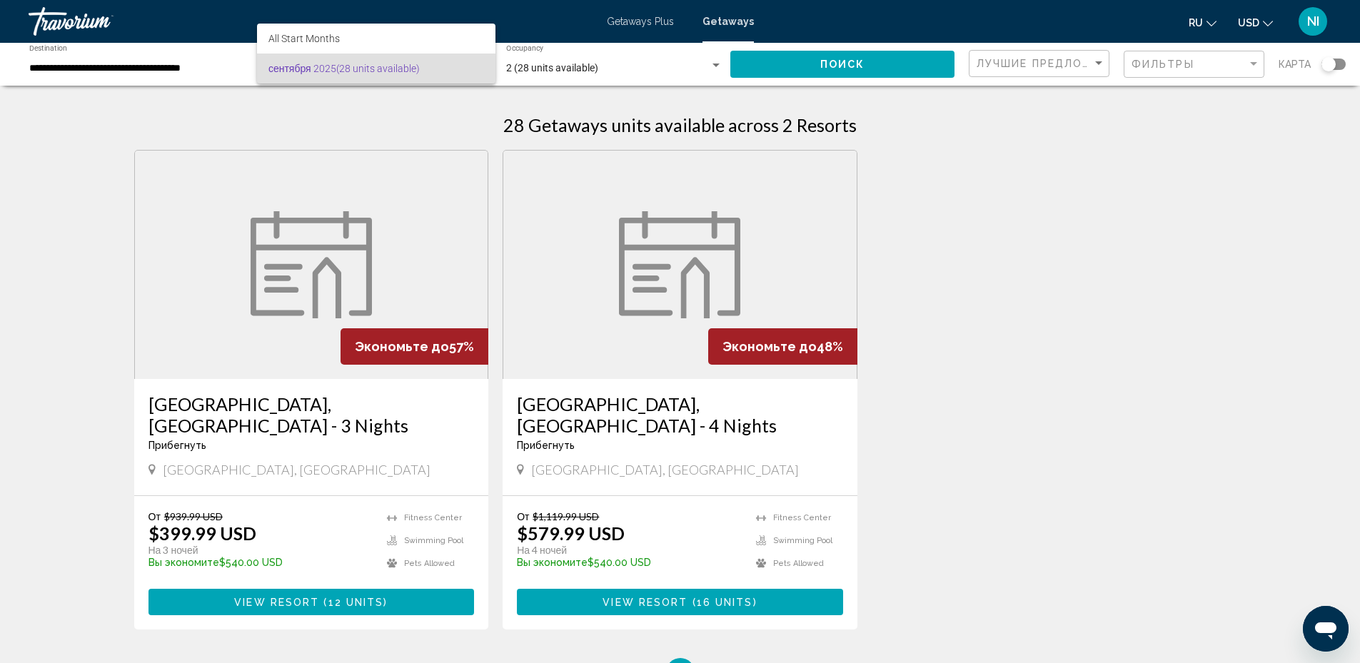
click at [81, 296] on div at bounding box center [680, 331] width 1360 height 663
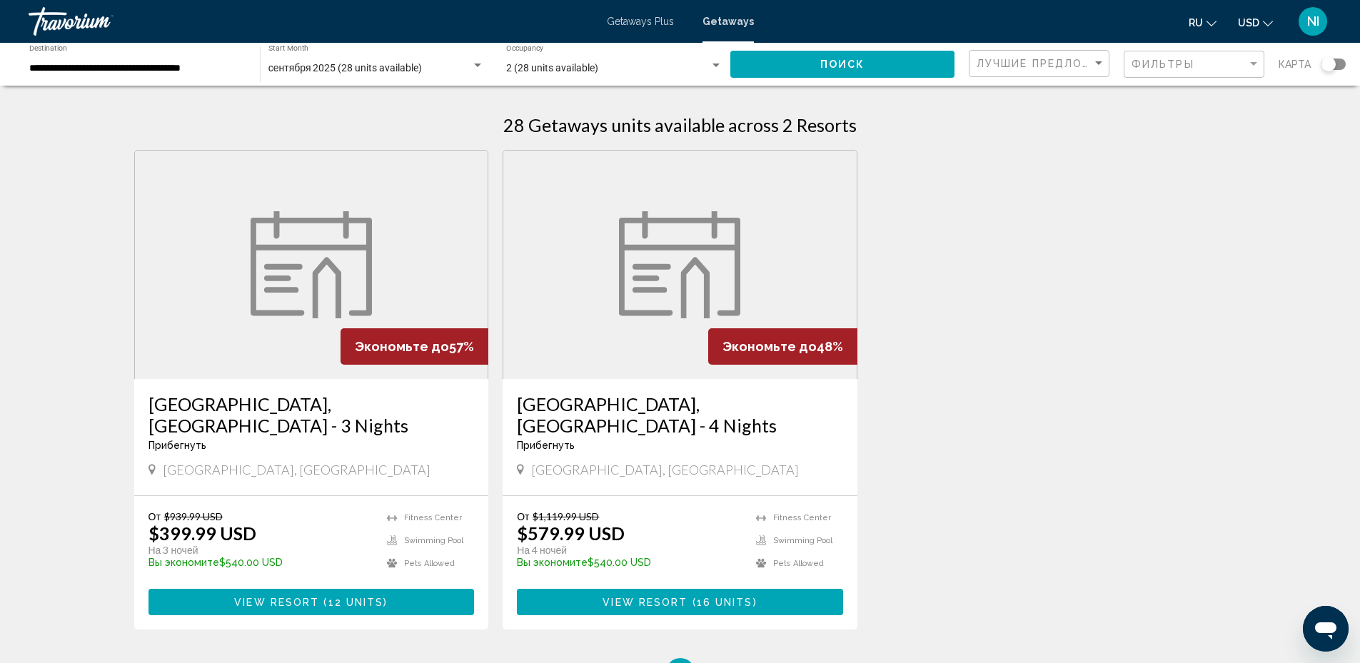
scroll to position [71, 0]
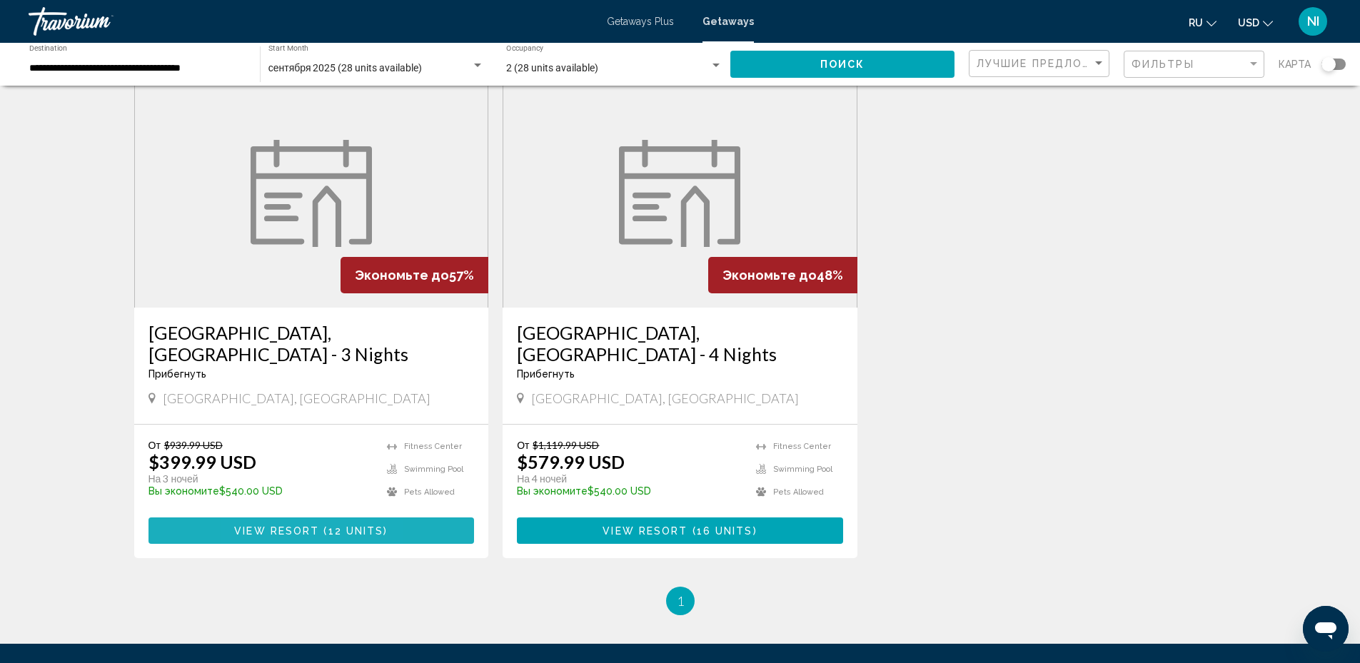
click at [257, 526] on span "View Resort" at bounding box center [276, 531] width 85 height 11
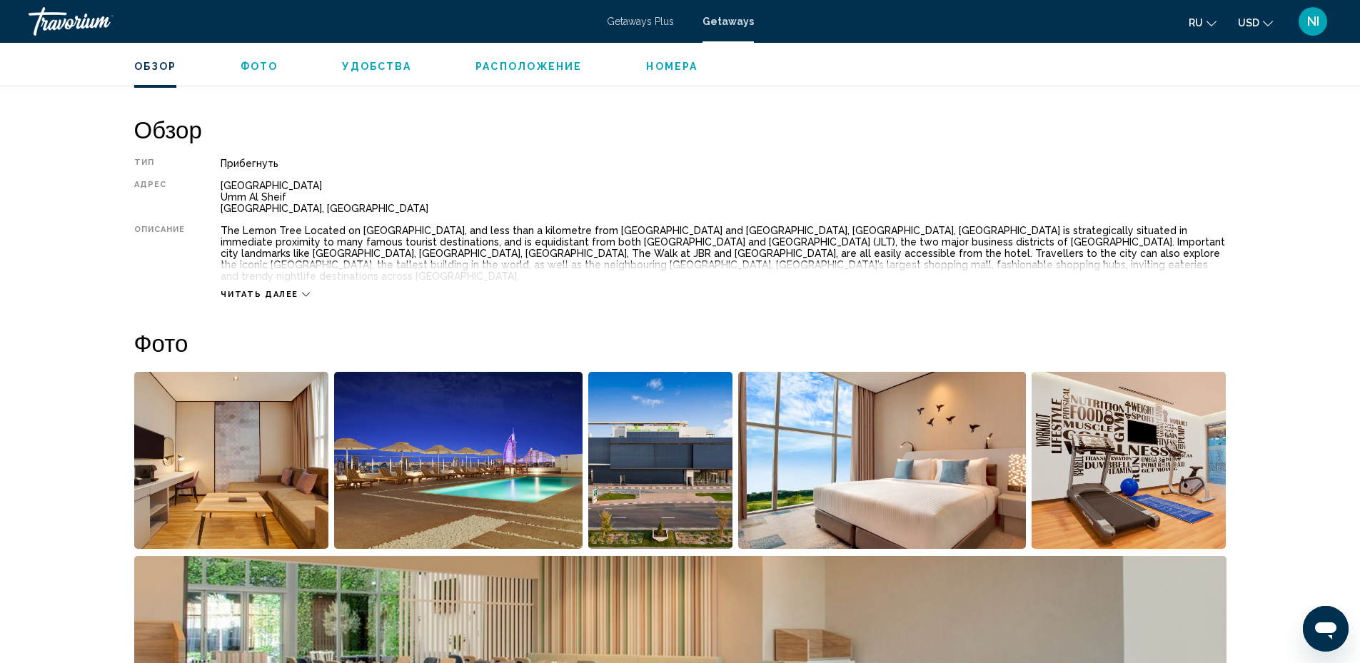
scroll to position [500, 0]
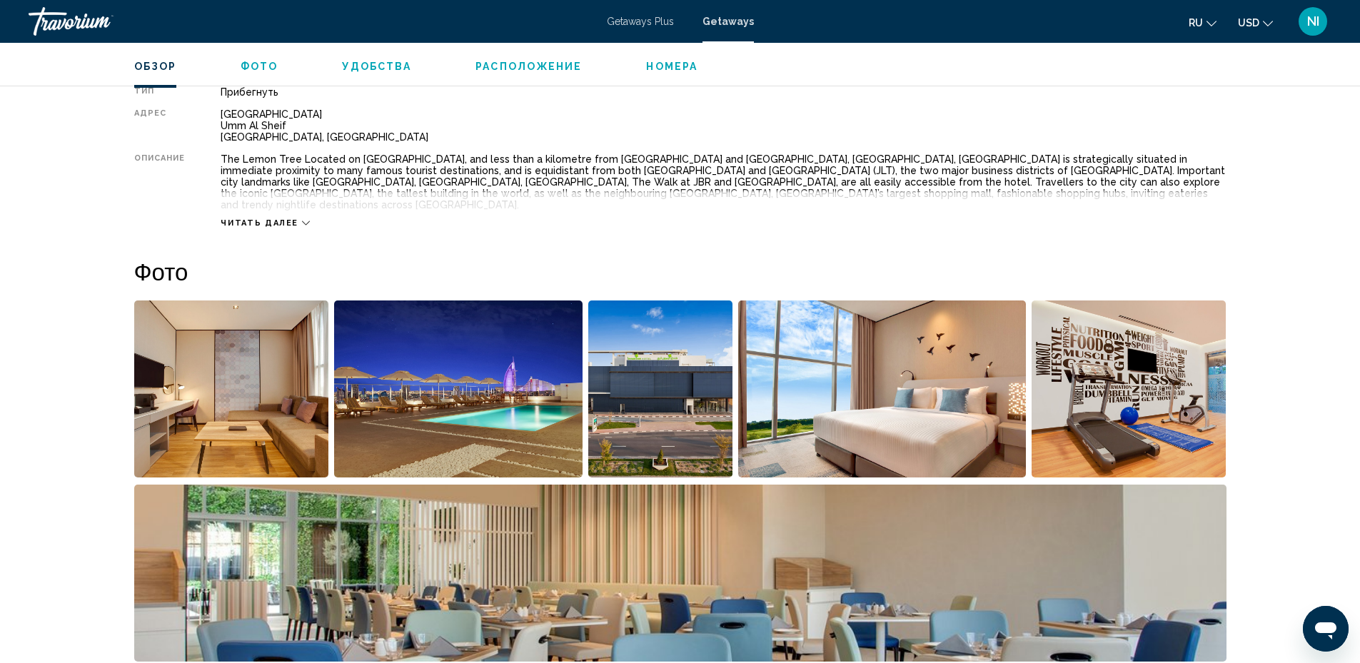
click at [281, 219] on span "Читать далее" at bounding box center [260, 223] width 78 height 9
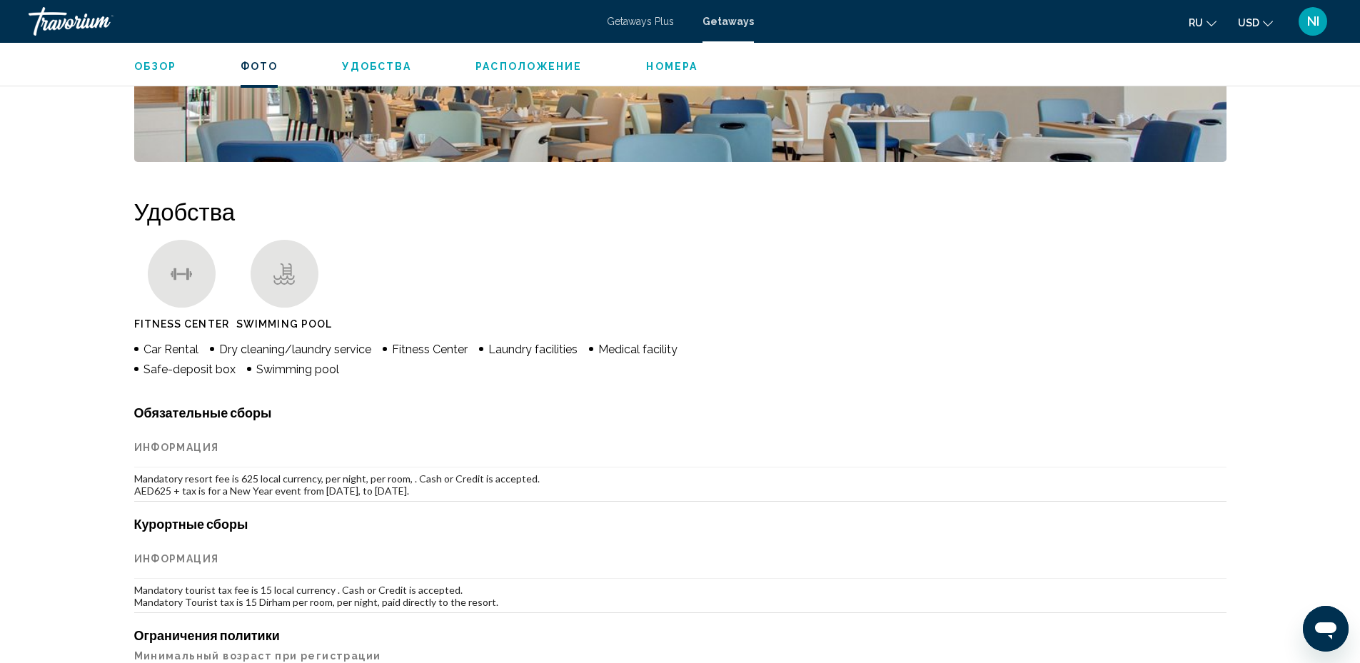
scroll to position [1071, 0]
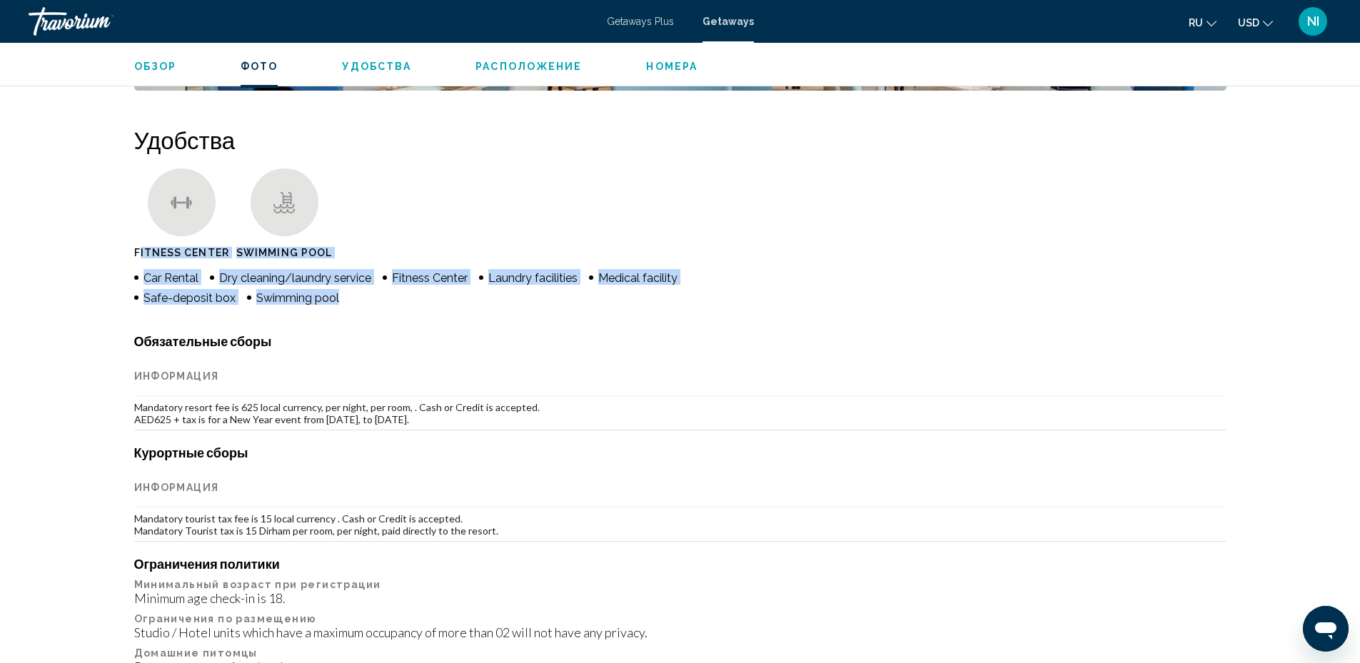
drag, startPoint x: 138, startPoint y: 243, endPoint x: 341, endPoint y: 292, distance: 209.4
click at [341, 292] on div "Удобства Fitness Center Swimming Pool Car Rental Dry cleaning/laundry service F…" at bounding box center [680, 555] width 1093 height 858
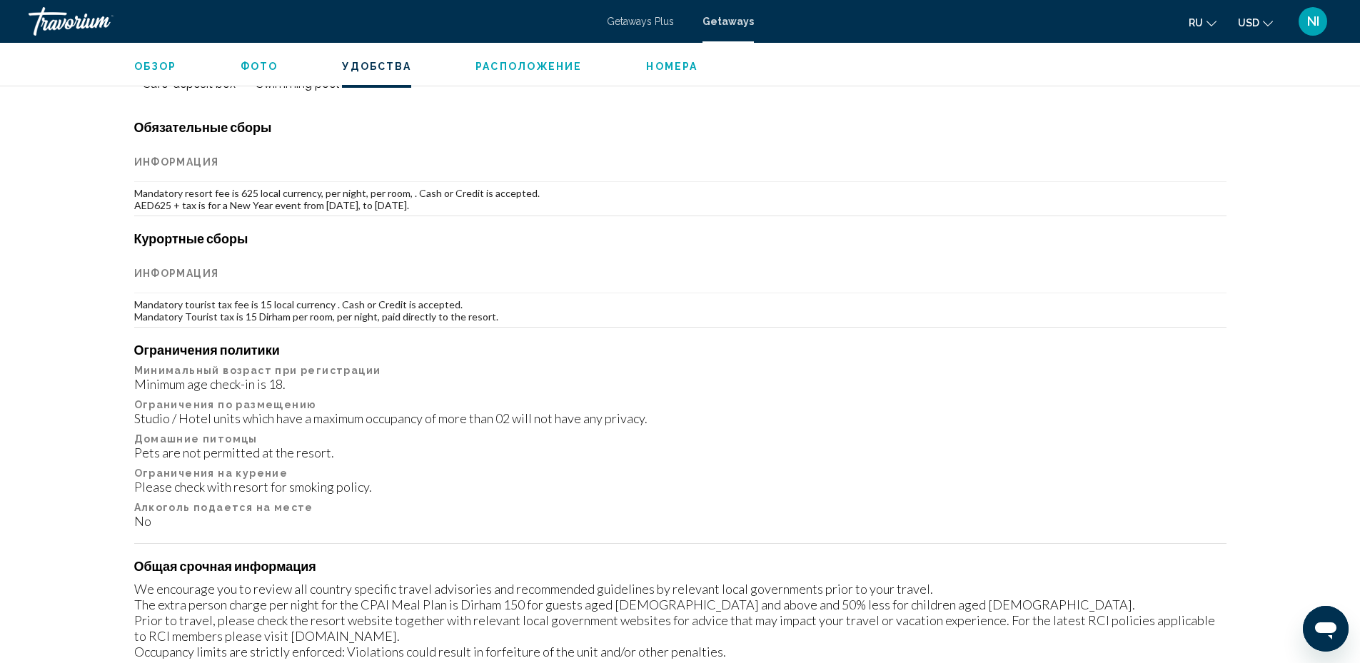
scroll to position [1357, 0]
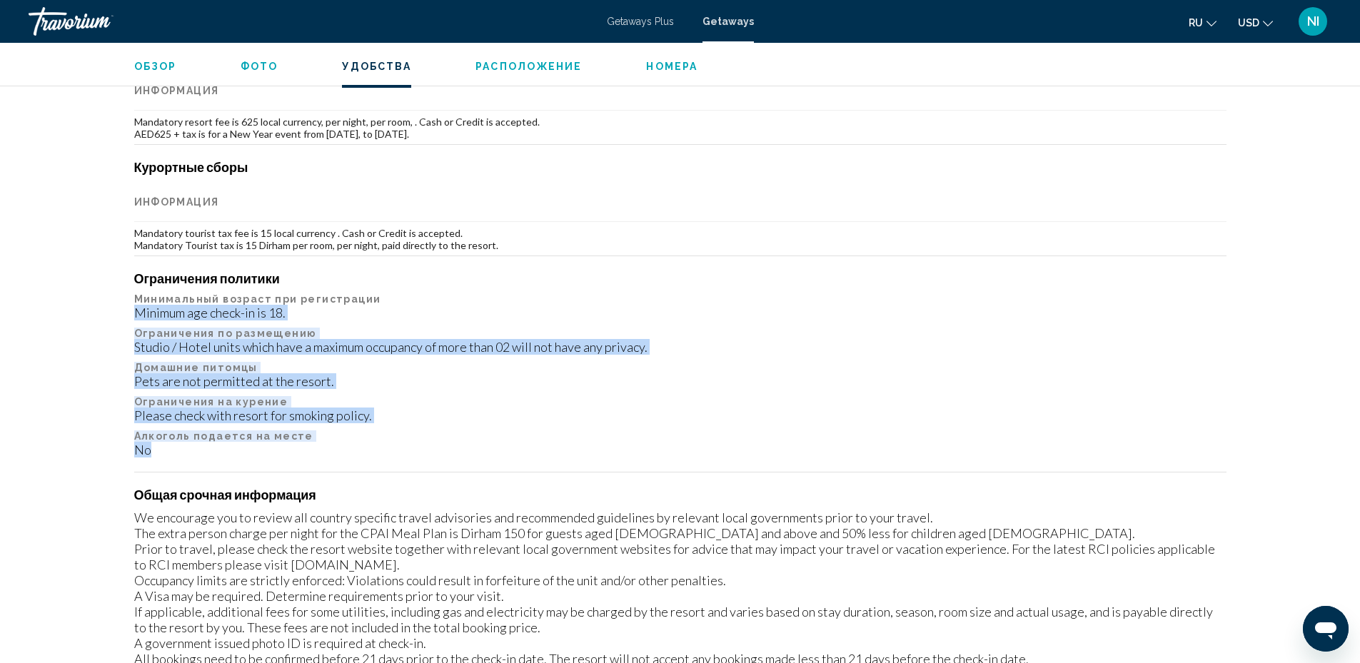
drag, startPoint x: 127, startPoint y: 299, endPoint x: 356, endPoint y: 429, distance: 262.9
click at [649, 374] on div "Pets are not permitted at the resort." at bounding box center [680, 382] width 1093 height 16
click at [483, 396] on p "Ограничения на курение" at bounding box center [680, 401] width 1093 height 11
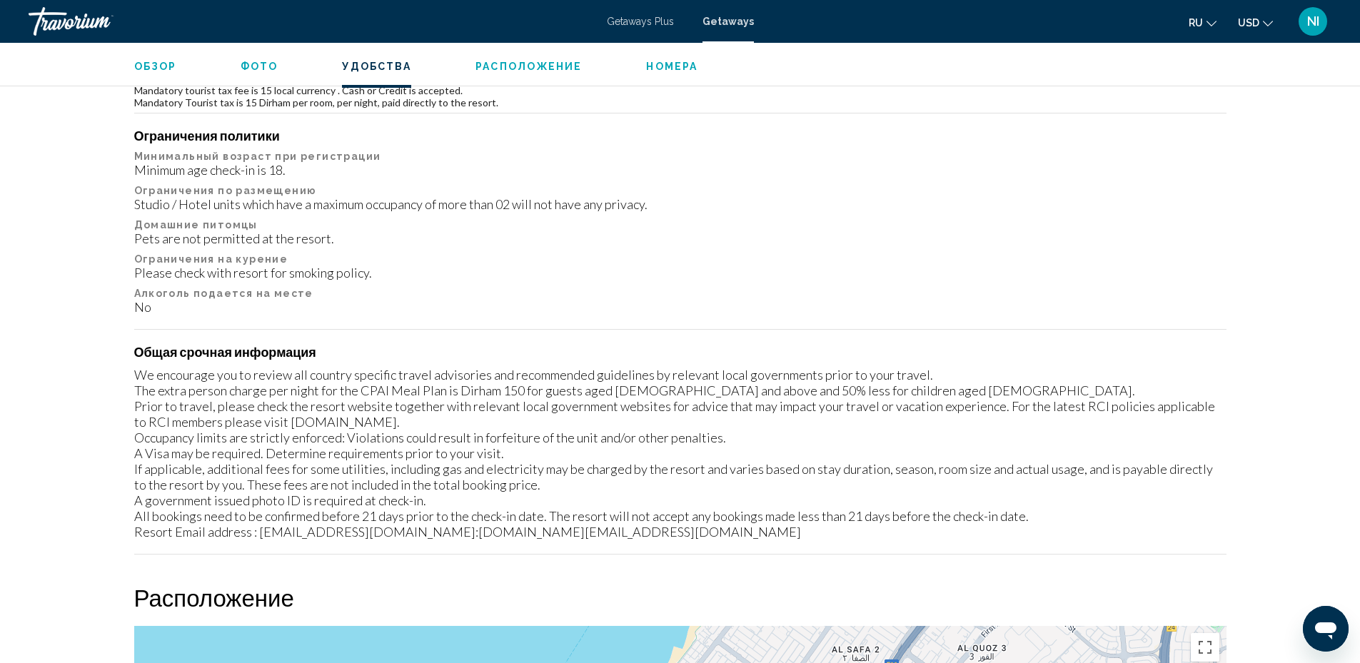
scroll to position [1571, 0]
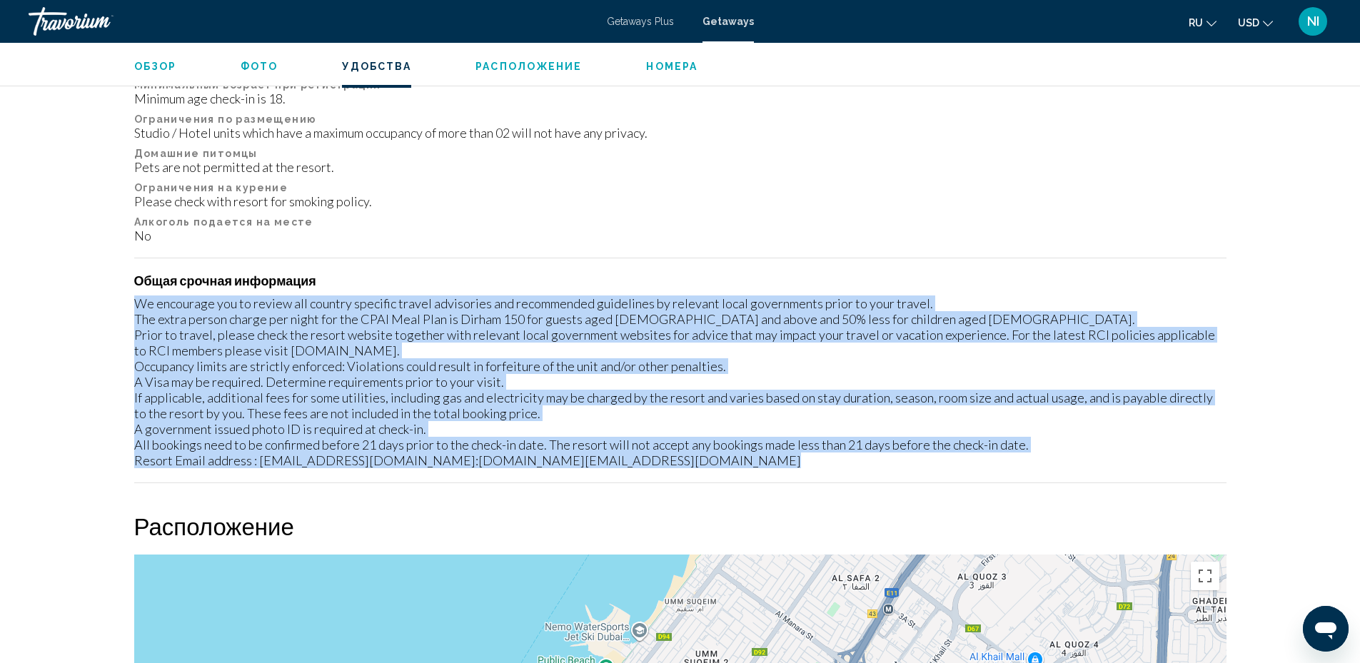
drag, startPoint x: 137, startPoint y: 293, endPoint x: 568, endPoint y: 451, distance: 459.6
click at [598, 458] on div "Обязательные сборы Информация Mandatory resort fee is 625 local currency, per n…" at bounding box center [680, 159] width 1093 height 650
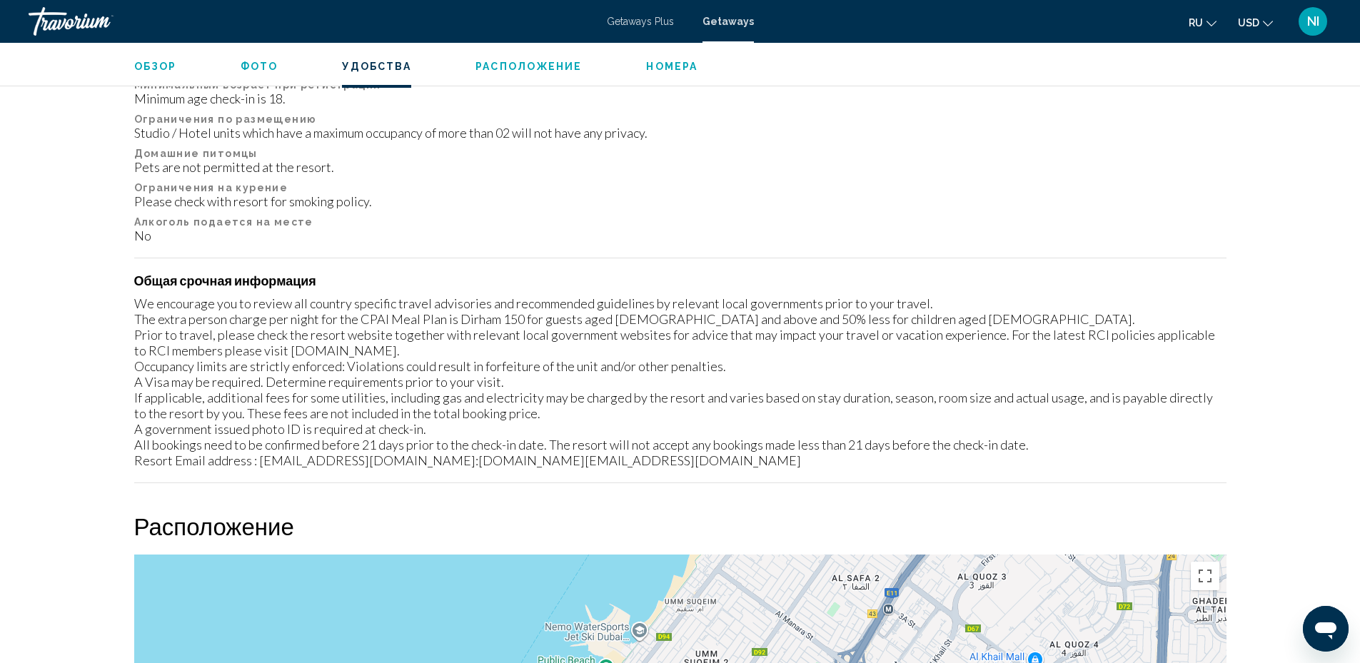
click at [100, 569] on div "Dubai, United Arab Emirates Lemon Tree Hotel, Dubai - 3 Nights Адрес Al Wasl Ro…" at bounding box center [680, 249] width 1360 height 3554
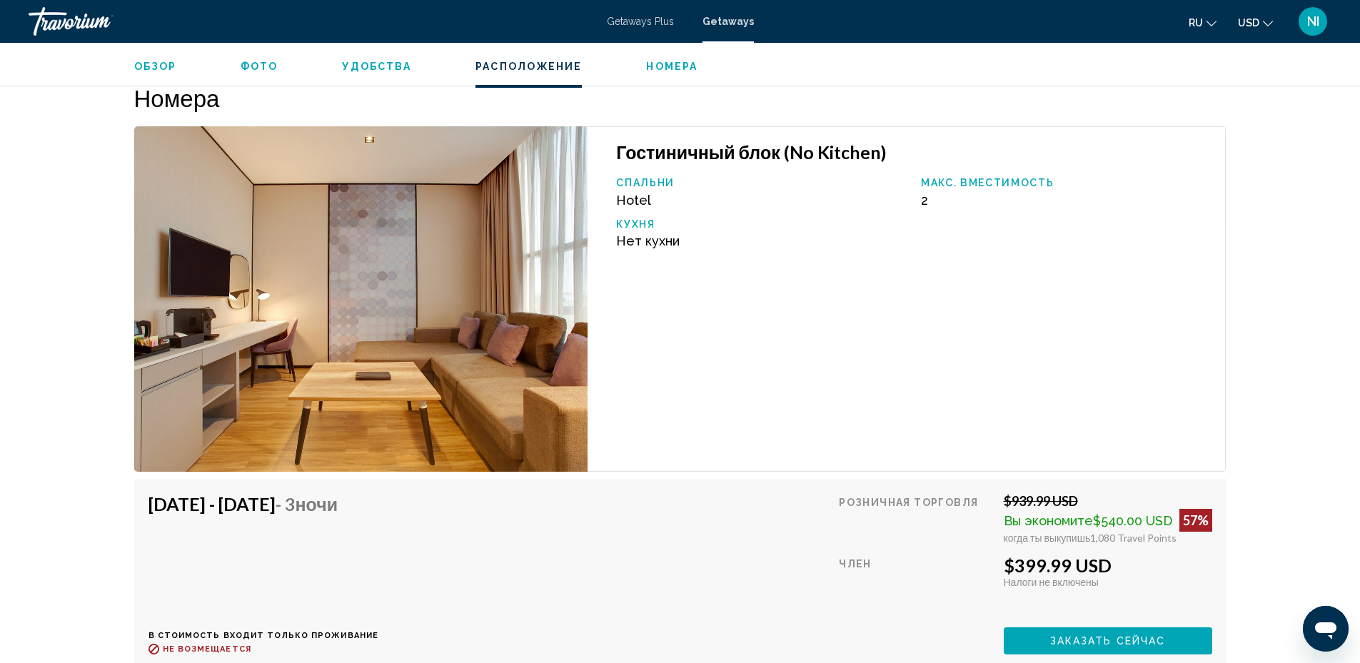
scroll to position [2142, 0]
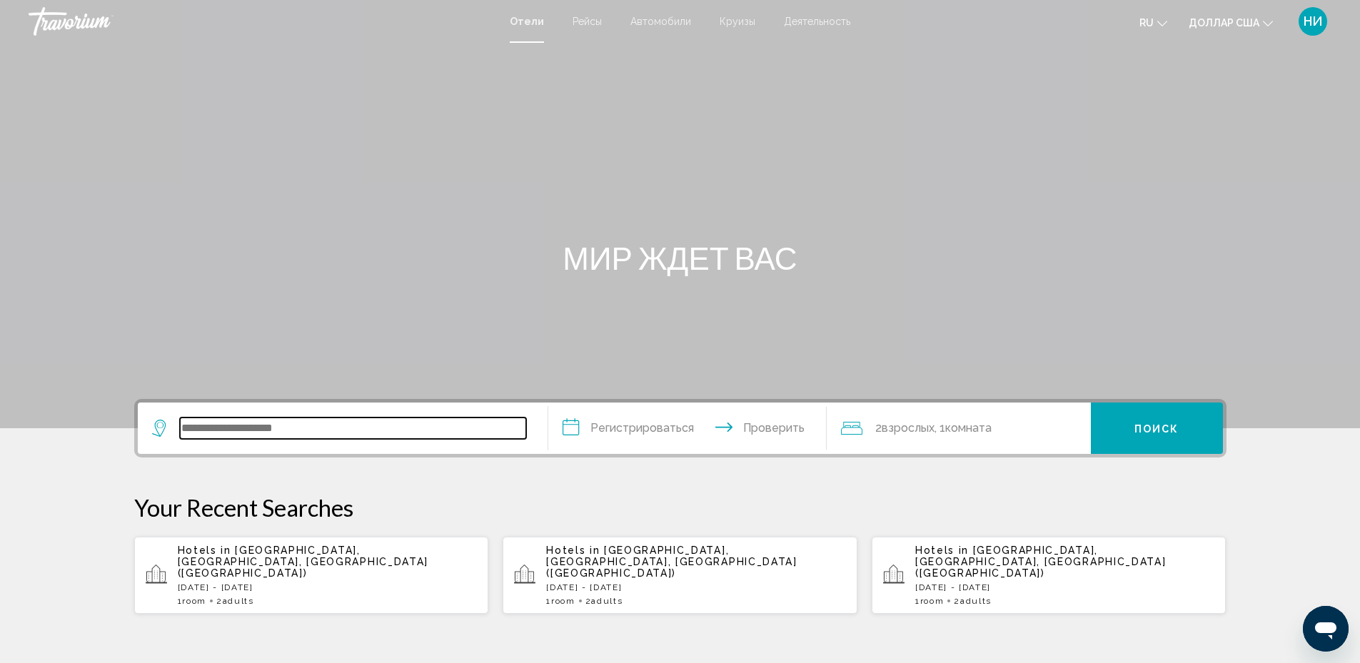
click at [266, 427] on input "Виджет поиска" at bounding box center [353, 428] width 346 height 21
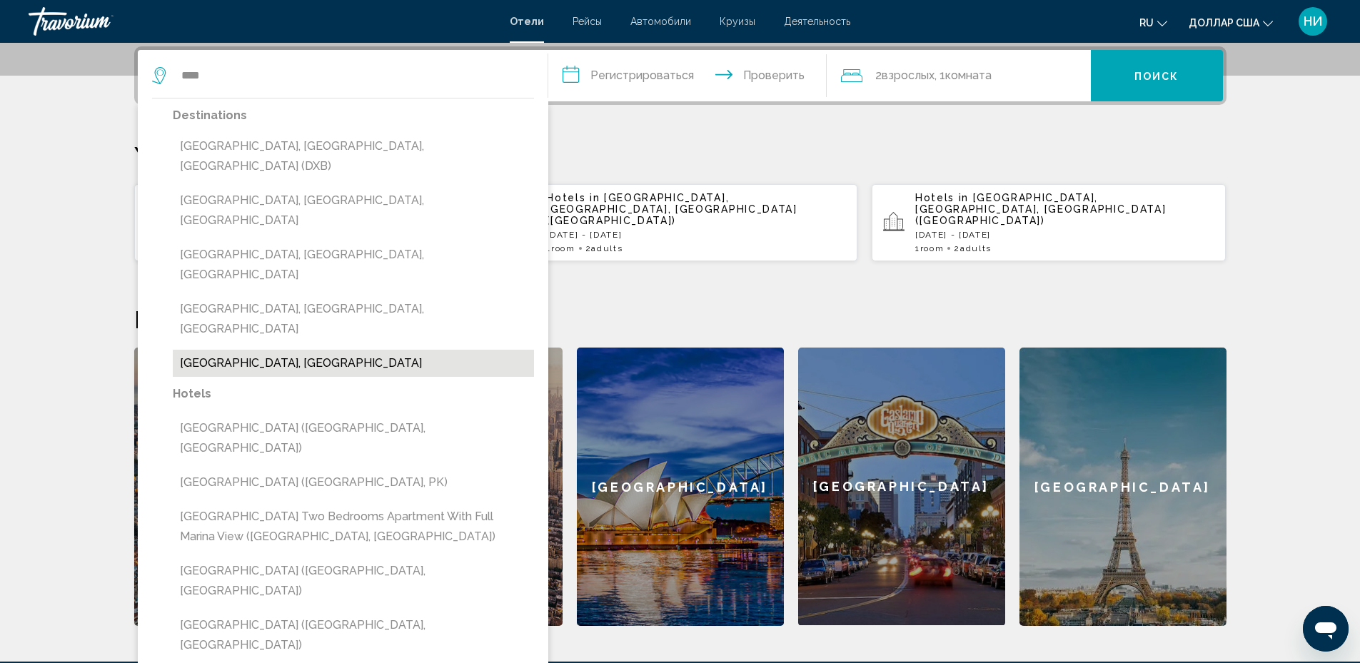
click at [319, 350] on button "[GEOGRAPHIC_DATA], [GEOGRAPHIC_DATA]" at bounding box center [353, 363] width 361 height 27
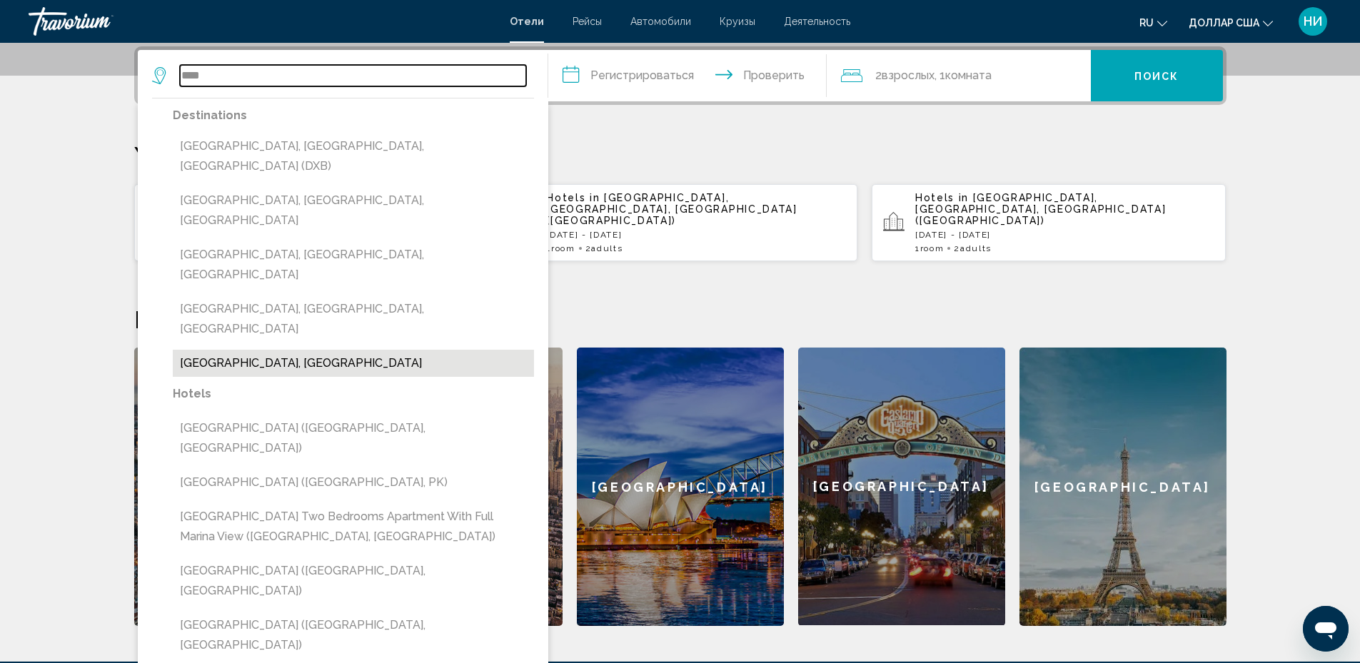
type input "**********"
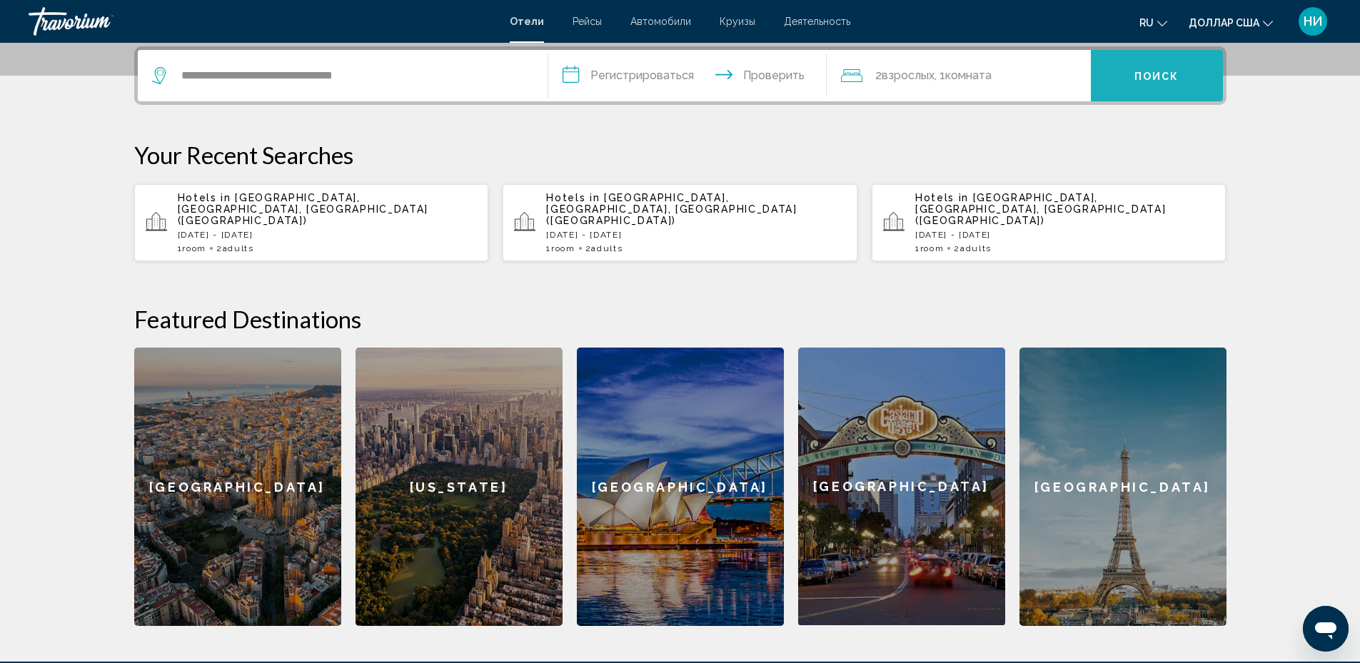
click at [1151, 79] on font "Поиск" at bounding box center [1157, 76] width 45 height 11
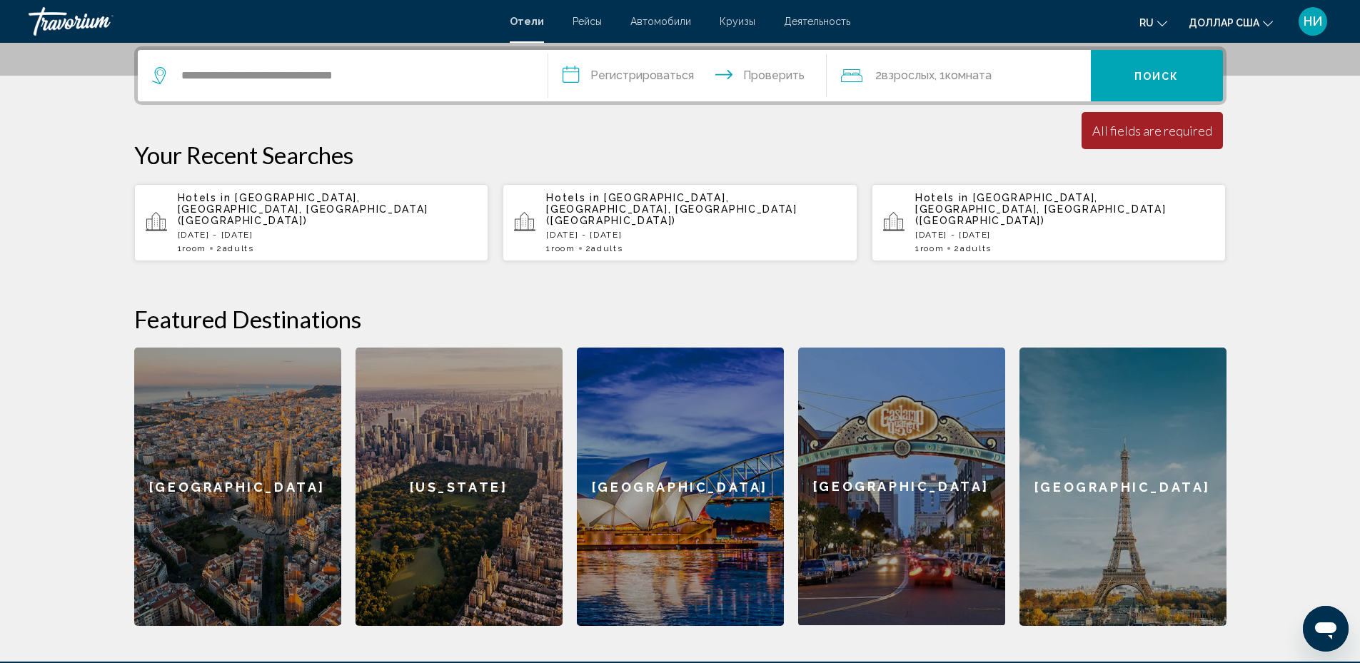
click at [566, 80] on input "**********" at bounding box center [690, 78] width 284 height 56
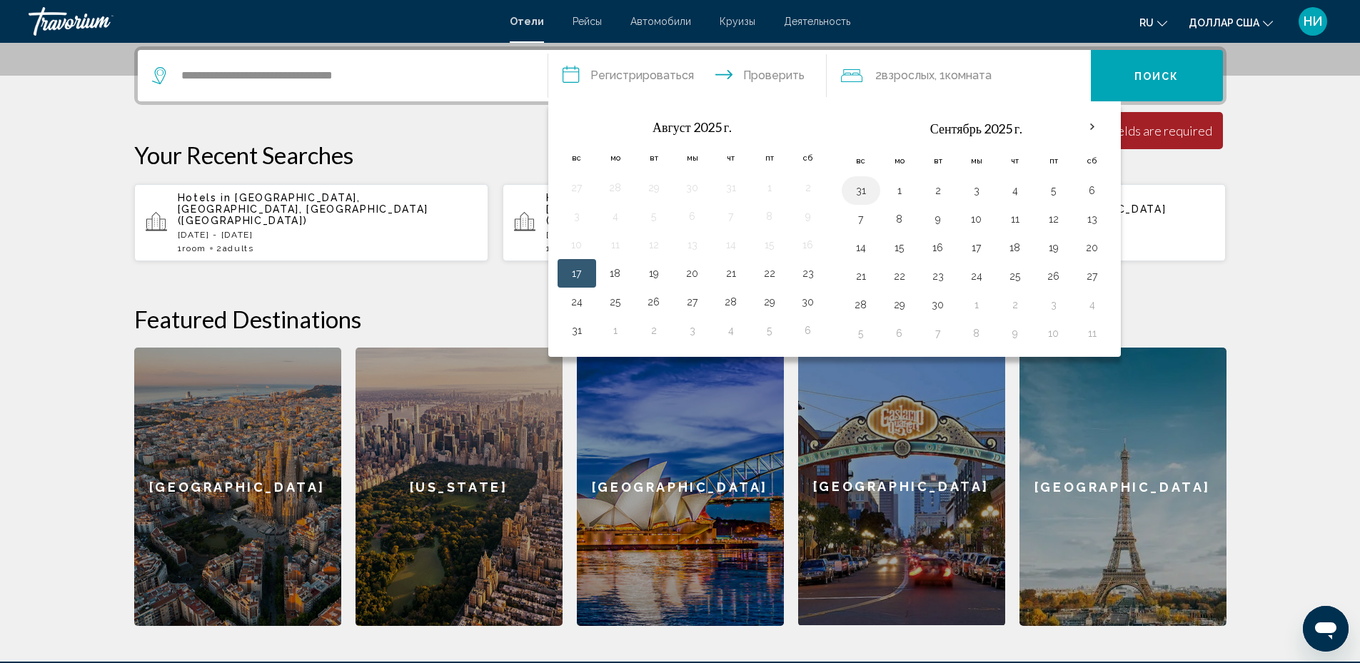
click at [858, 196] on button "31" at bounding box center [861, 191] width 23 height 20
click at [1014, 194] on button "4" at bounding box center [1015, 191] width 23 height 20
type input "**********"
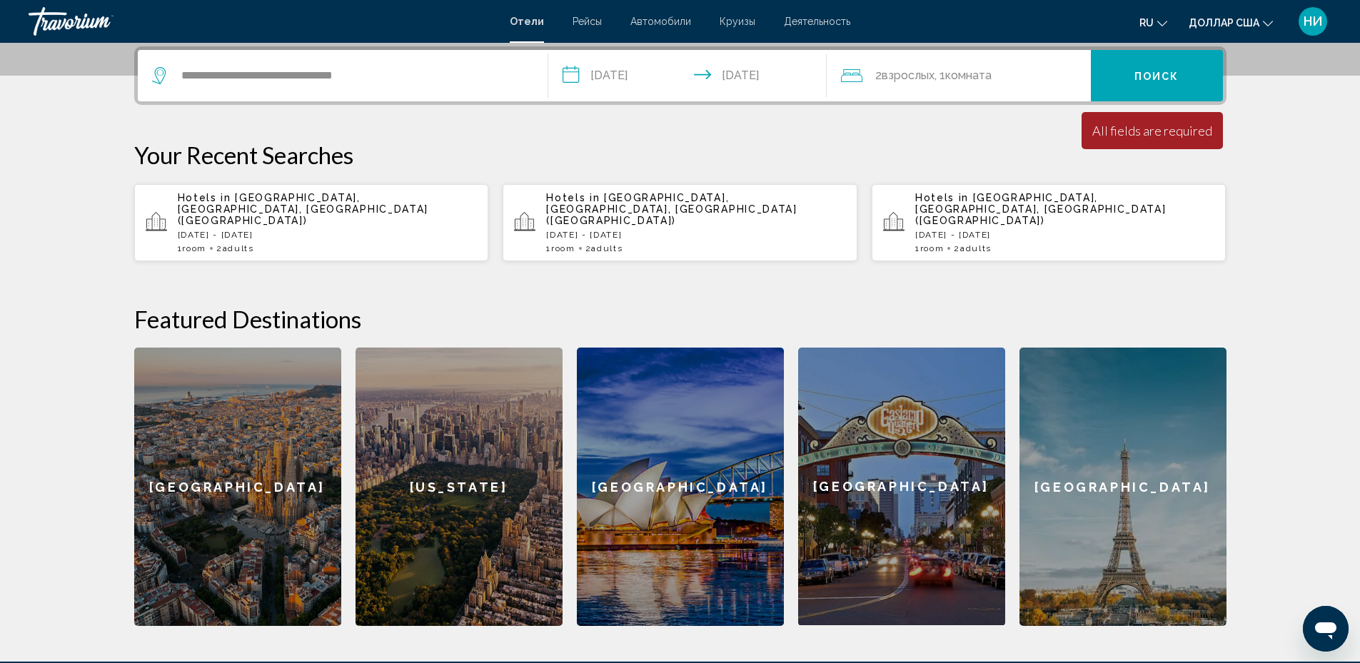
click at [1172, 85] on button "Поиск" at bounding box center [1157, 75] width 132 height 51
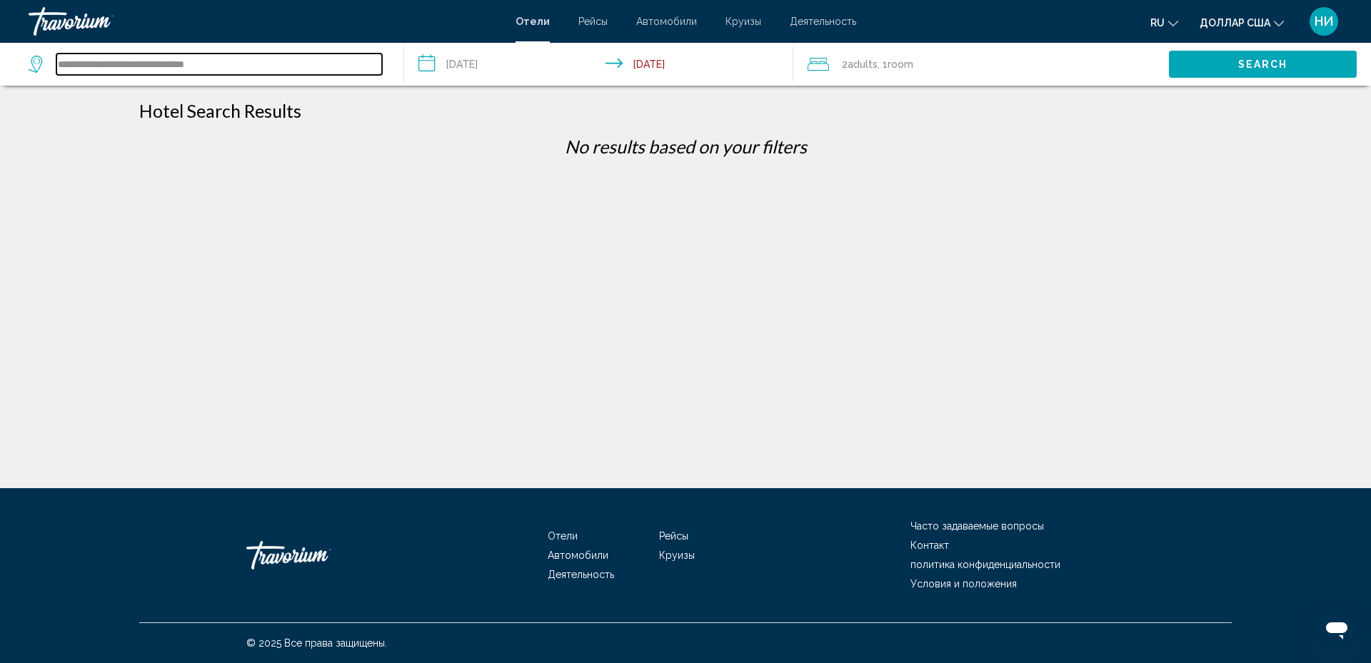
click at [171, 66] on input "**********" at bounding box center [219, 64] width 326 height 21
click at [233, 59] on input "**********" at bounding box center [219, 64] width 326 height 21
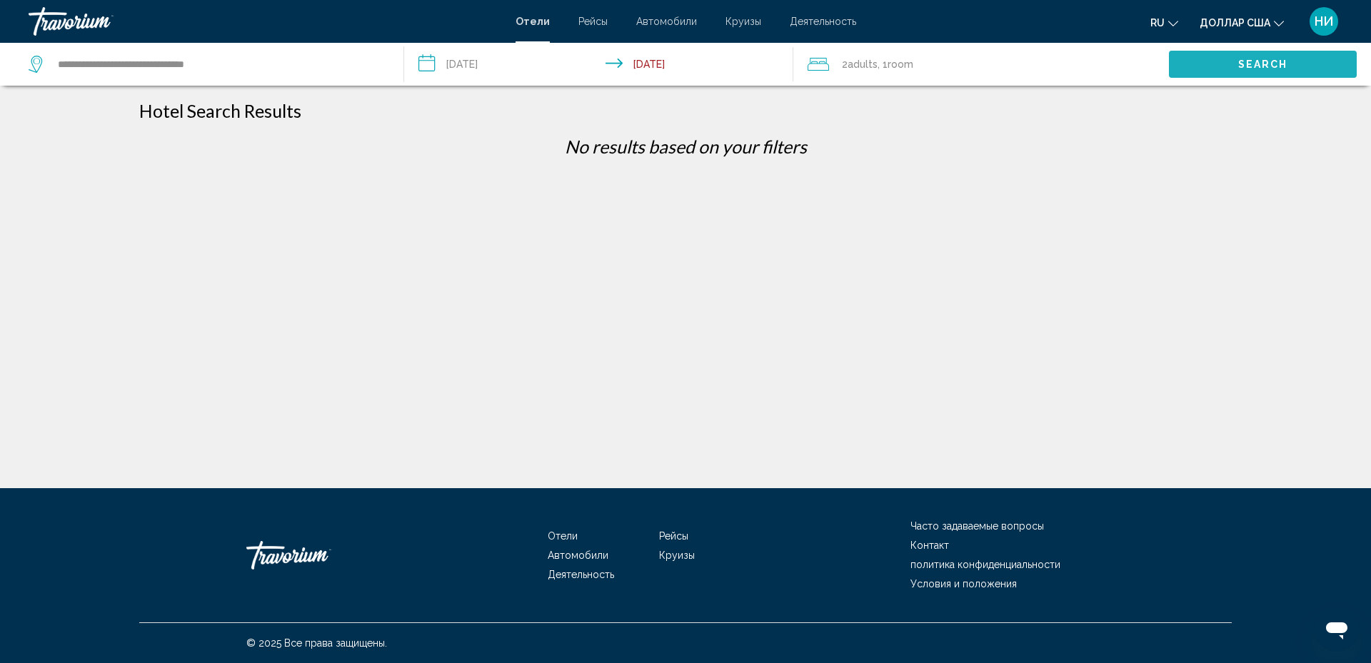
click at [1238, 63] on button "Search" at bounding box center [1263, 64] width 188 height 26
click at [35, 66] on icon "Search widget" at bounding box center [37, 64] width 17 height 17
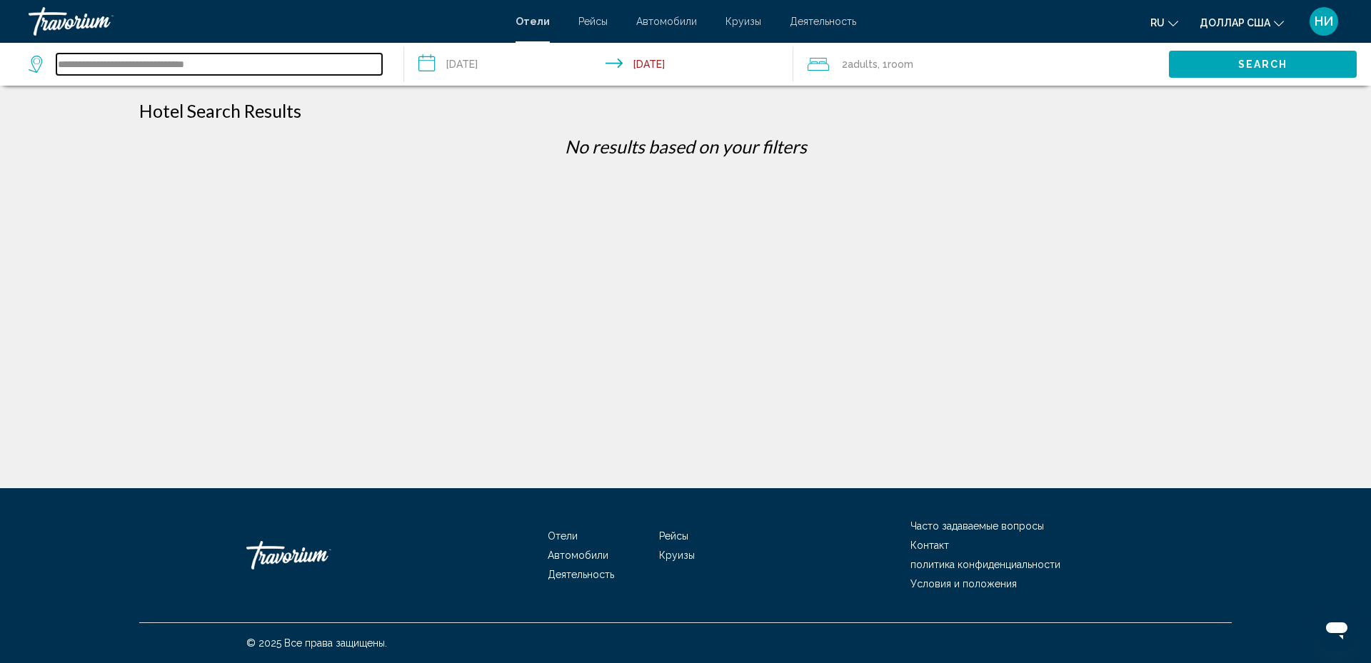
click at [93, 64] on input "**********" at bounding box center [219, 64] width 326 height 21
drag, startPoint x: 248, startPoint y: 62, endPoint x: 86, endPoint y: 63, distance: 161.4
click at [86, 63] on input "**********" at bounding box center [219, 64] width 326 height 21
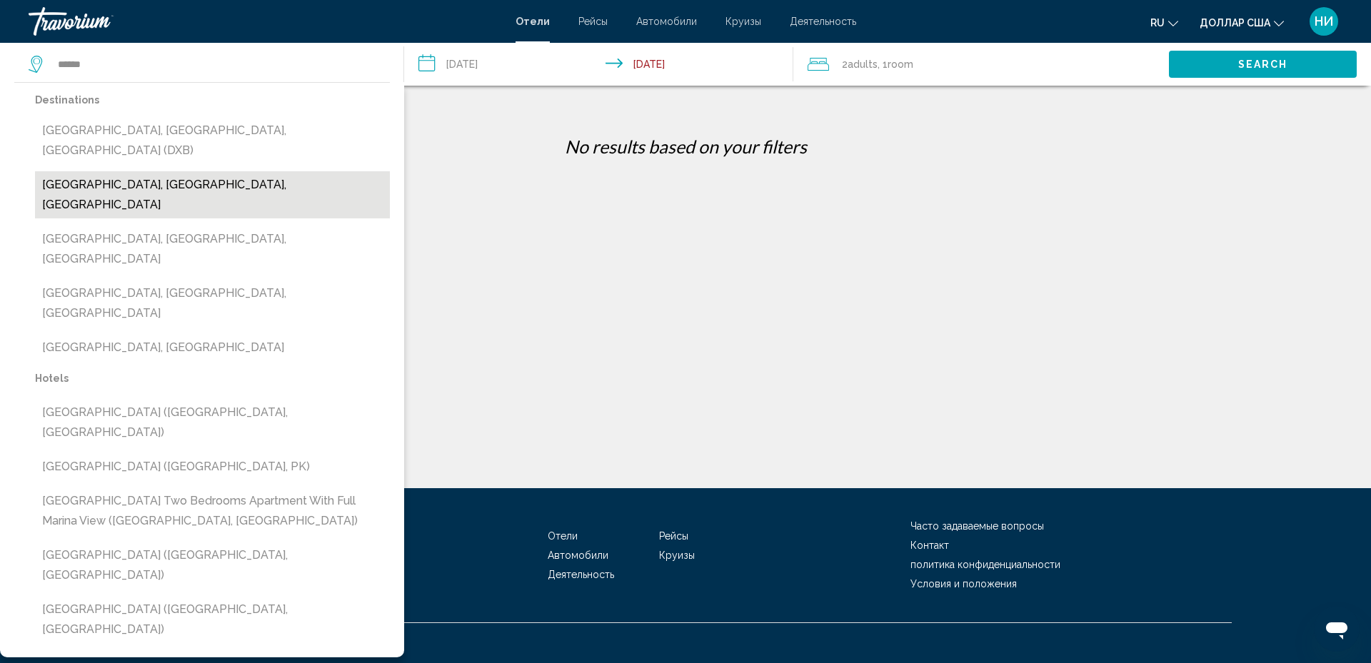
click at [256, 171] on button "[GEOGRAPHIC_DATA], [GEOGRAPHIC_DATA], [GEOGRAPHIC_DATA]" at bounding box center [212, 194] width 355 height 47
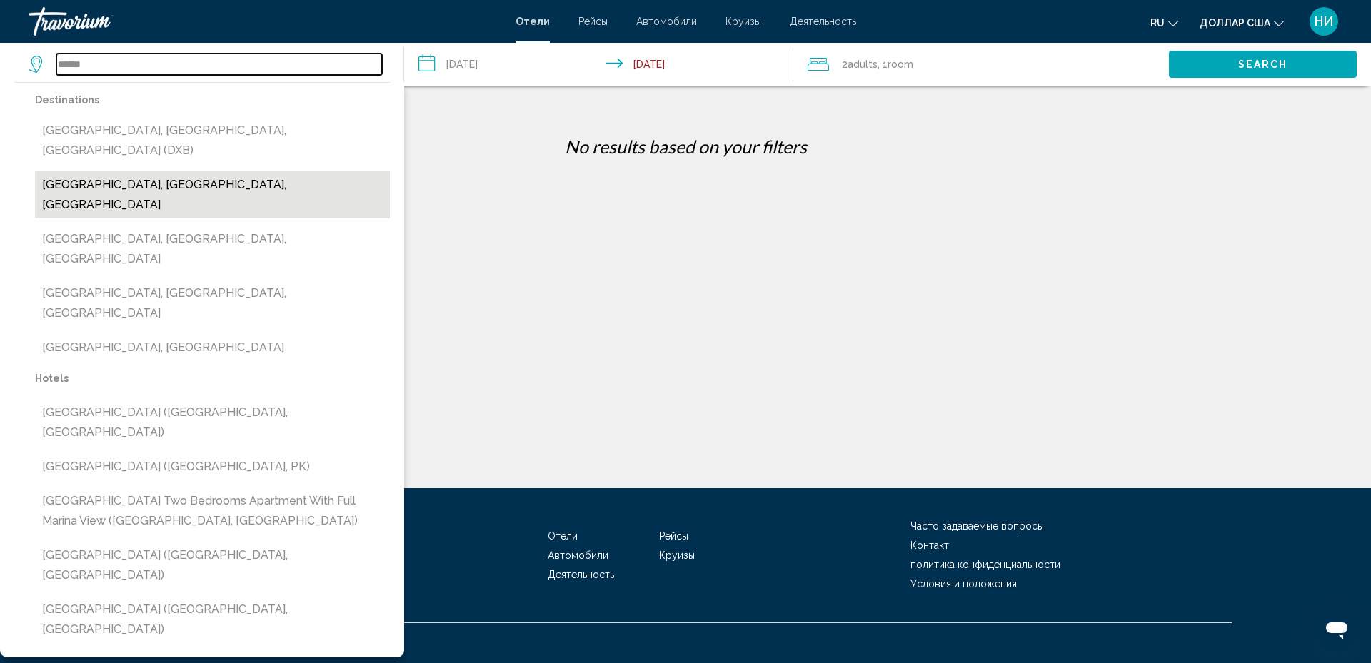
type input "**********"
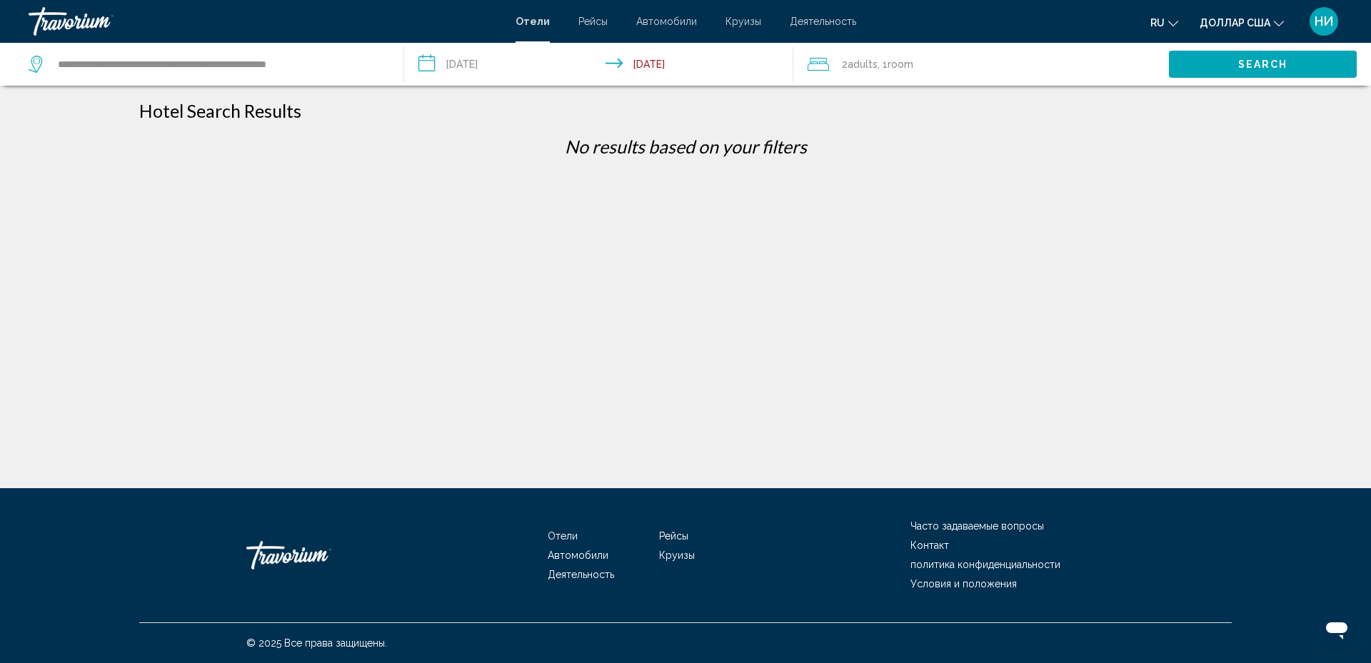
click at [1266, 66] on span "Search" at bounding box center [1263, 64] width 50 height 11
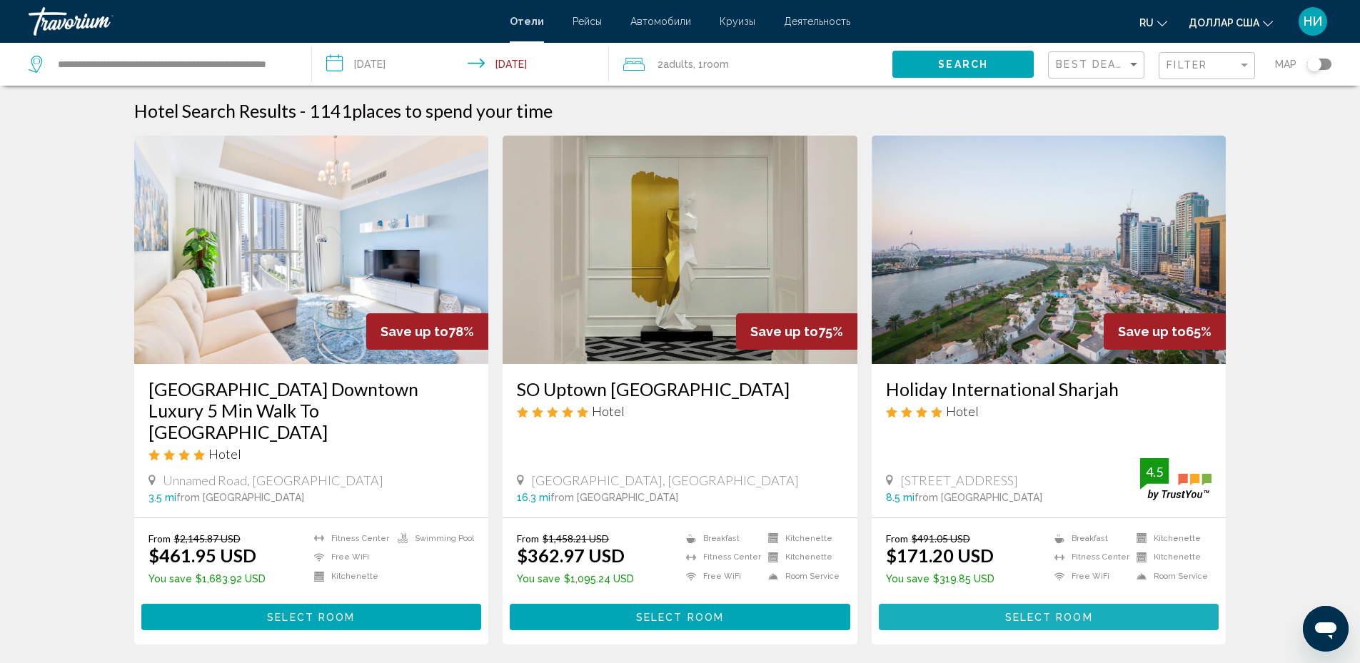
click at [1023, 612] on span "Select Room" at bounding box center [1050, 617] width 88 height 11
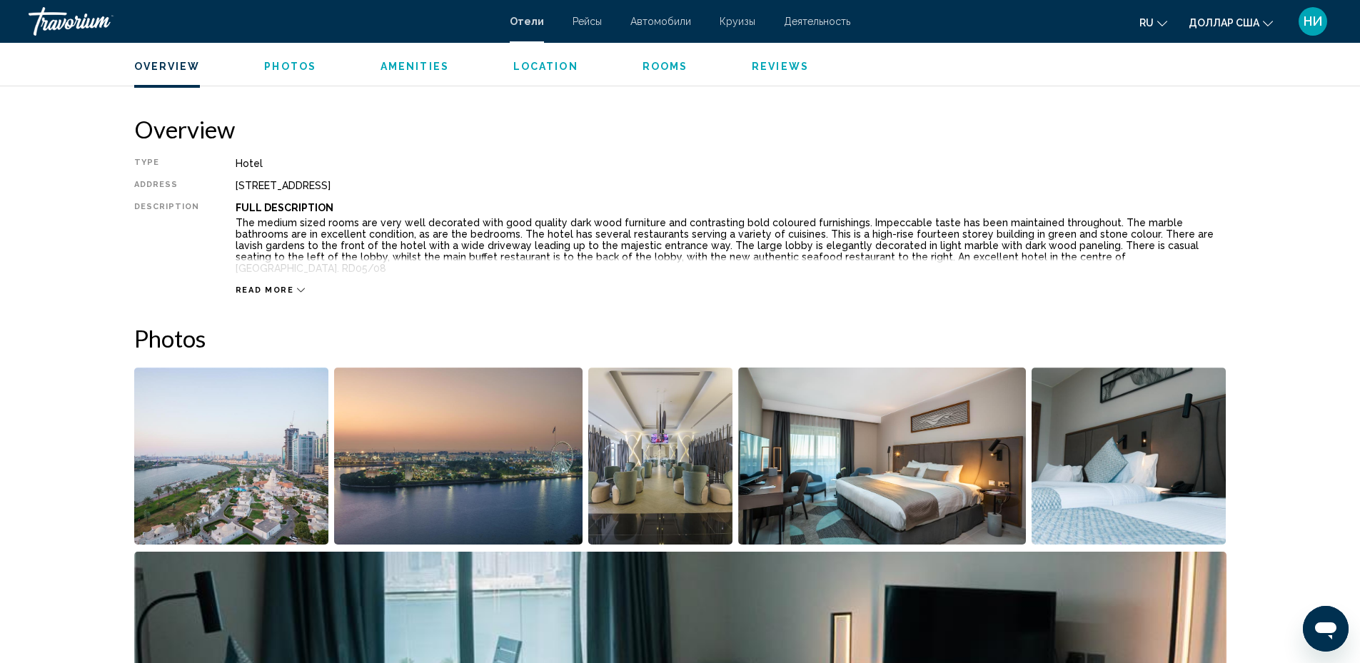
scroll to position [143, 0]
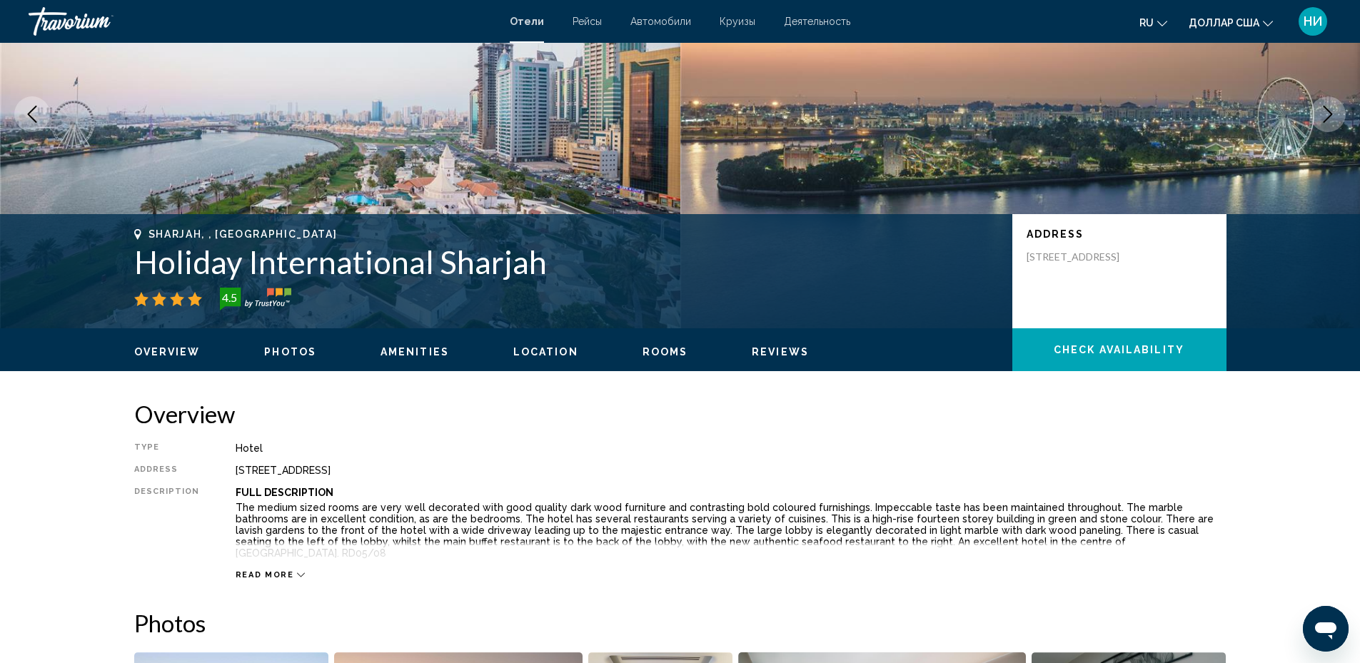
click at [536, 350] on span "Location" at bounding box center [545, 351] width 65 height 11
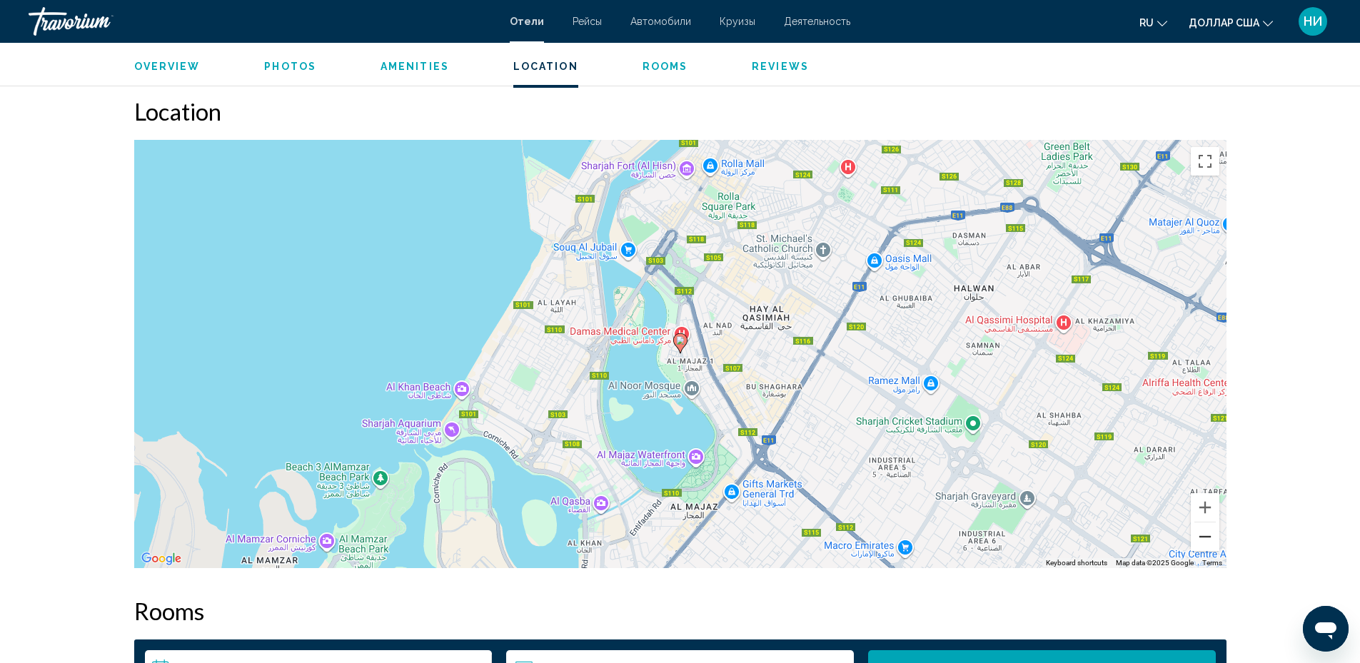
click at [1203, 526] on button "Zoom out" at bounding box center [1205, 537] width 29 height 29
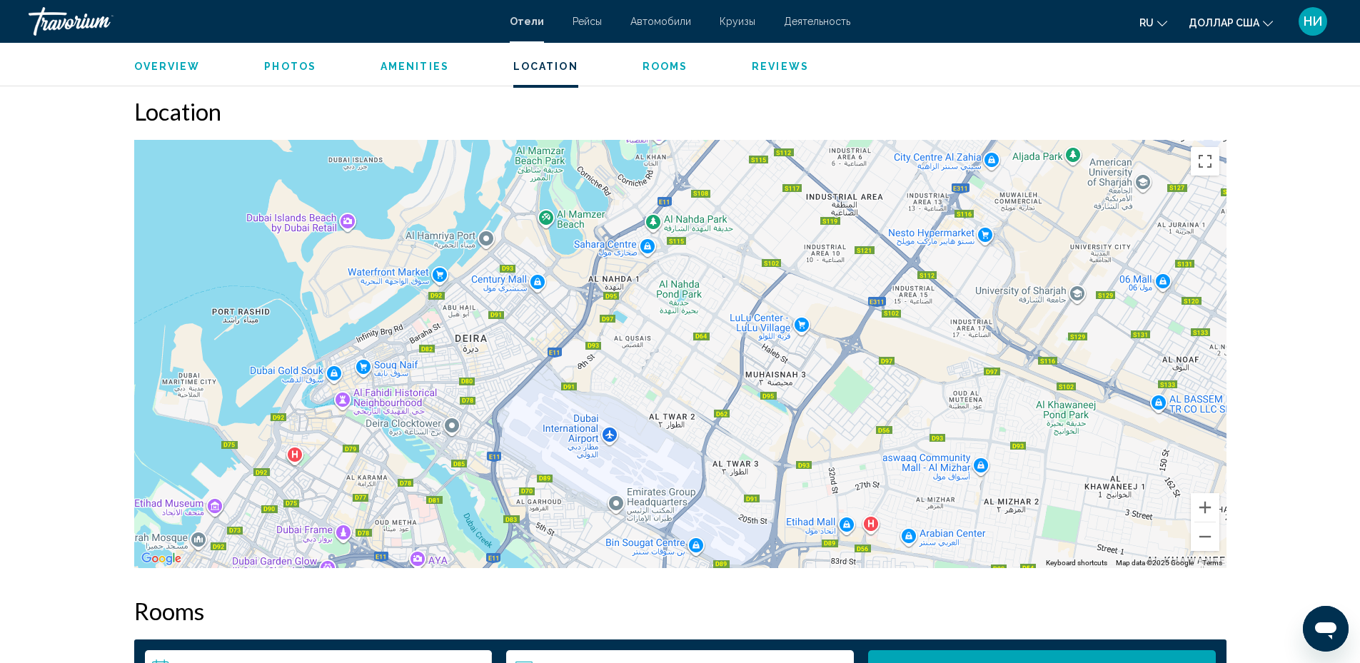
drag, startPoint x: 894, startPoint y: 489, endPoint x: 914, endPoint y: 198, distance: 292.1
click at [914, 198] on div "To activate drag with keyboard, press Alt + Enter. Once in keyboard drag state,…" at bounding box center [680, 354] width 1093 height 428
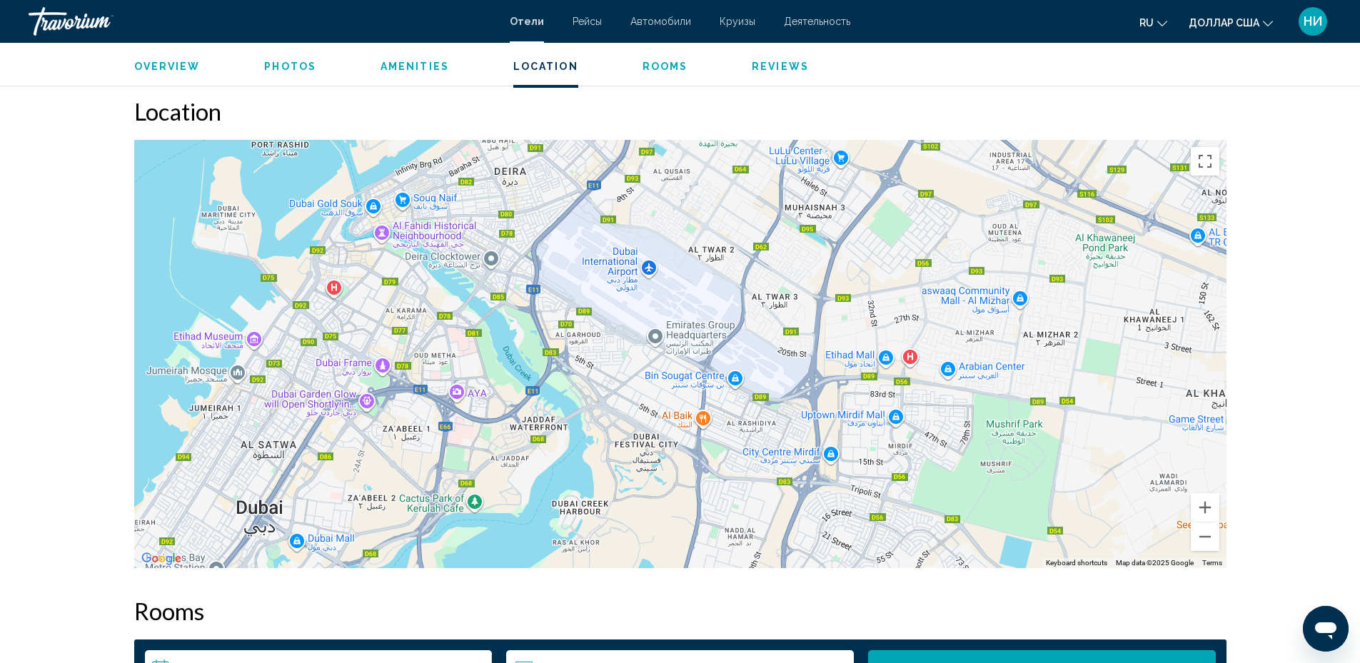
drag, startPoint x: 957, startPoint y: 381, endPoint x: 1018, endPoint y: 240, distance: 153.2
click at [1018, 240] on div "To activate drag with keyboard, press Alt + Enter. Once in keyboard drag state,…" at bounding box center [680, 354] width 1093 height 428
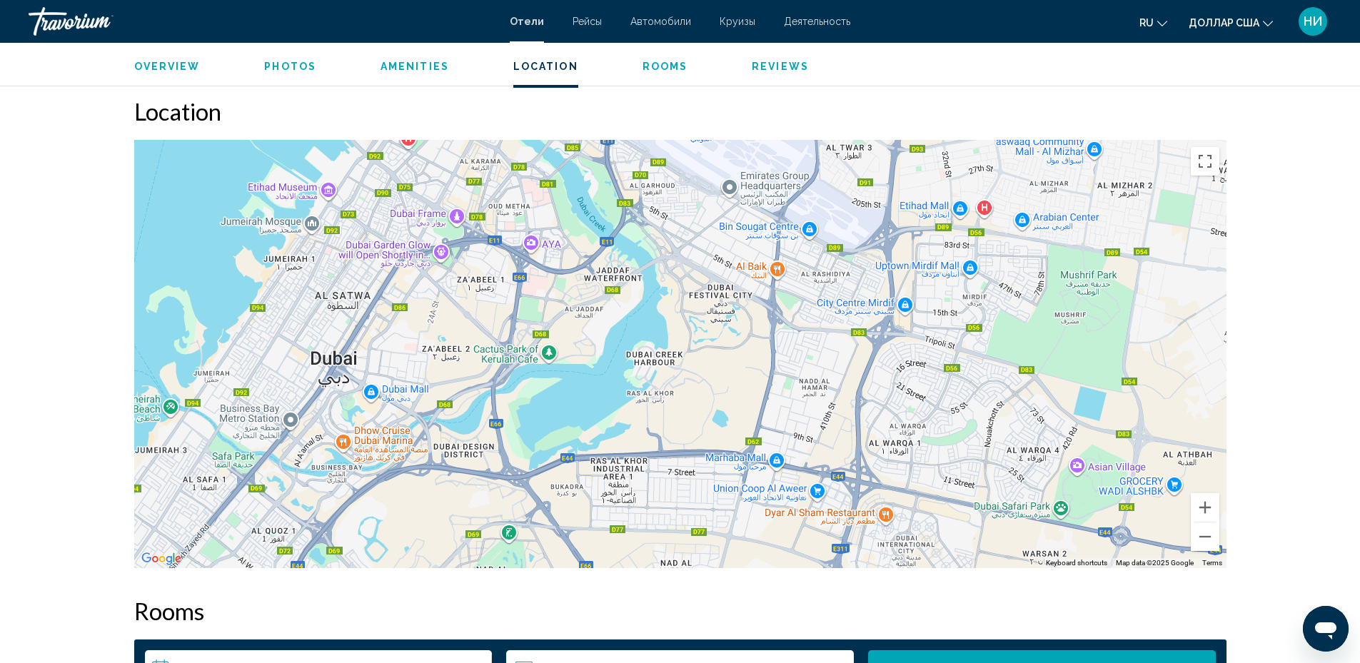
drag, startPoint x: 795, startPoint y: 428, endPoint x: 863, endPoint y: 306, distance: 139.7
click at [864, 293] on div "Основное содержание" at bounding box center [680, 354] width 1093 height 428
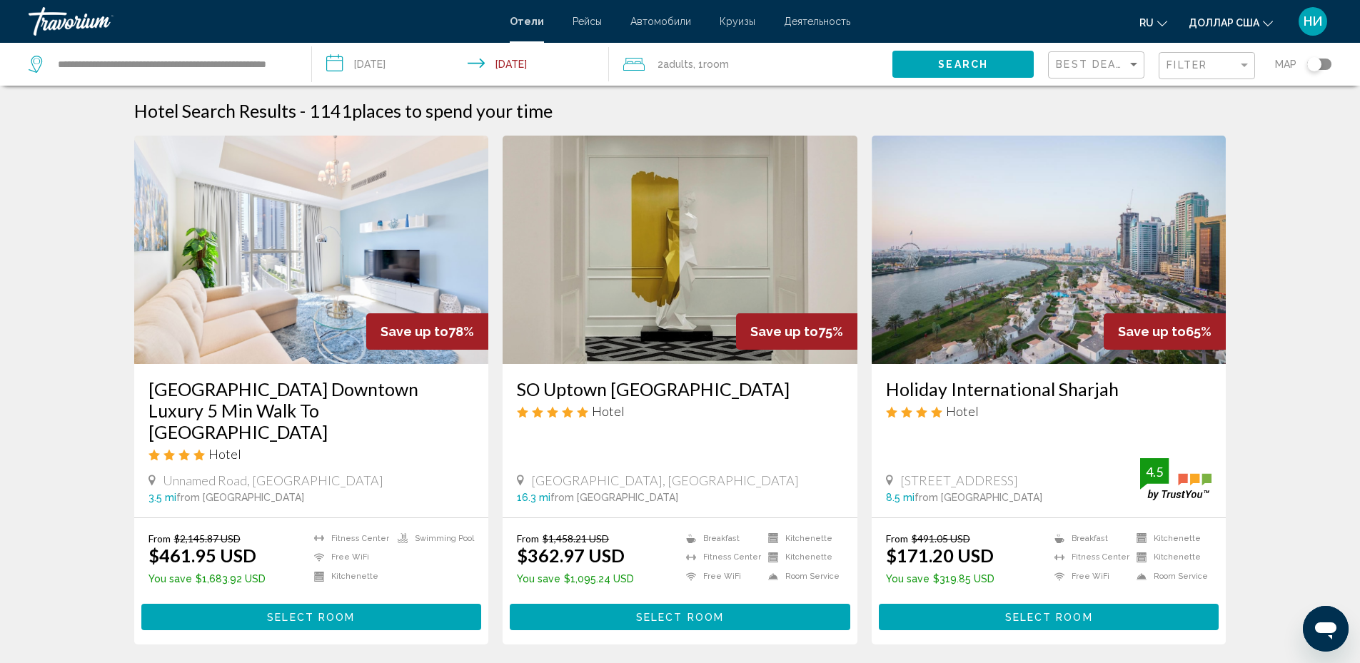
click at [643, 612] on span "Select Room" at bounding box center [680, 617] width 88 height 11
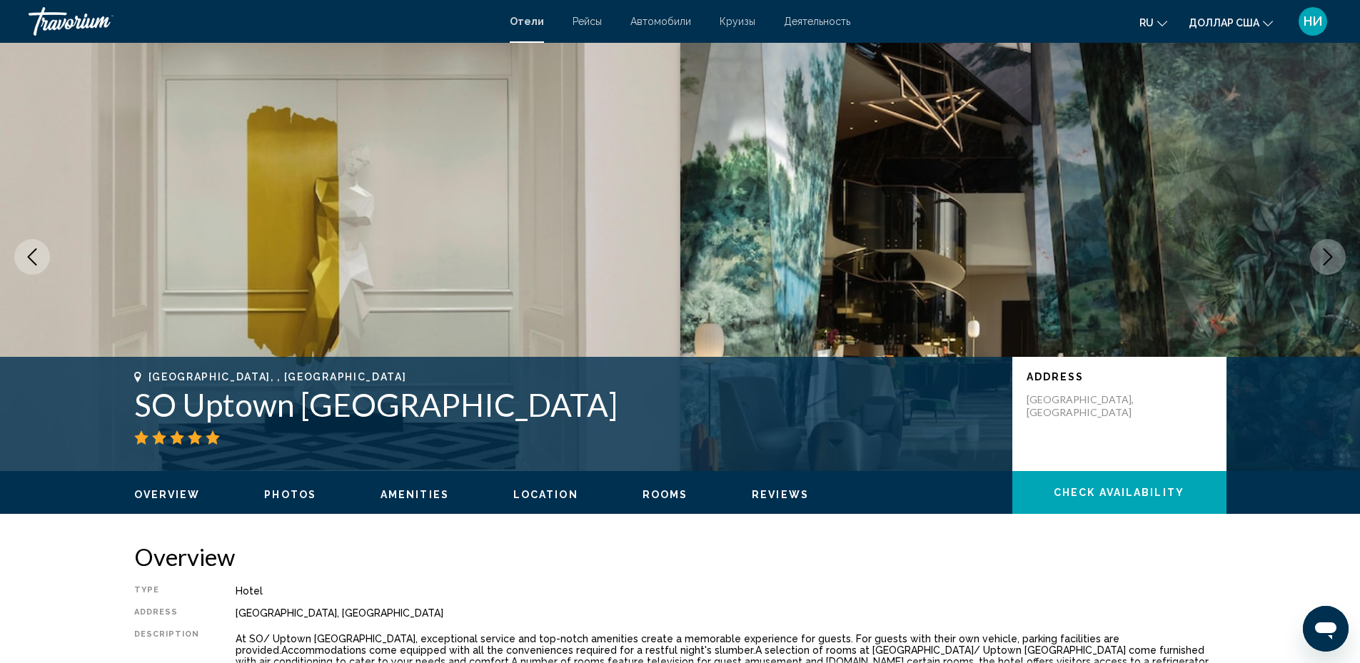
click at [545, 493] on span "Location" at bounding box center [545, 494] width 65 height 11
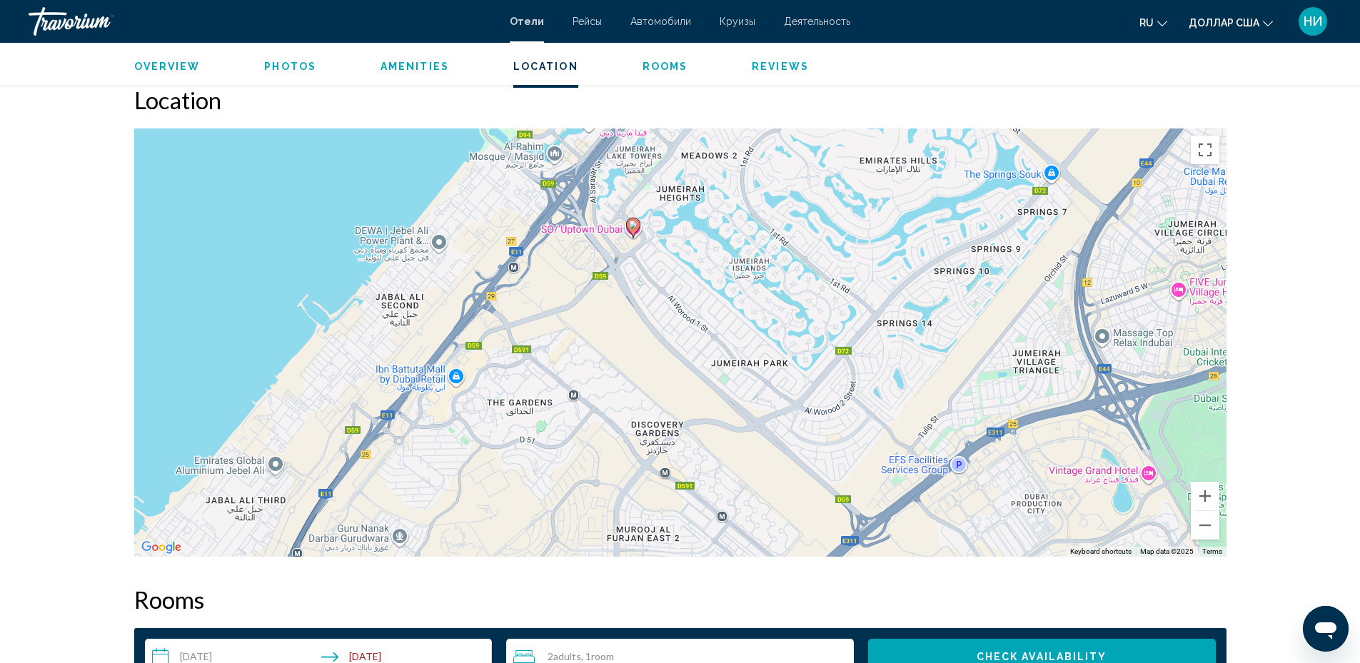
drag, startPoint x: 895, startPoint y: 384, endPoint x: 846, endPoint y: 281, distance: 114.0
click at [846, 281] on div "To activate drag with keyboard, press Alt + Enter. Once in keyboard drag state,…" at bounding box center [680, 343] width 1093 height 428
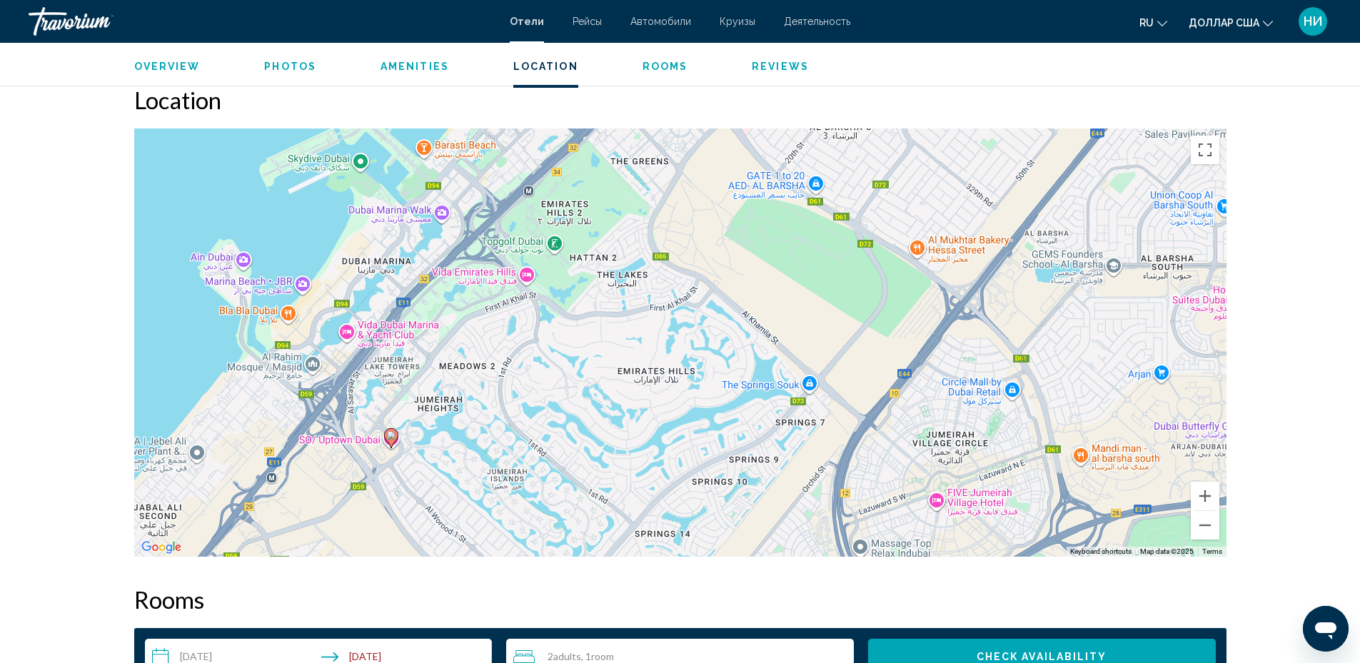
drag, startPoint x: 1107, startPoint y: 344, endPoint x: 874, endPoint y: 548, distance: 309.7
click at [874, 550] on div "To activate drag with keyboard, press Alt + Enter. Once in keyboard drag state,…" at bounding box center [680, 343] width 1093 height 428
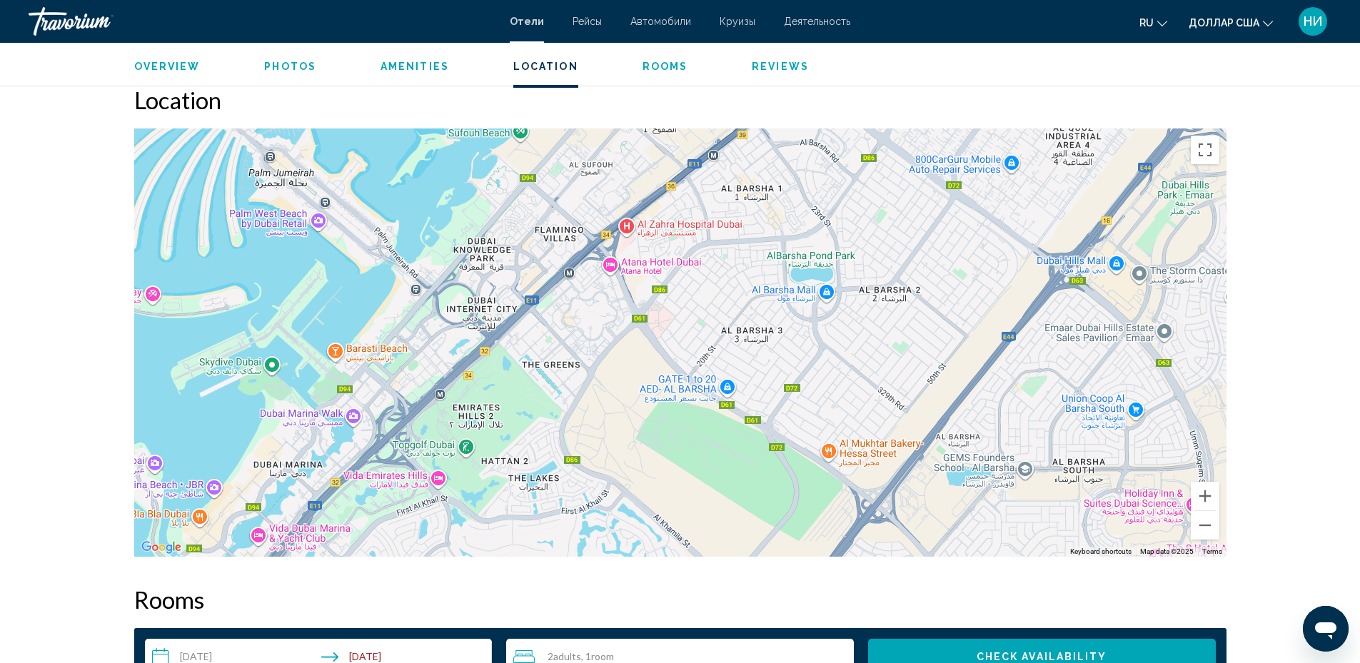
drag, startPoint x: 820, startPoint y: 327, endPoint x: 739, endPoint y: 495, distance: 186.2
click at [739, 496] on div "To activate drag with keyboard, press Alt + Enter. Once in keyboard drag state,…" at bounding box center [680, 343] width 1093 height 428
click at [1072, 262] on div "To activate drag with keyboard, press Alt + Enter. Once in keyboard drag state,…" at bounding box center [680, 343] width 1093 height 428
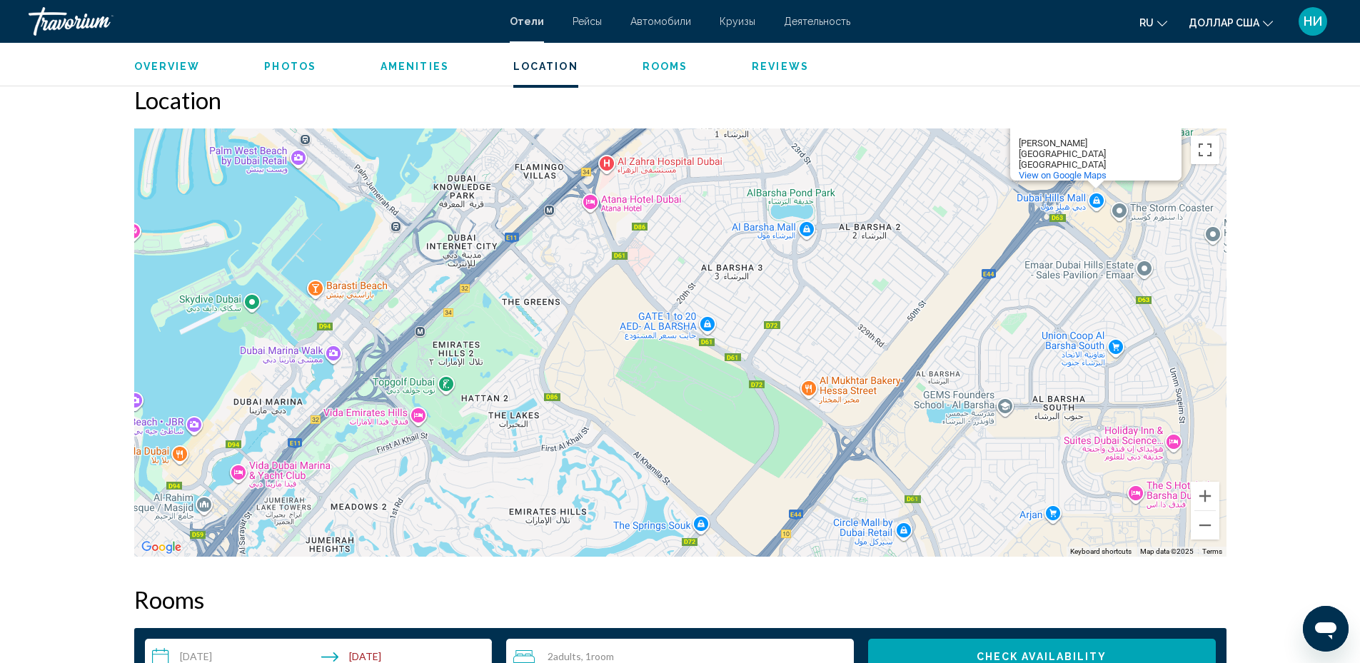
drag, startPoint x: 989, startPoint y: 423, endPoint x: 987, endPoint y: 344, distance: 79.3
click at [987, 344] on div "To activate drag with keyboard, press Alt + Enter. Once in keyboard drag state,…" at bounding box center [680, 343] width 1093 height 428
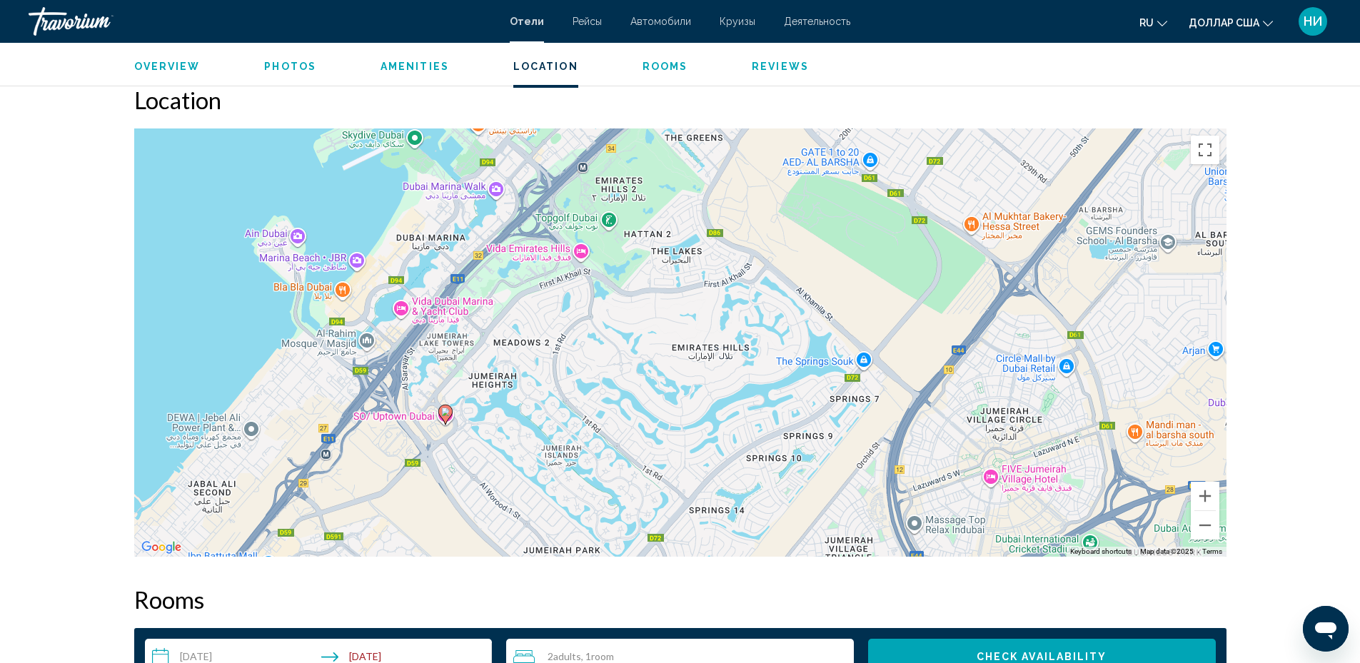
drag, startPoint x: 884, startPoint y: 459, endPoint x: 1076, endPoint y: 261, distance: 275.8
click at [1076, 261] on div "To activate drag with keyboard, press Alt + Enter. Once in keyboard drag state,…" at bounding box center [680, 343] width 1093 height 428
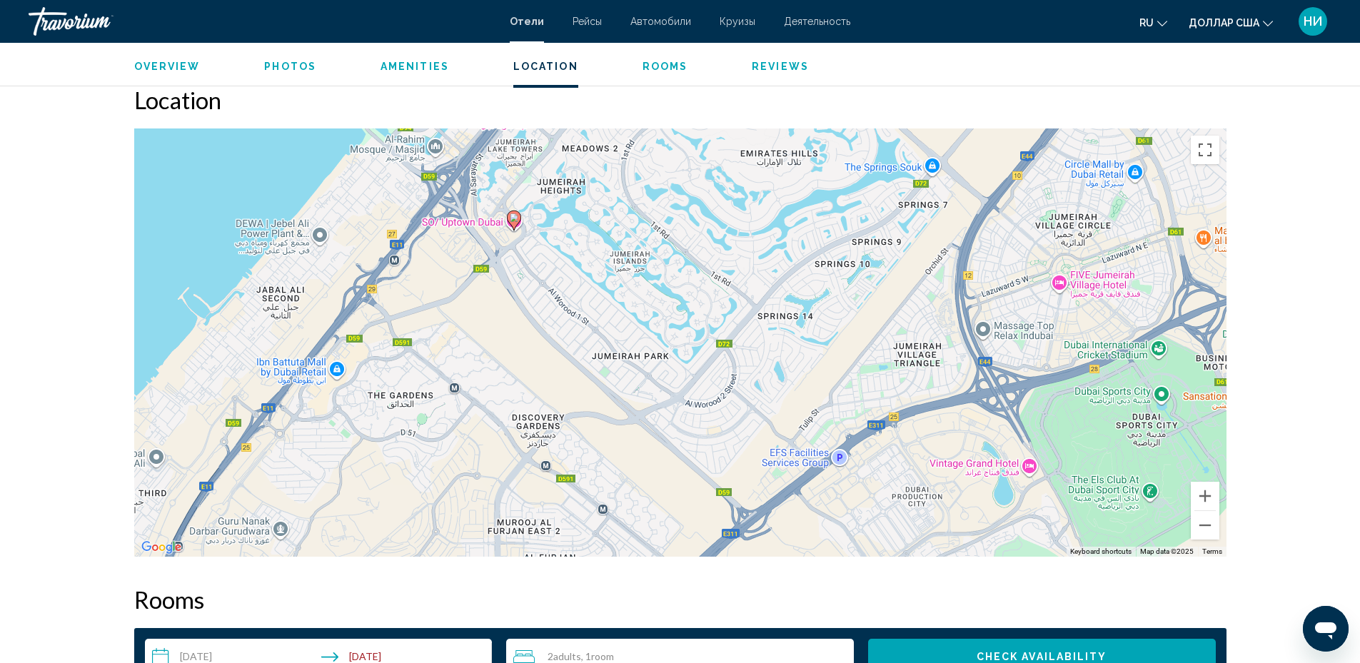
drag, startPoint x: 933, startPoint y: 459, endPoint x: 972, endPoint y: 296, distance: 167.3
click at [971, 296] on div "To activate drag with keyboard, press Alt + Enter. Once in keyboard drag state,…" at bounding box center [680, 343] width 1093 height 428
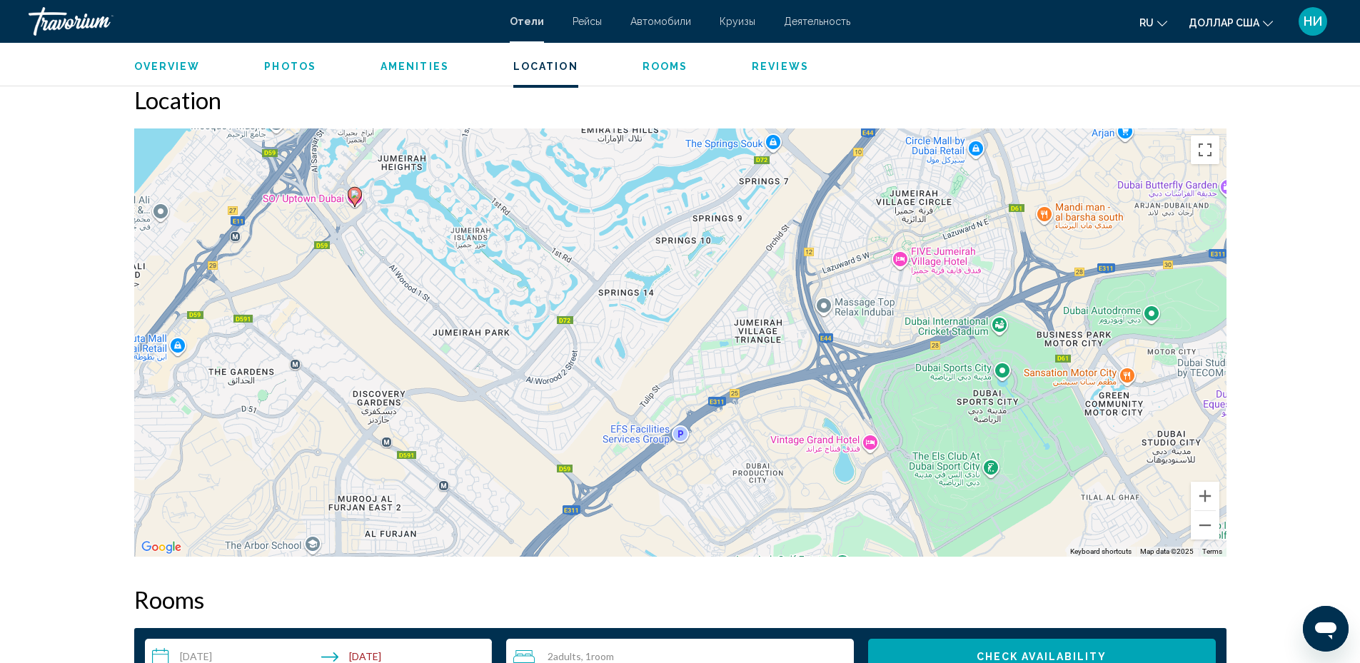
drag, startPoint x: 1021, startPoint y: 489, endPoint x: 806, endPoint y: 556, distance: 225.2
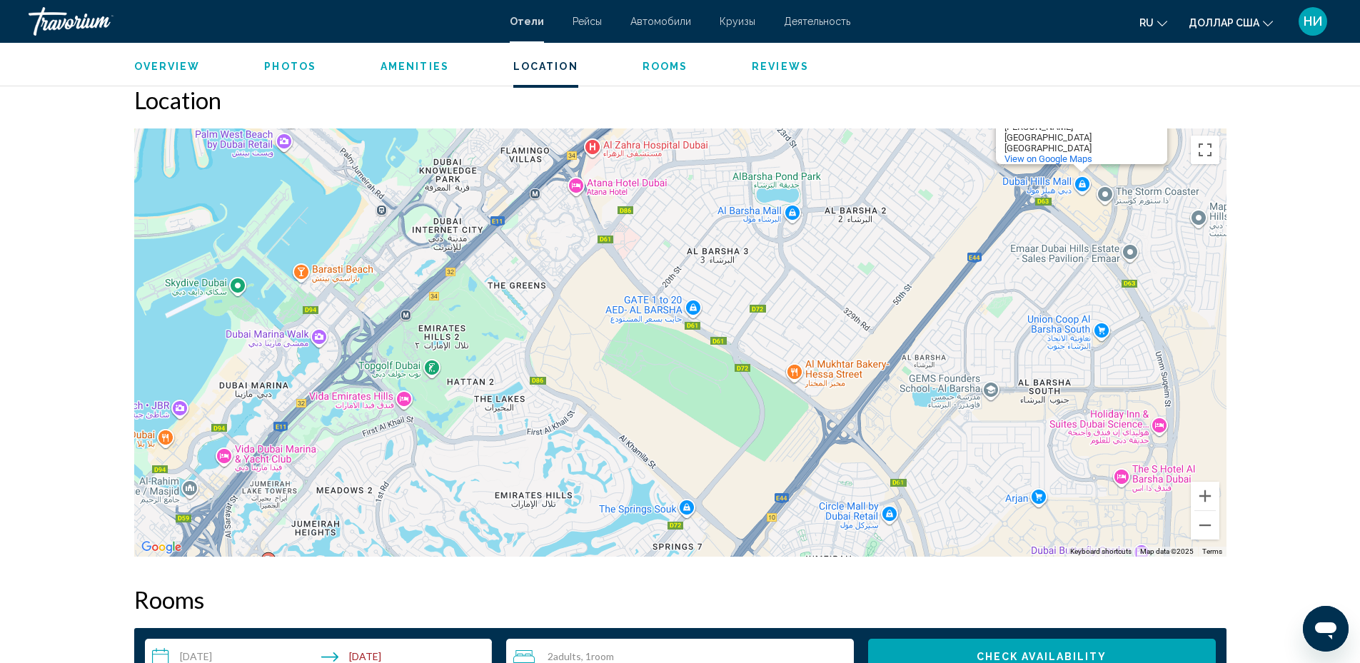
drag, startPoint x: 996, startPoint y: 329, endPoint x: 971, endPoint y: 562, distance: 234.9
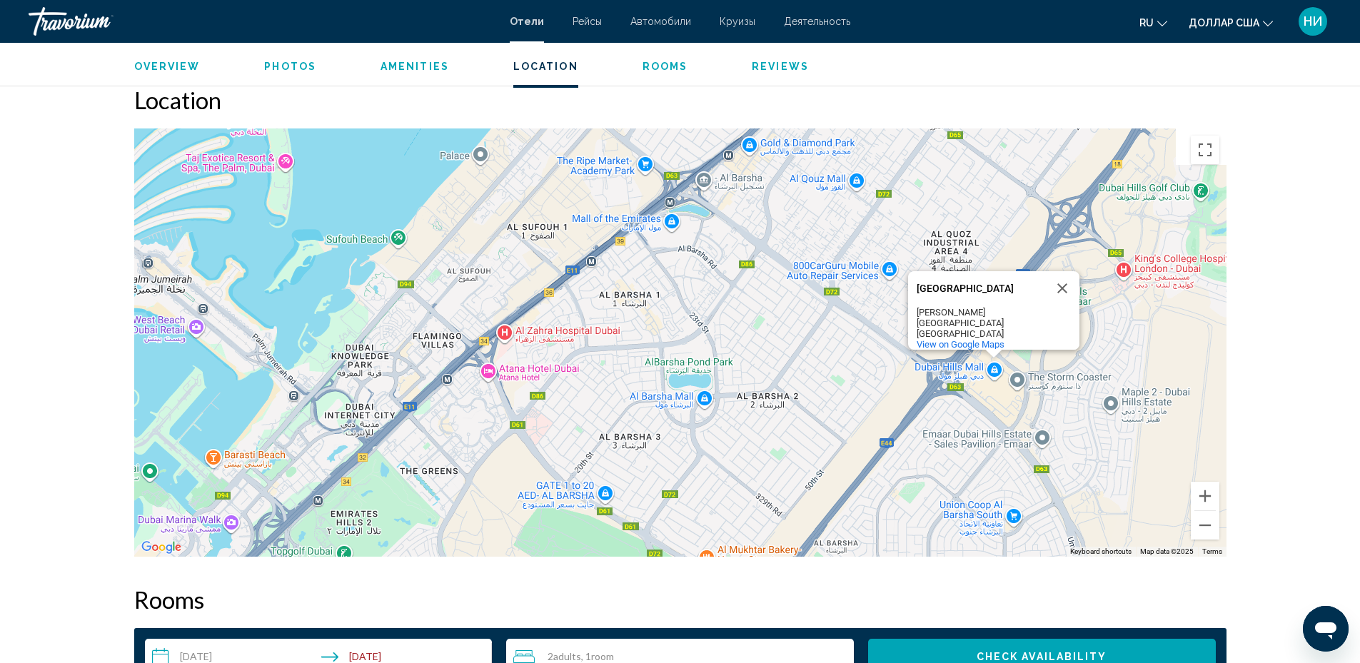
drag, startPoint x: 1071, startPoint y: 342, endPoint x: 997, endPoint y: 478, distance: 155.3
click at [991, 510] on div "To activate drag with keyboard, press Alt + Enter. Once in keyboard drag state,…" at bounding box center [680, 343] width 1093 height 428
click at [996, 369] on div "[GEOGRAPHIC_DATA] [GEOGRAPHIC_DATA] [GEOGRAPHIC_DATA] [GEOGRAPHIC_DATA] [GEOGRA…" at bounding box center [680, 343] width 1093 height 428
click at [1066, 279] on button "Close" at bounding box center [1063, 287] width 34 height 34
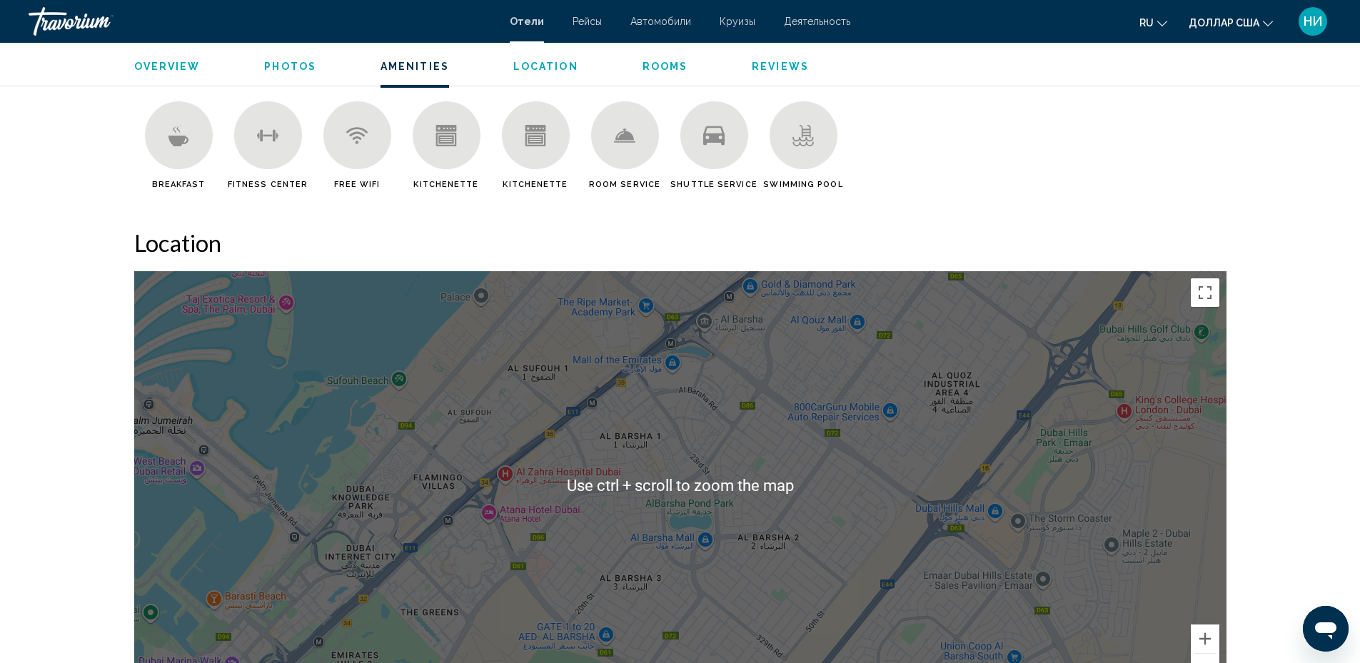
scroll to position [1325, 0]
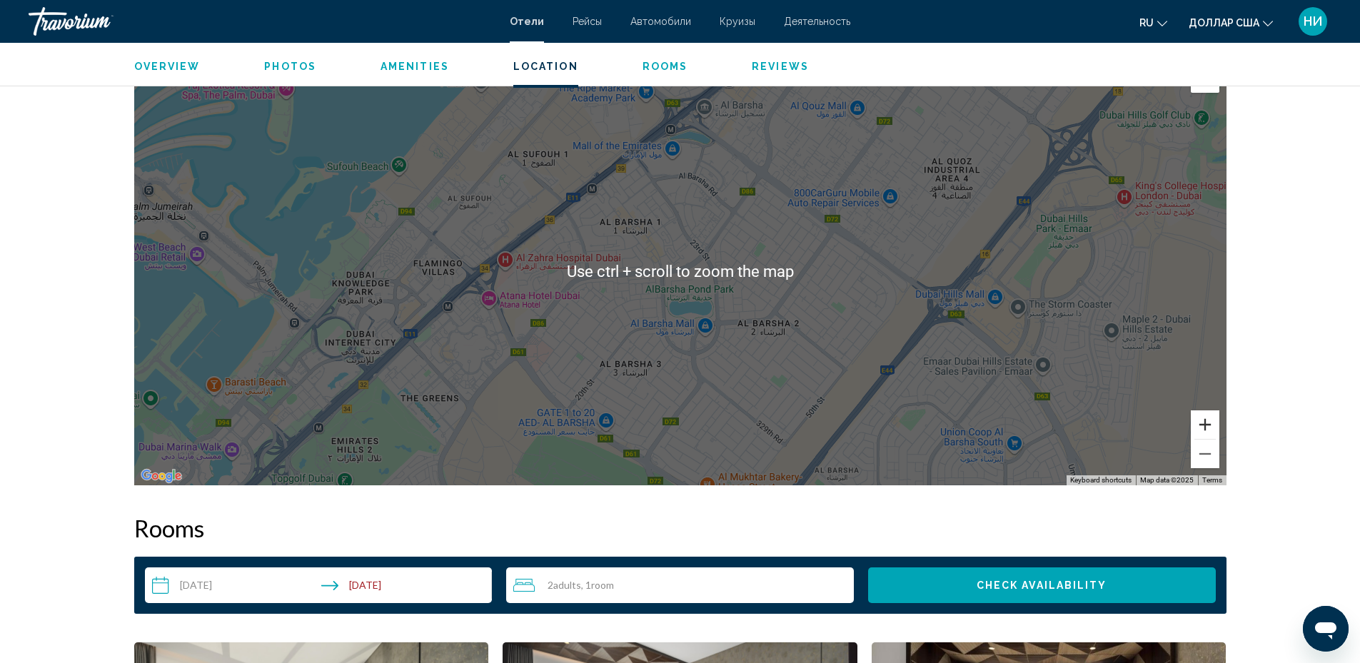
click at [1212, 430] on button "Zoom in" at bounding box center [1205, 425] width 29 height 29
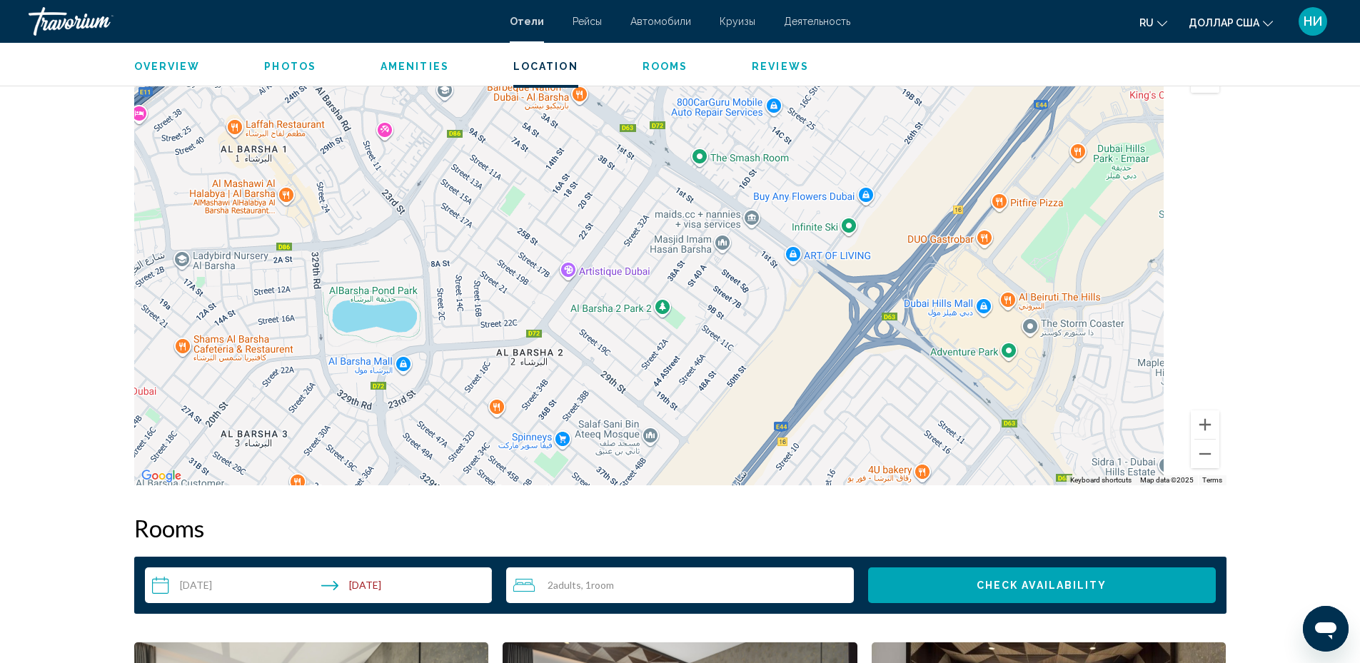
drag, startPoint x: 1106, startPoint y: 379, endPoint x: 777, endPoint y: 351, distance: 330.4
click at [777, 351] on div "Основное содержание" at bounding box center [680, 271] width 1093 height 428
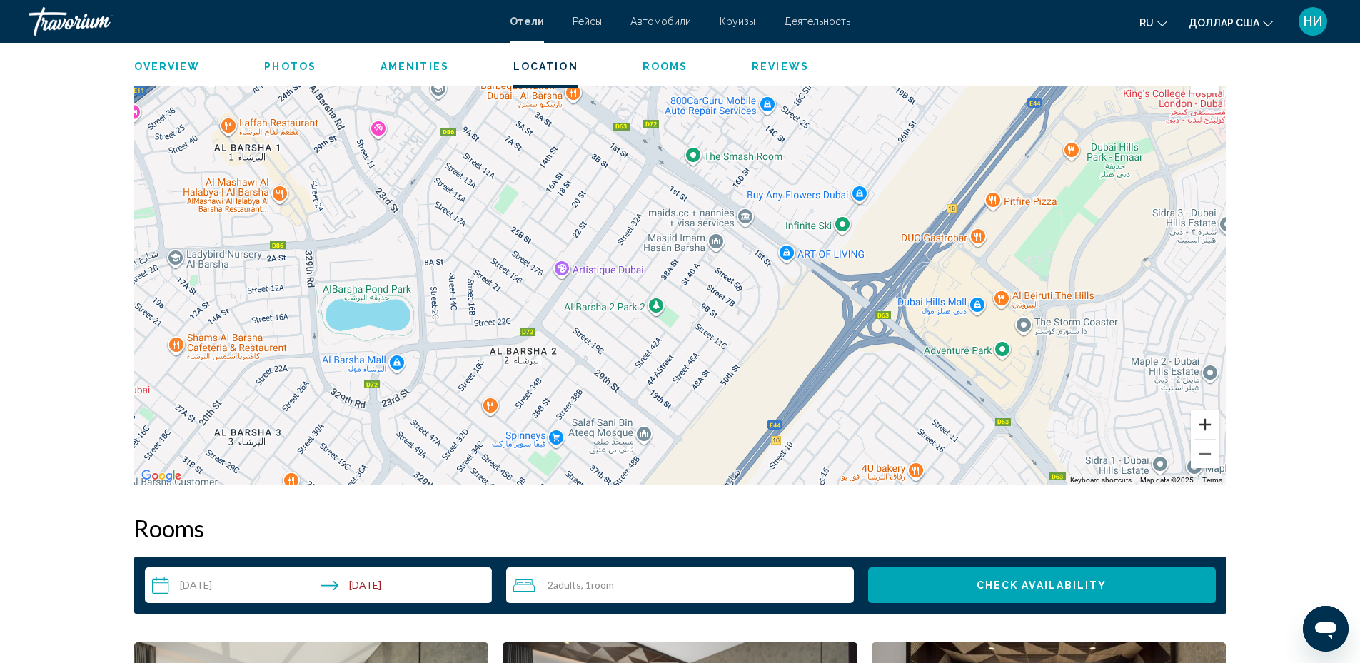
click at [1208, 422] on button "Zoom in" at bounding box center [1205, 425] width 29 height 29
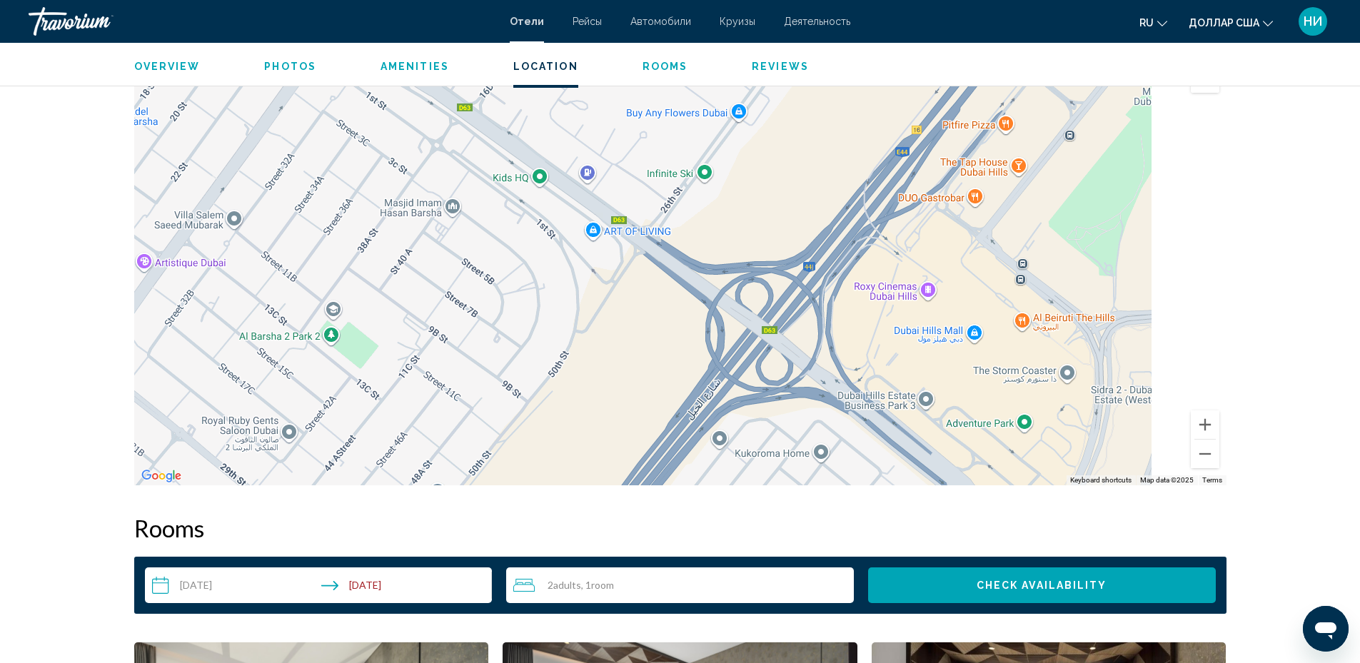
drag, startPoint x: 1057, startPoint y: 386, endPoint x: 716, endPoint y: 371, distance: 341.7
click at [716, 371] on div "Основное содержание" at bounding box center [680, 271] width 1093 height 428
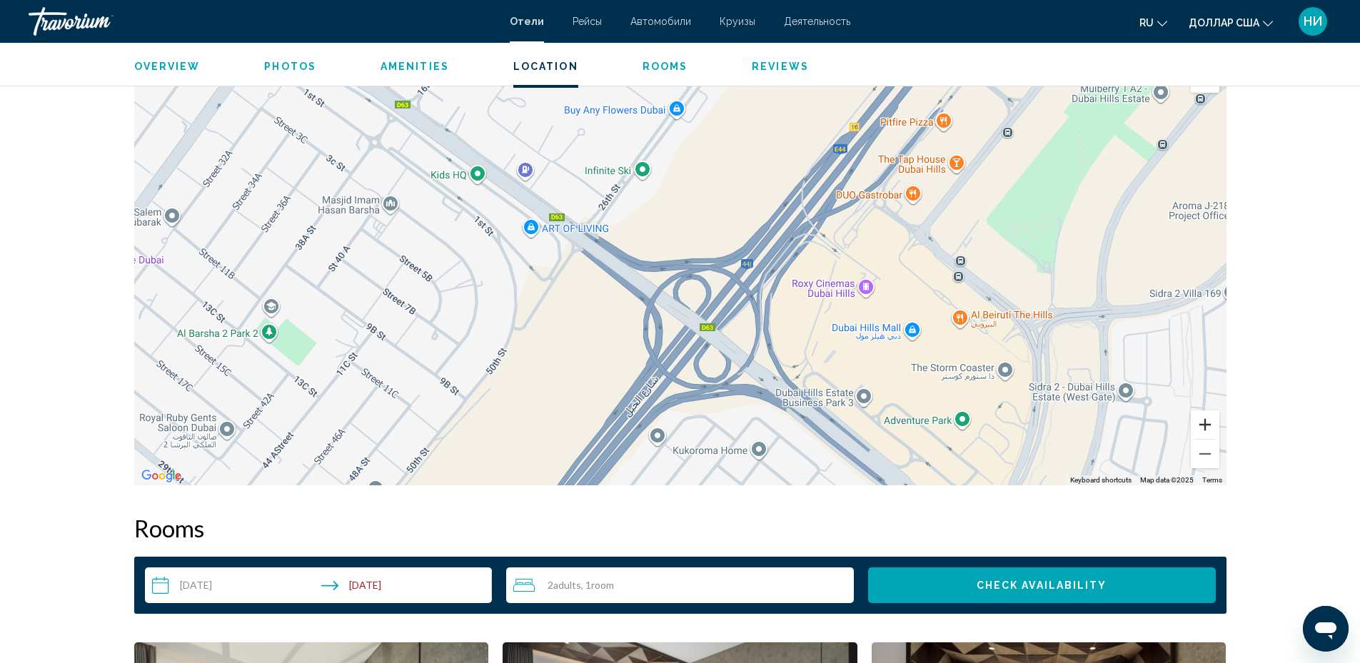
click at [1210, 426] on button "Zoom in" at bounding box center [1205, 425] width 29 height 29
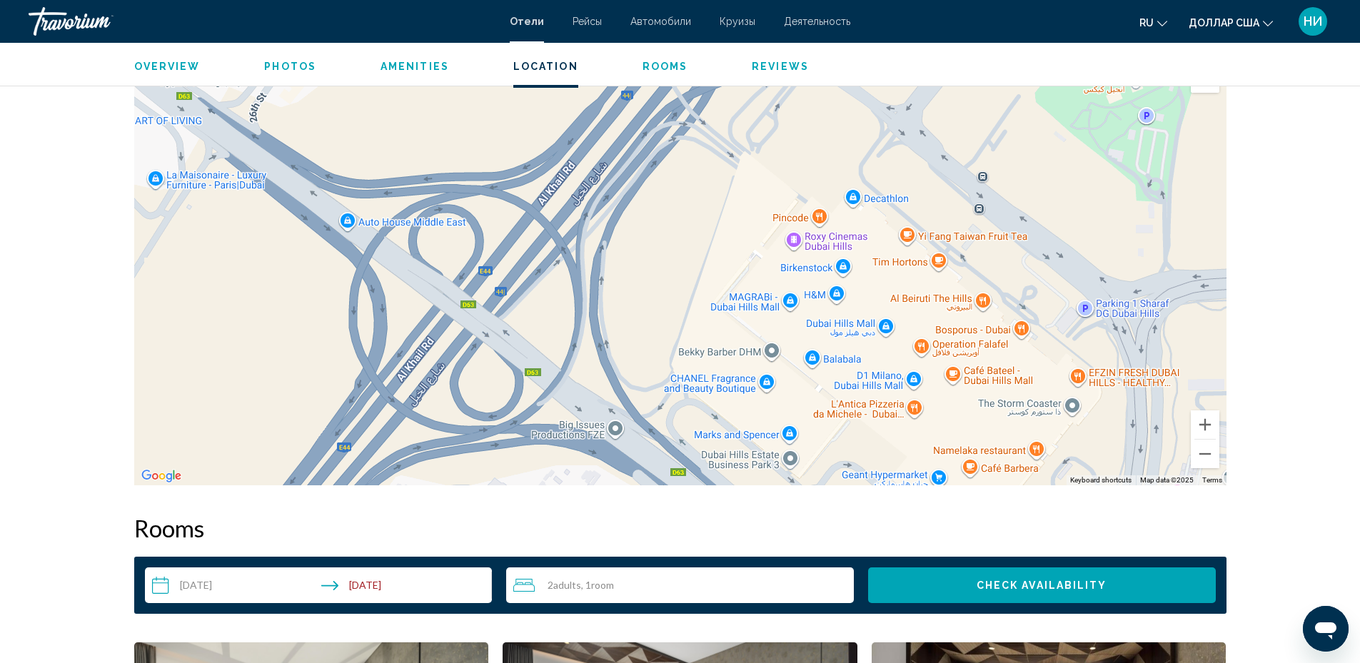
drag, startPoint x: 1106, startPoint y: 422, endPoint x: 846, endPoint y: 354, distance: 268.7
click at [850, 349] on div "Основное содержание" at bounding box center [680, 271] width 1093 height 428
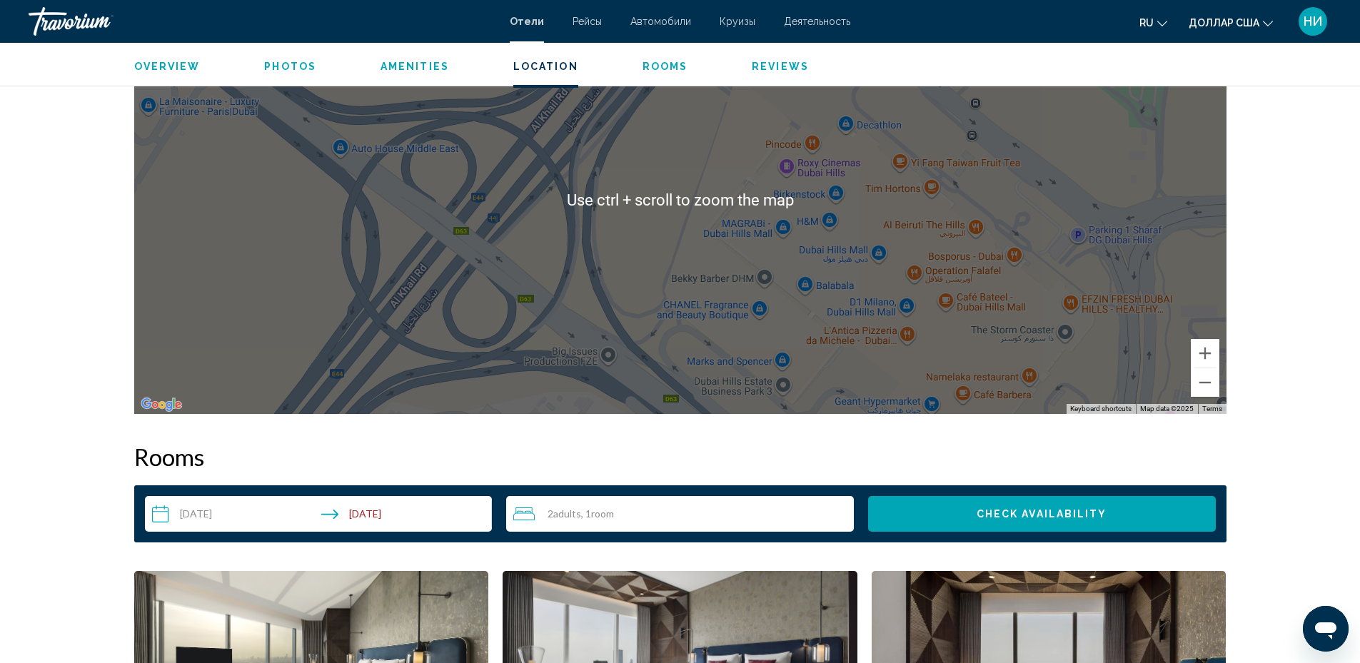
scroll to position [1468, 0]
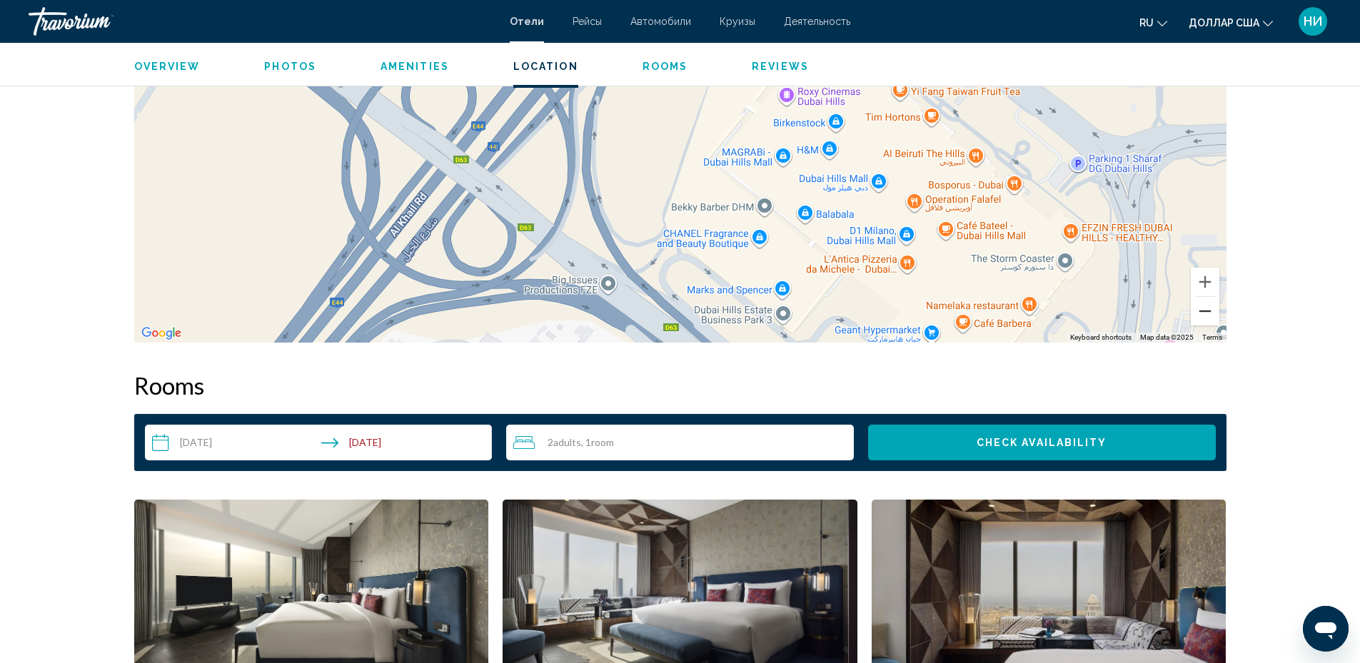
click at [1211, 318] on button "Zoom out" at bounding box center [1205, 311] width 29 height 29
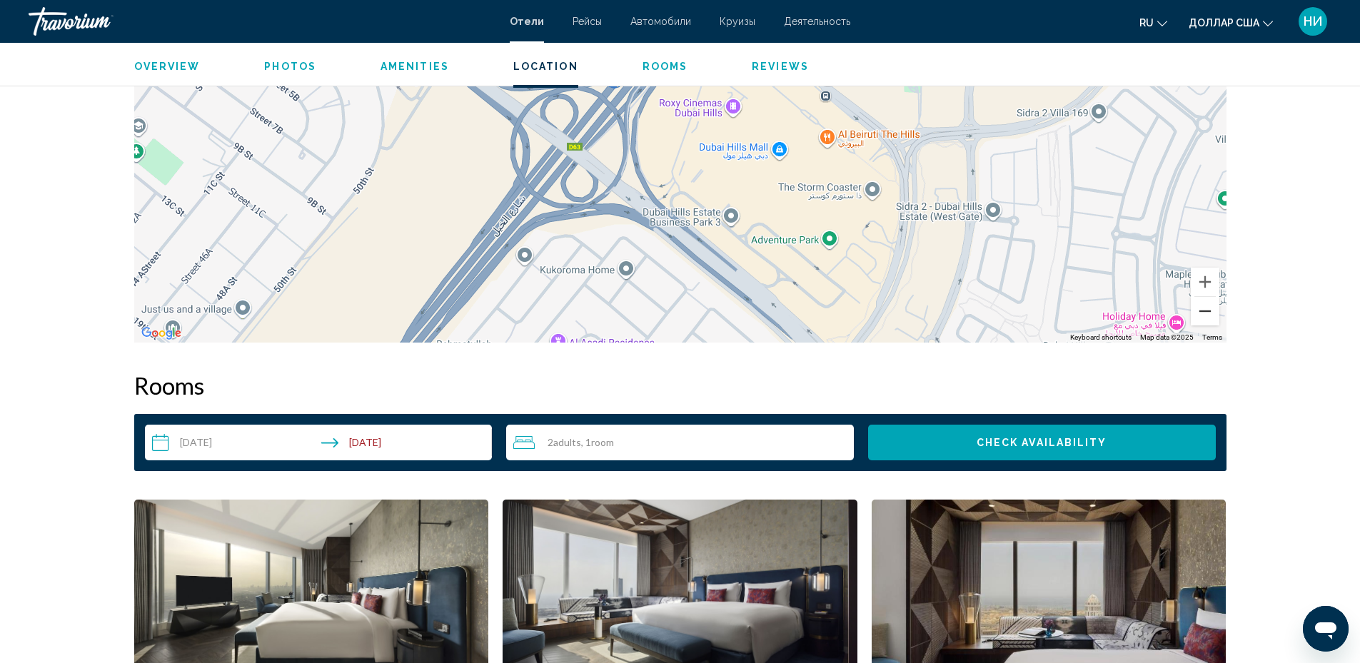
click at [1208, 316] on button "Zoom out" at bounding box center [1205, 311] width 29 height 29
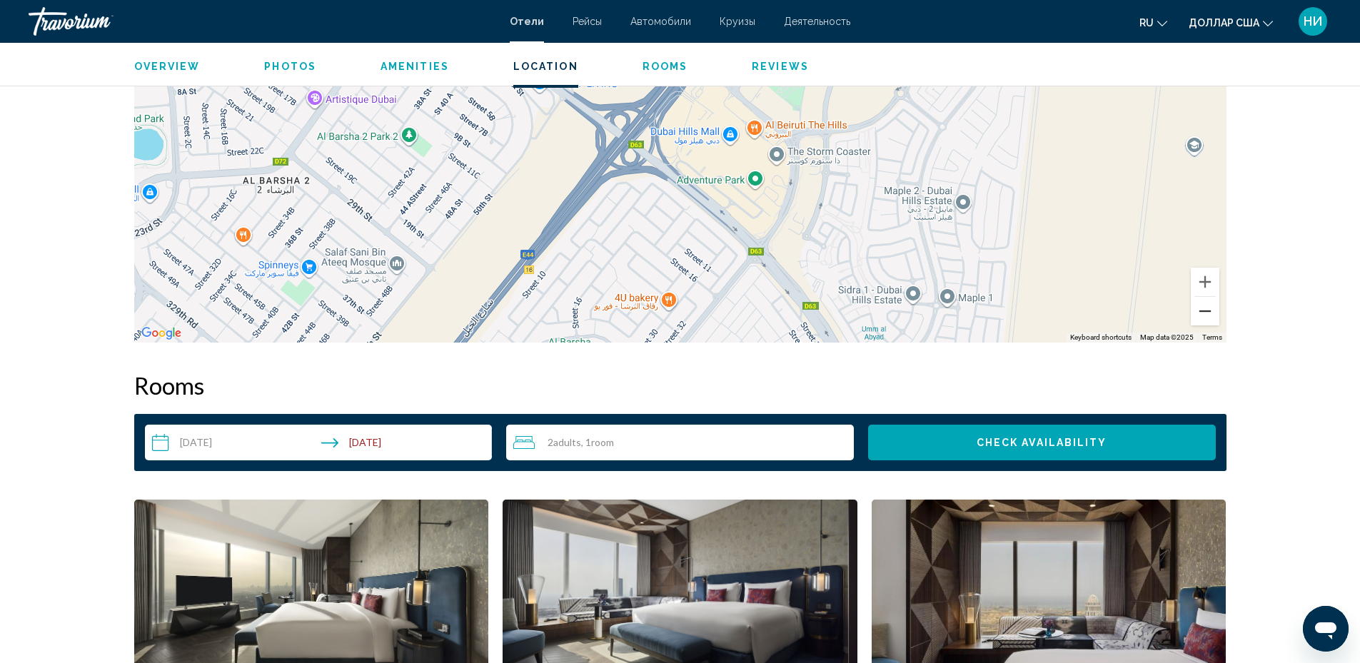
click at [1205, 314] on button "Zoom out" at bounding box center [1205, 311] width 29 height 29
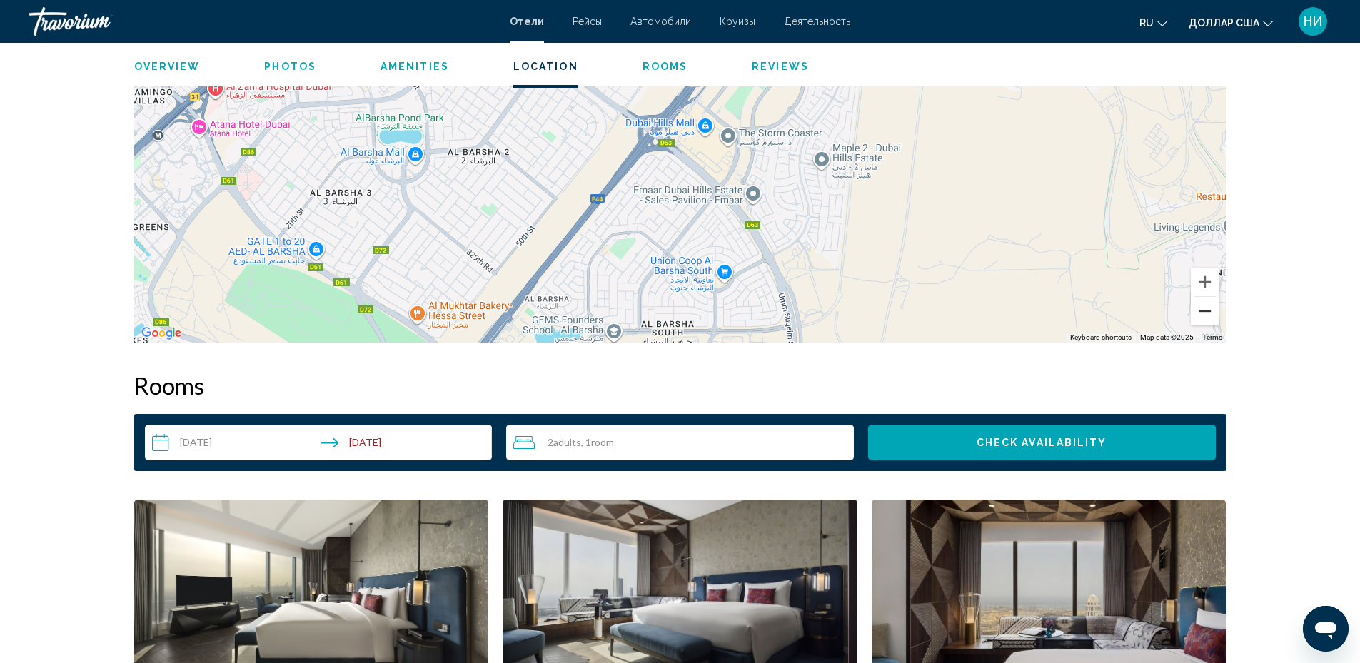
click at [1209, 315] on button "Zoom out" at bounding box center [1205, 311] width 29 height 29
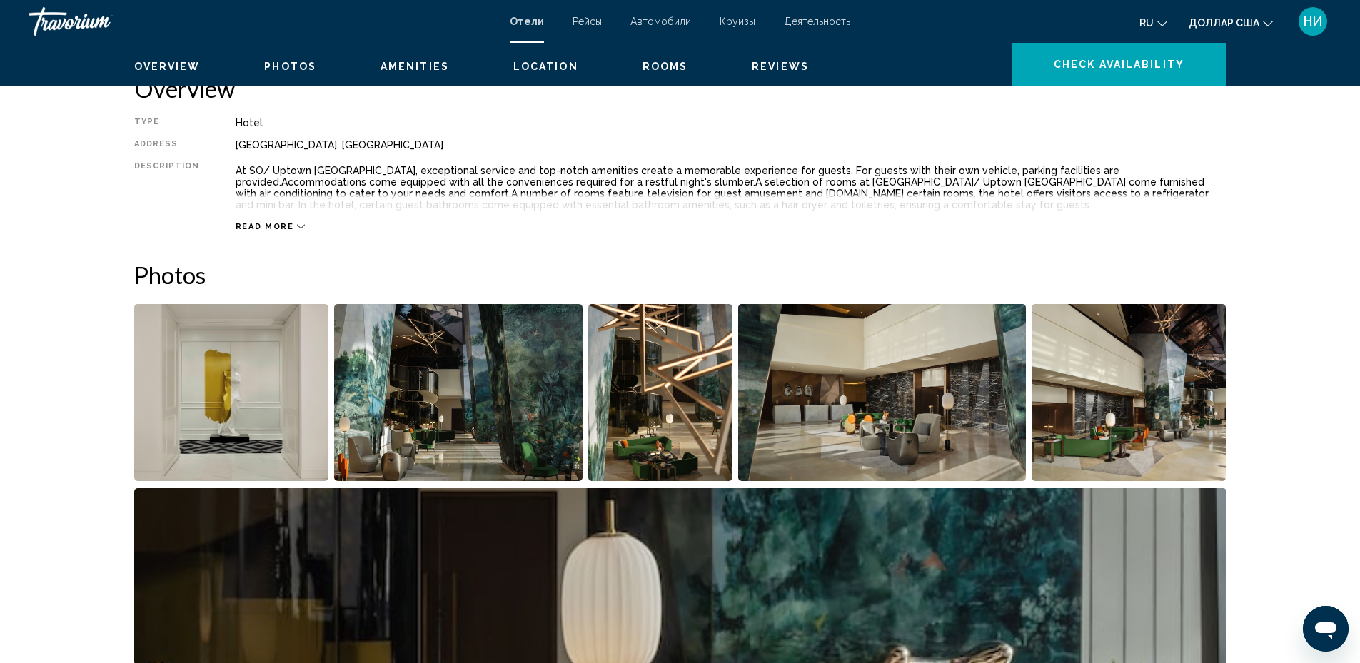
scroll to position [183, 0]
